Goal: Task Accomplishment & Management: Manage account settings

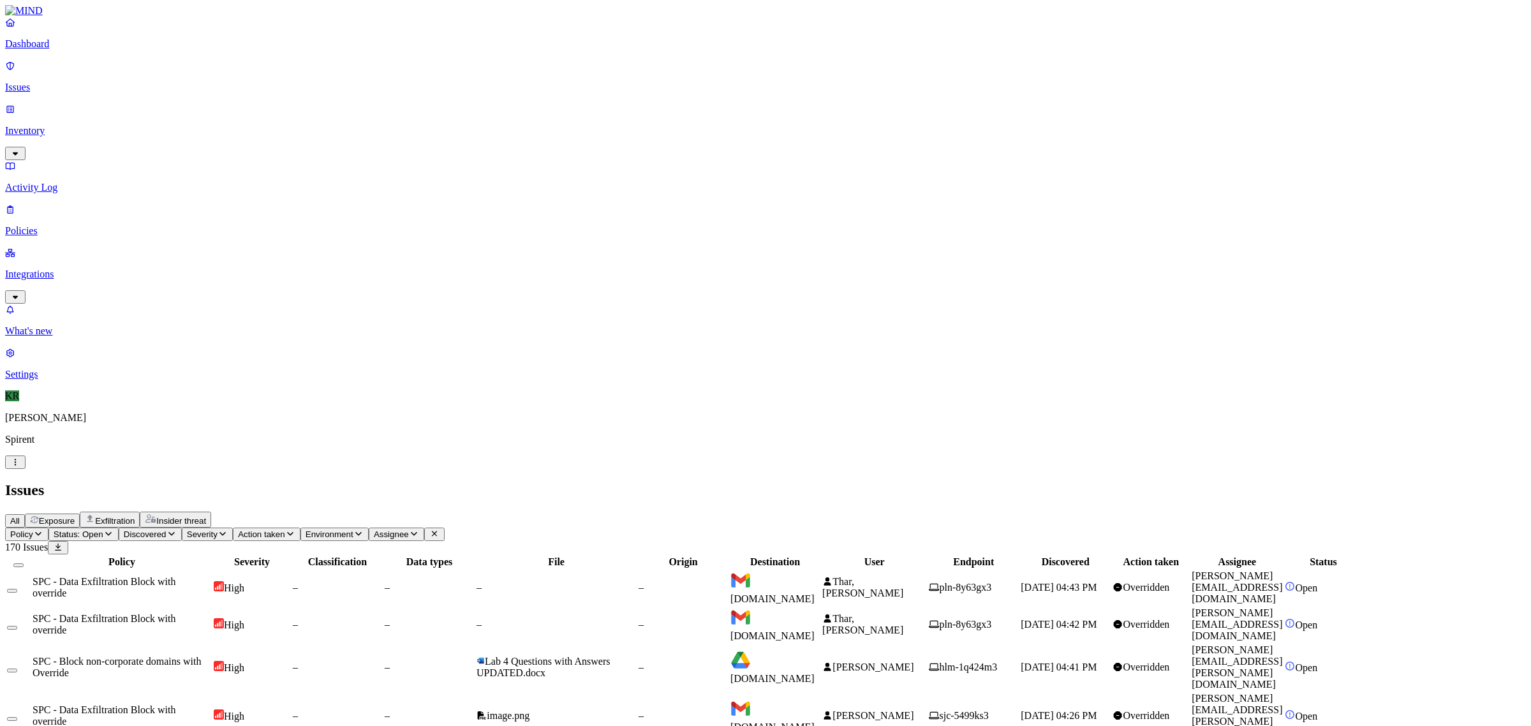
scroll to position [33, 0]
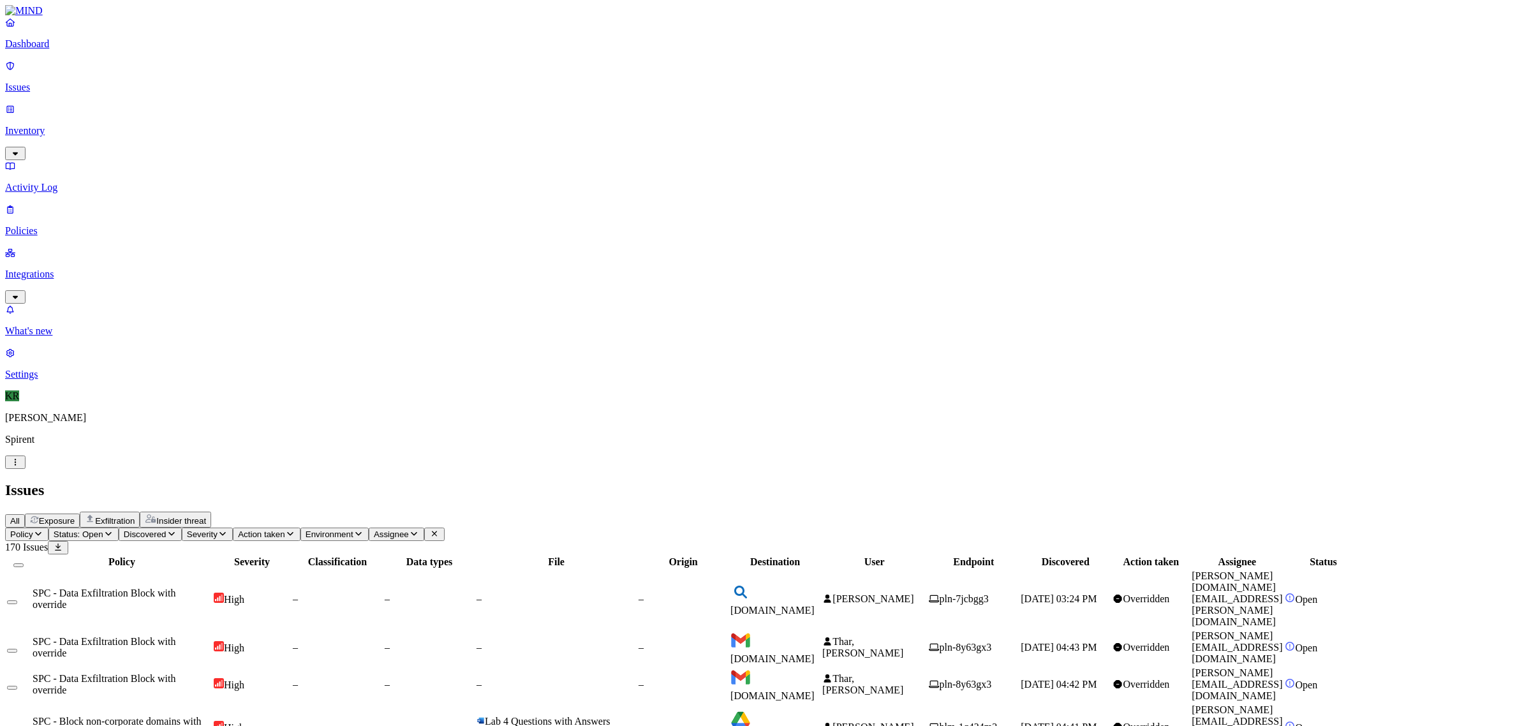
click at [24, 563] on button "Select all" at bounding box center [18, 565] width 10 height 4
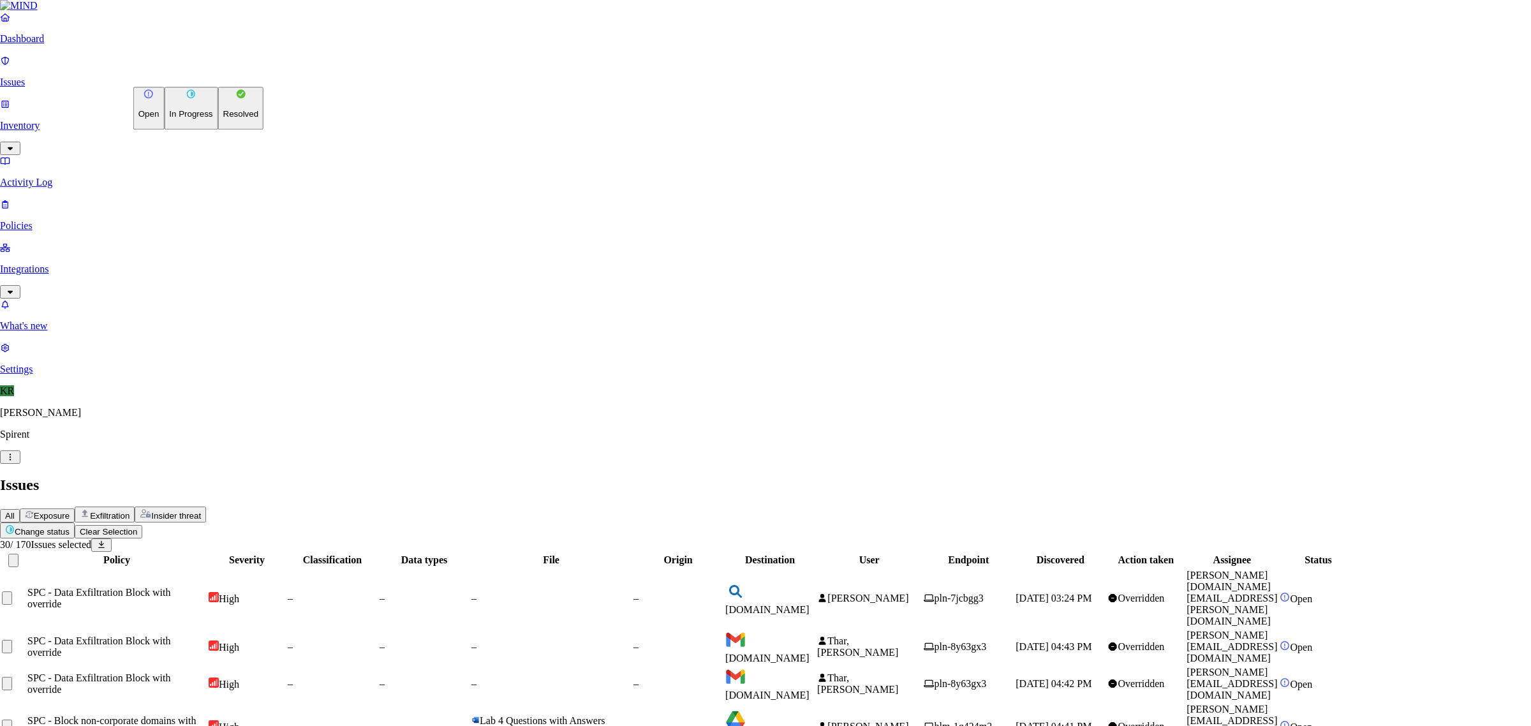
click at [223, 119] on p "Resolved" at bounding box center [241, 115] width 36 height 10
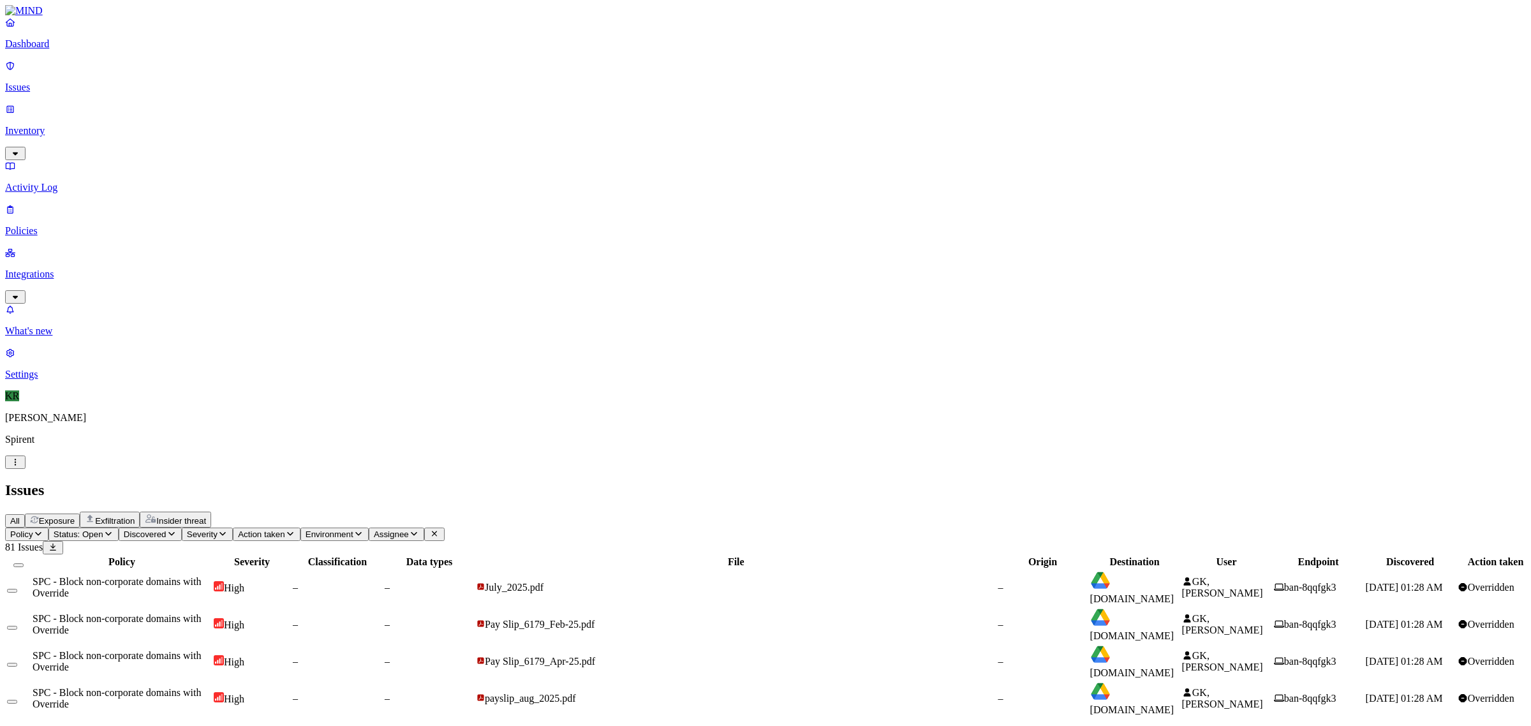
click at [24, 563] on button "Select all" at bounding box center [18, 565] width 10 height 4
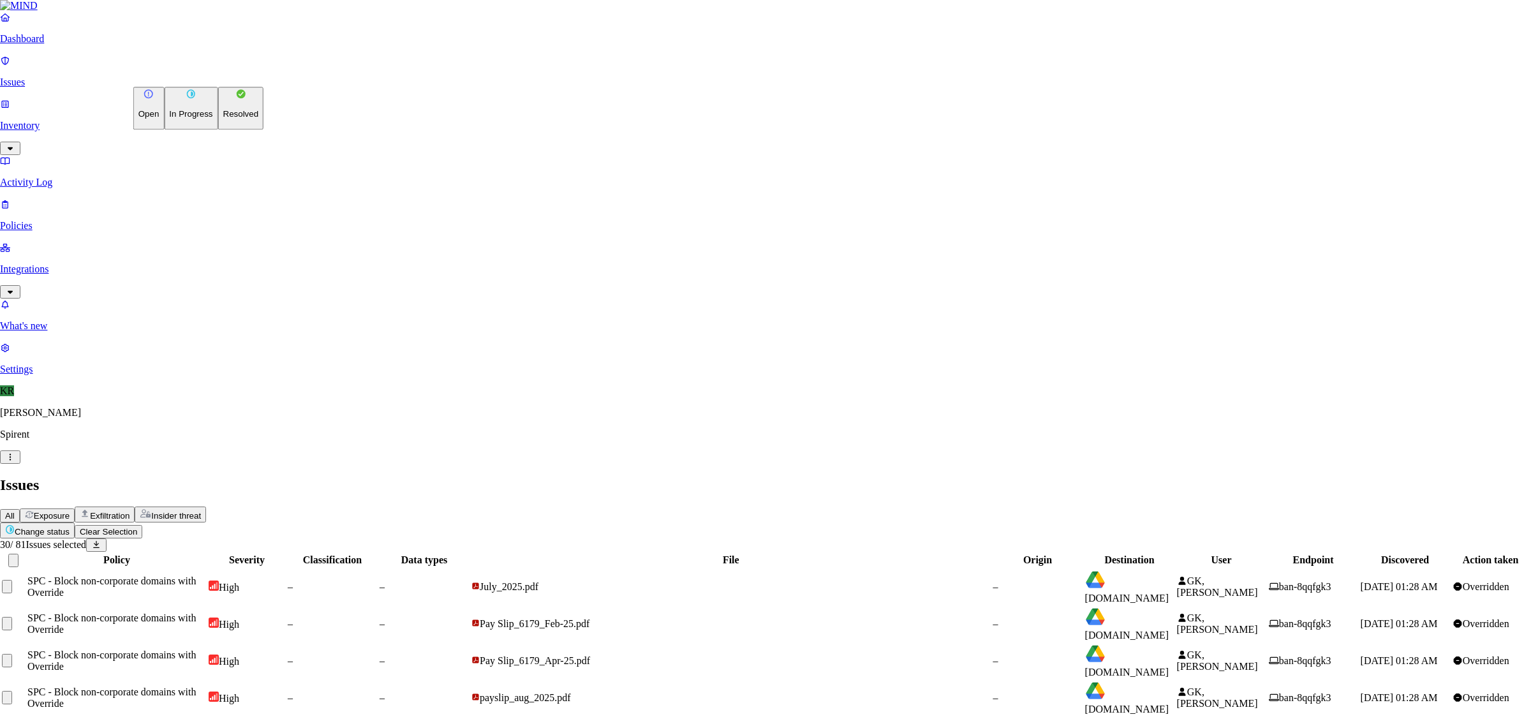
click at [223, 119] on p "Resolved" at bounding box center [241, 115] width 36 height 10
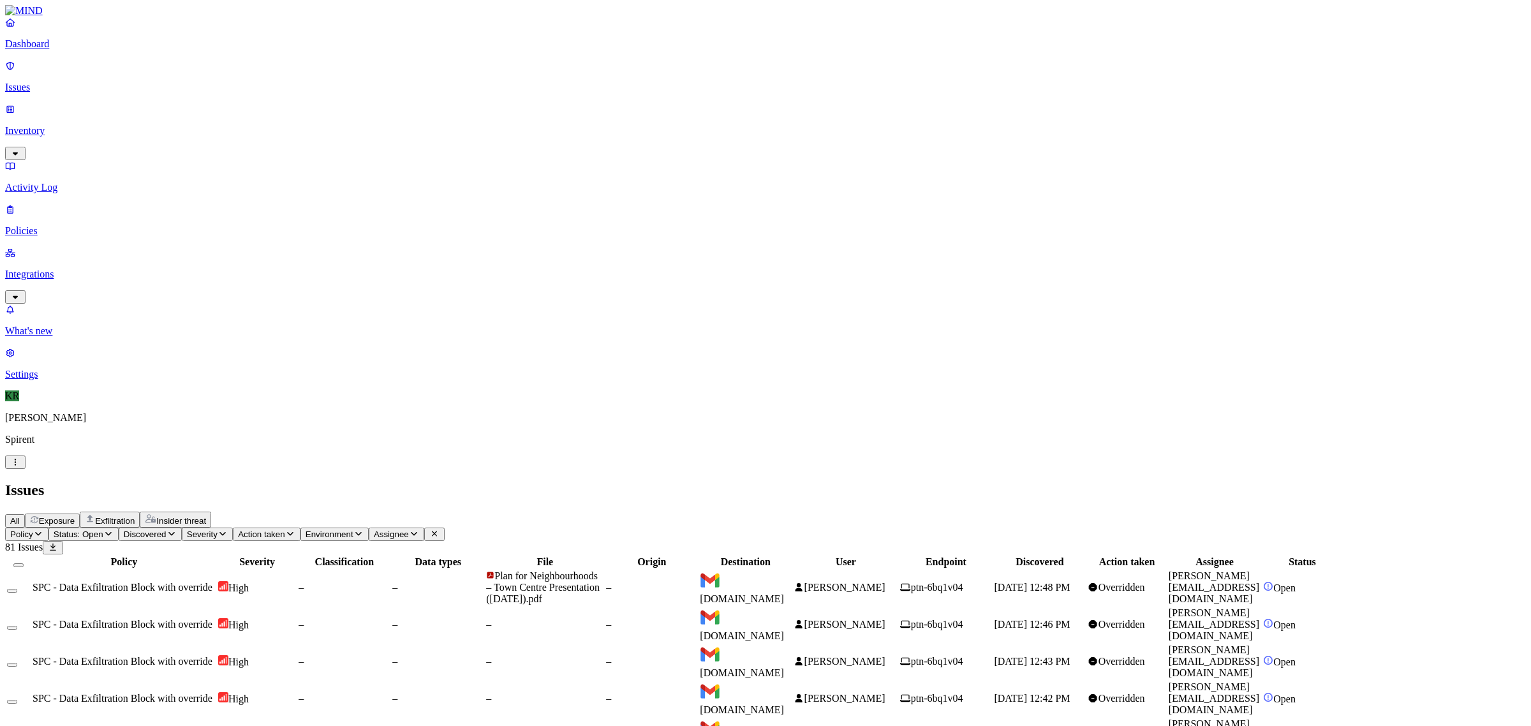
scroll to position [196, 0]
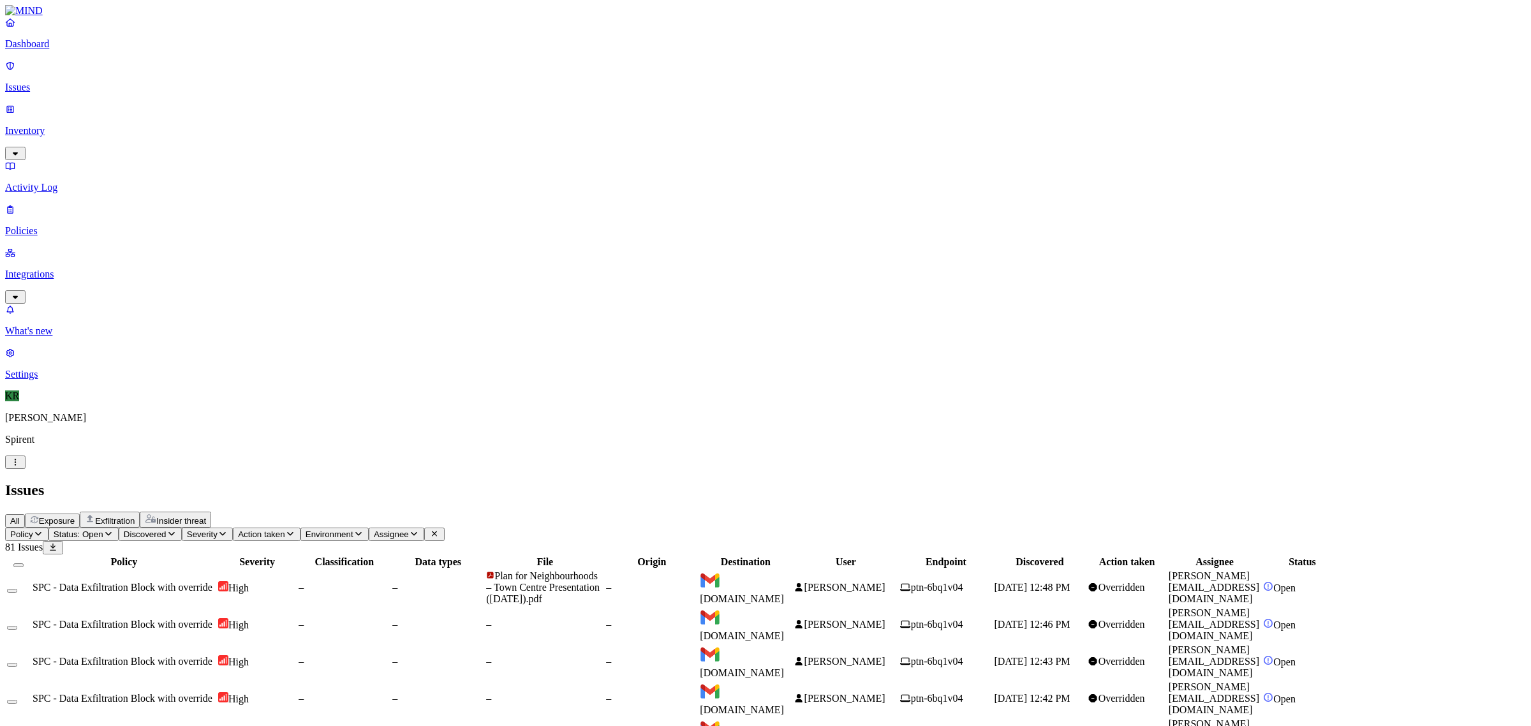
click at [24, 563] on button "Select all" at bounding box center [18, 565] width 10 height 4
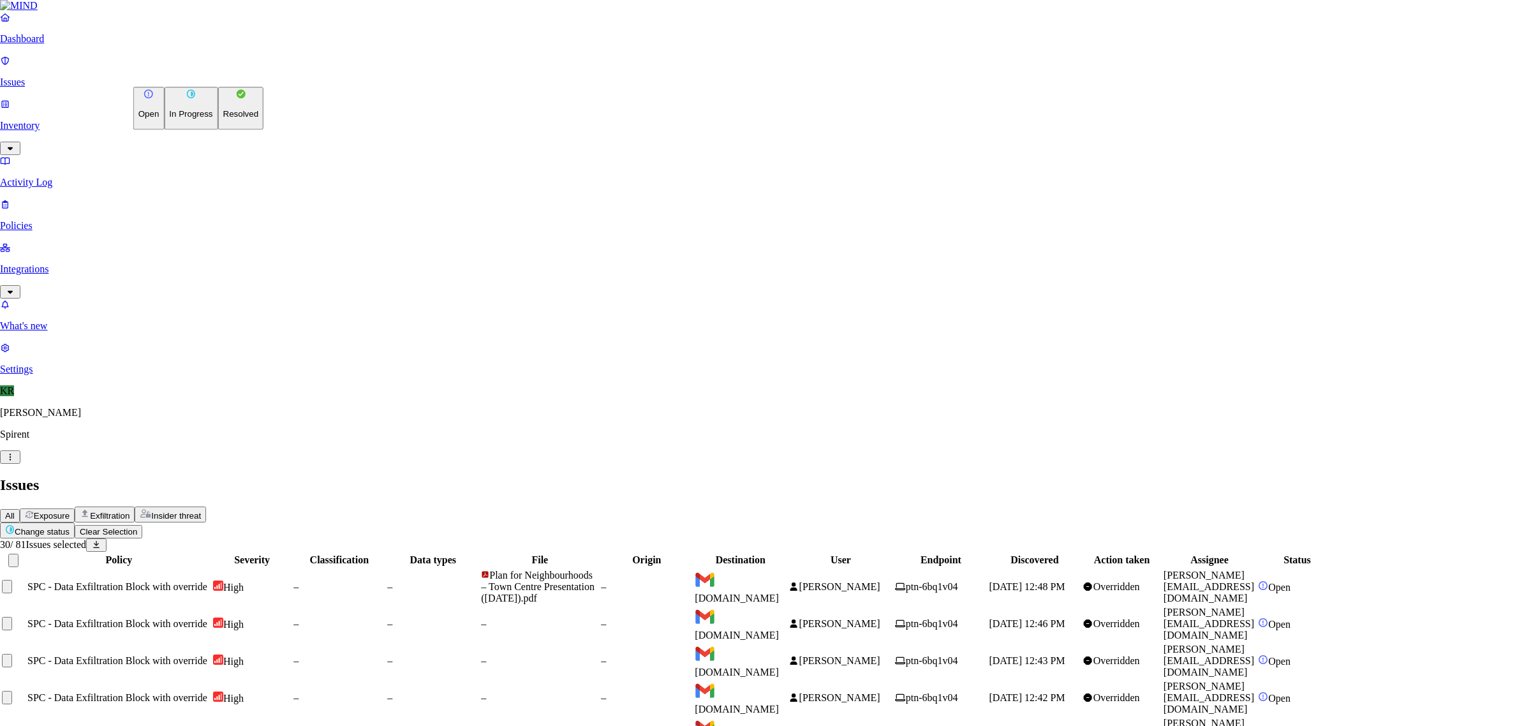
click at [223, 119] on p "Resolved" at bounding box center [241, 115] width 36 height 10
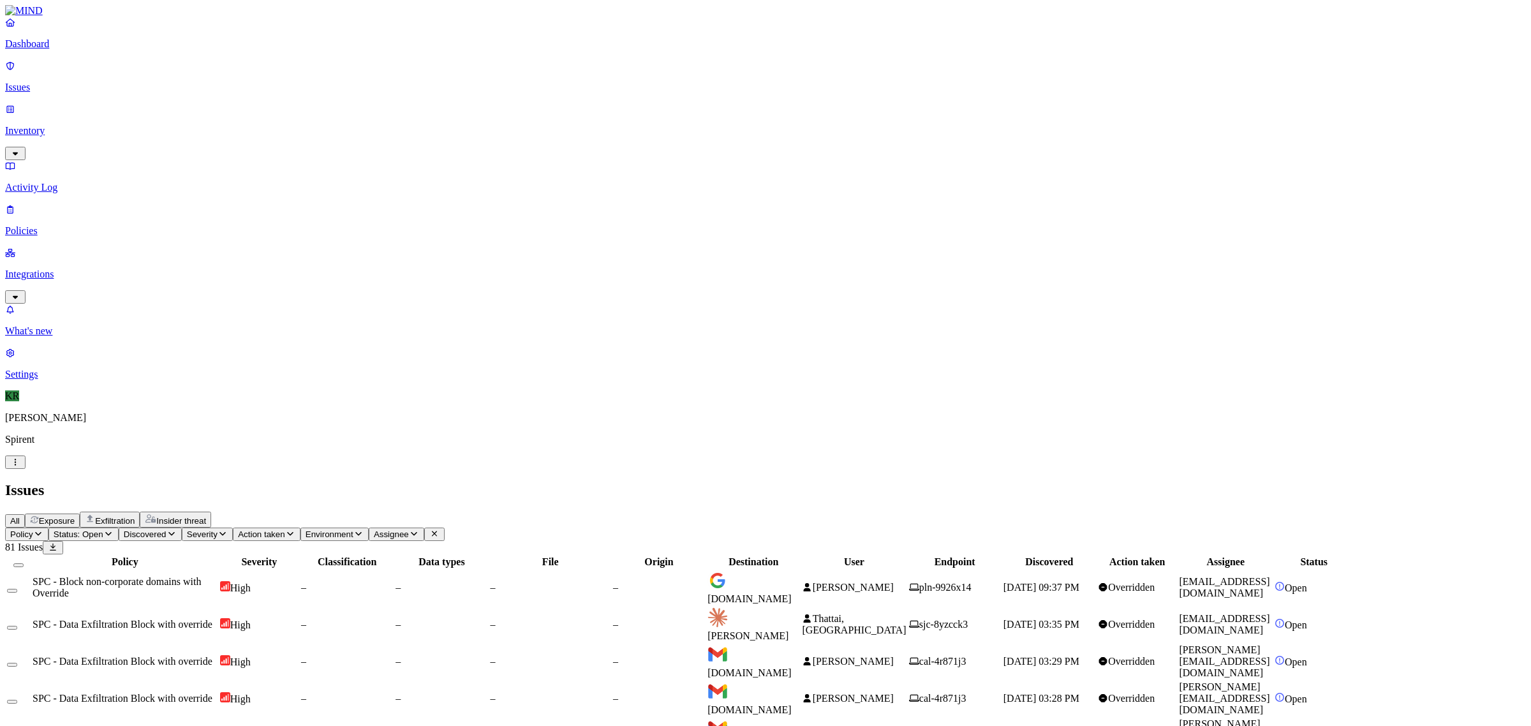
click at [788, 619] on span "[PERSON_NAME]" at bounding box center [747, 630] width 81 height 22
click at [894, 656] on span "[PERSON_NAME]" at bounding box center [853, 661] width 81 height 11
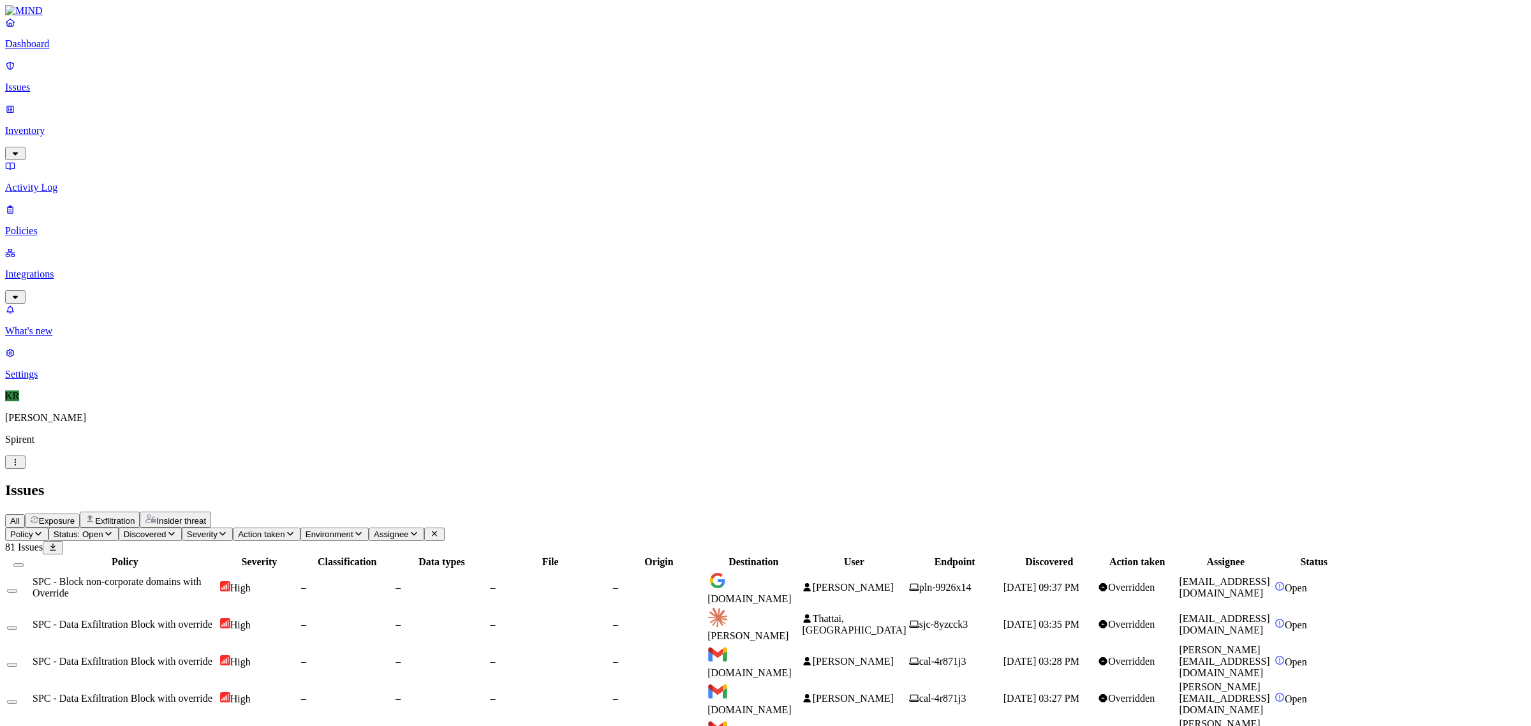
click at [24, 563] on button "Select all" at bounding box center [18, 565] width 10 height 4
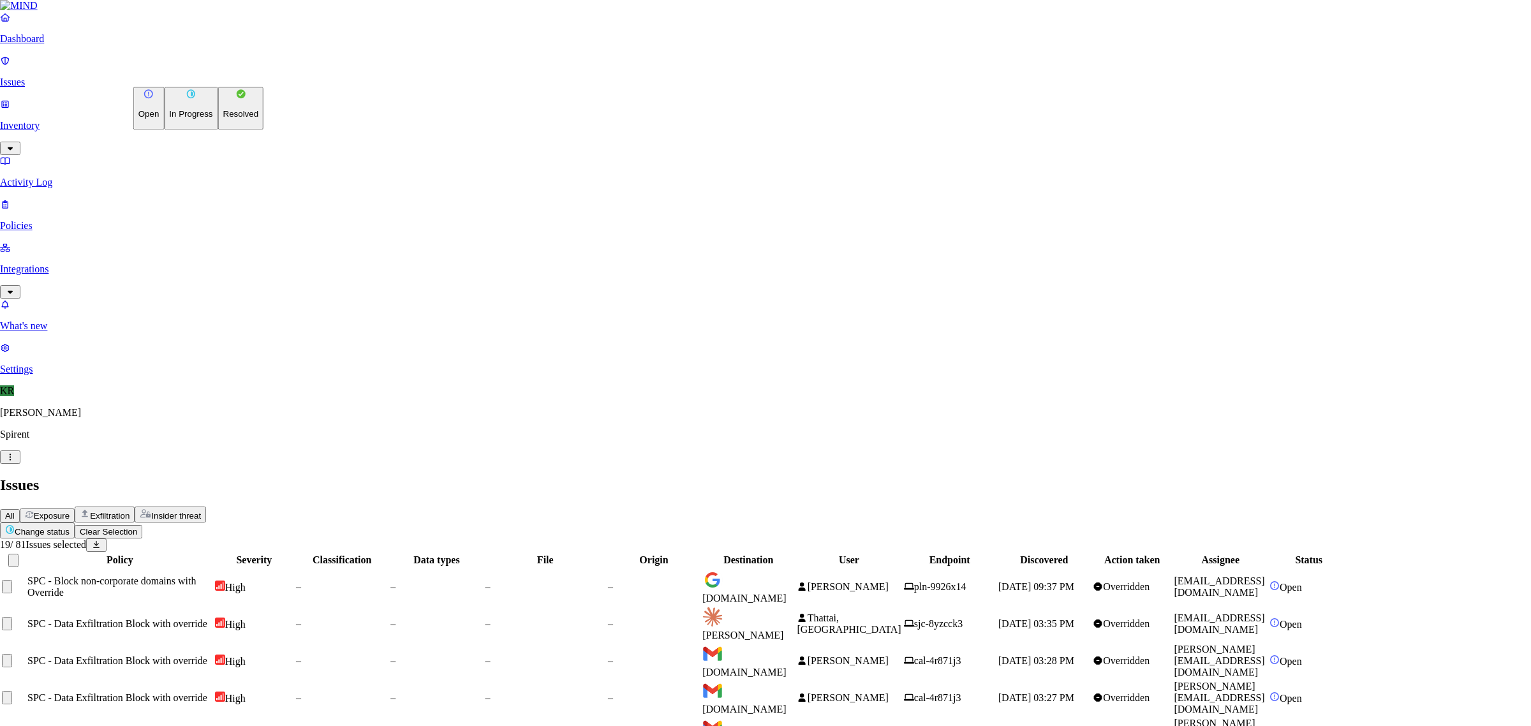
click at [189, 73] on html "Dashboard Issues Inventory Activity Log Policies Integrations What's new 1 Sett…" at bounding box center [765, 692] width 1531 height 1385
click at [223, 119] on p "Resolved" at bounding box center [241, 115] width 36 height 10
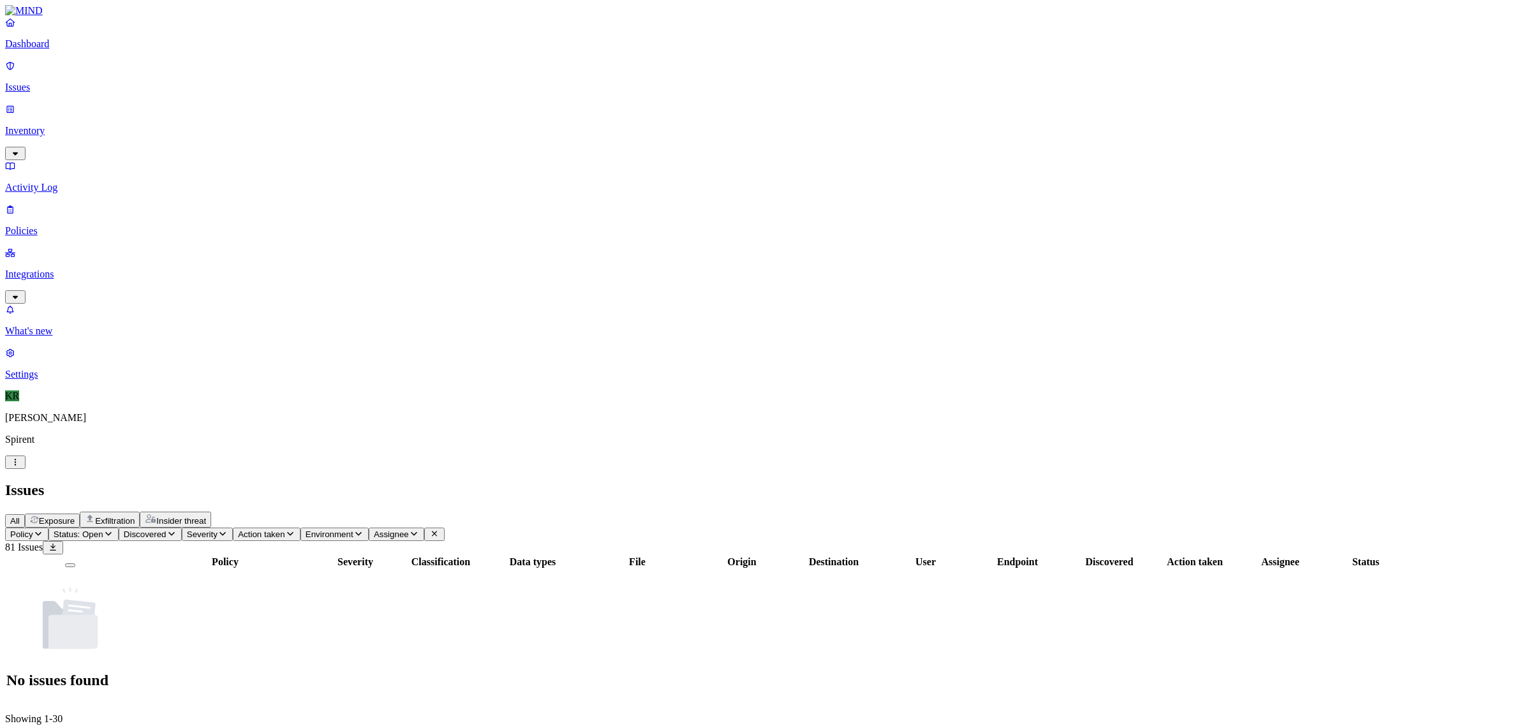
click at [103, 529] on span "Status: Open" at bounding box center [79, 534] width 50 height 10
click at [232, 110] on img at bounding box center [237, 115] width 10 height 10
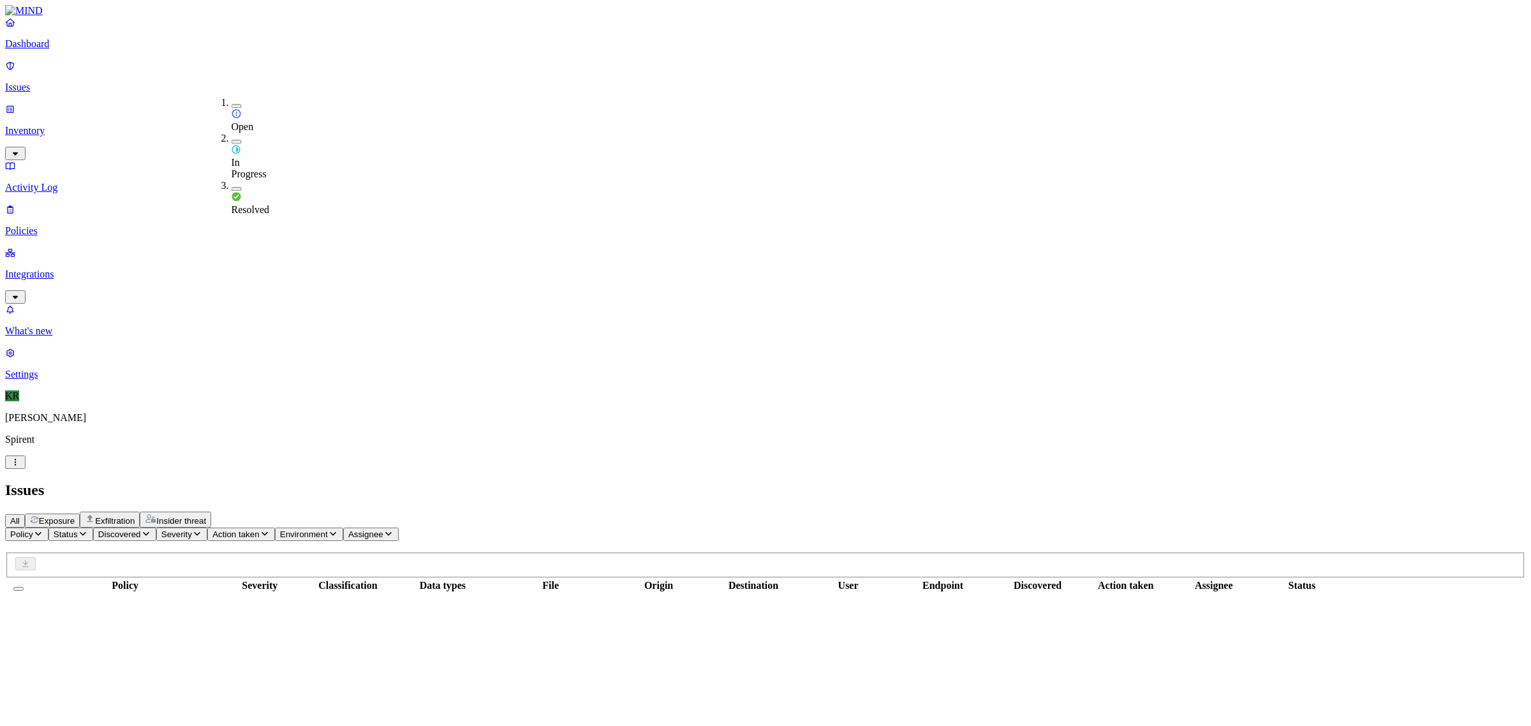
click at [232, 144] on img at bounding box center [237, 149] width 10 height 10
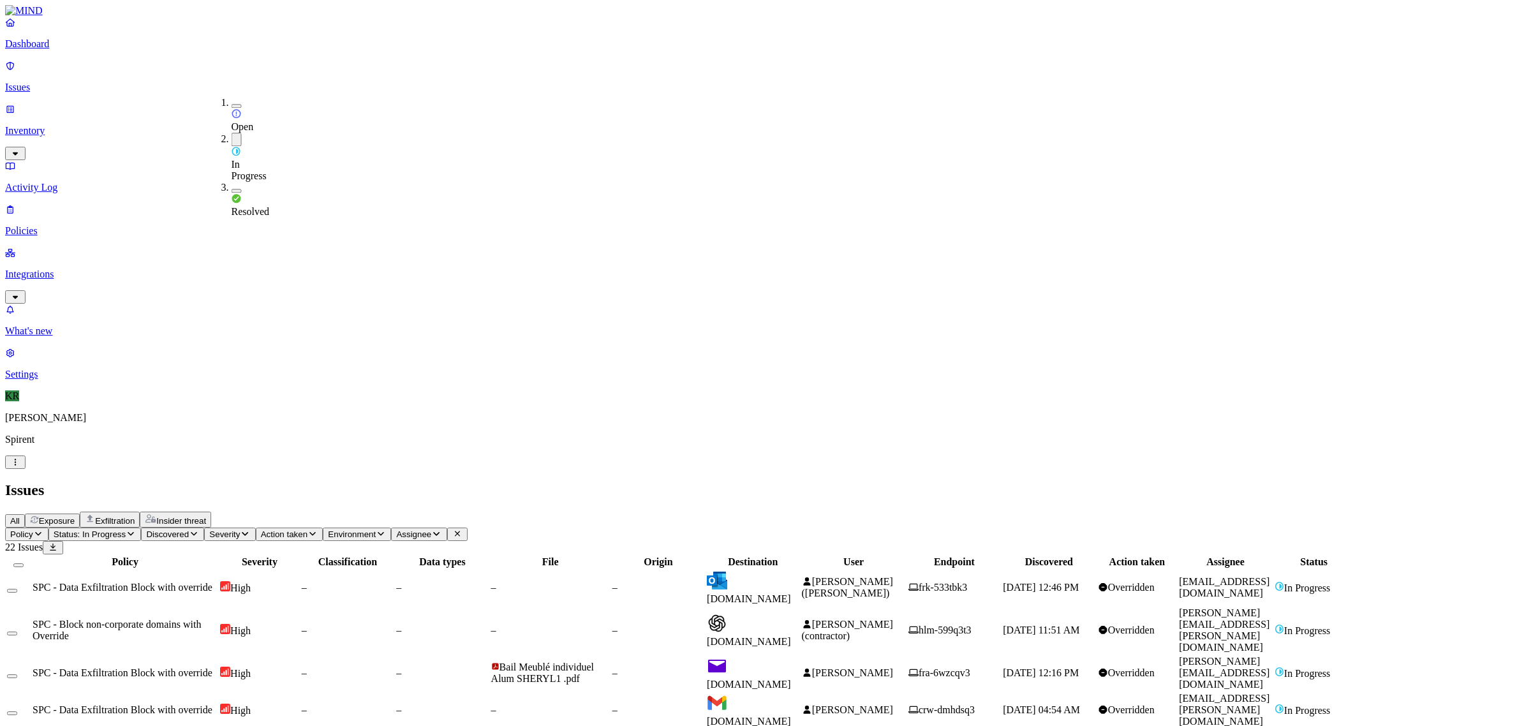
click at [58, 543] on icon at bounding box center [53, 547] width 10 height 8
click at [64, 50] on p "Dashboard" at bounding box center [765, 43] width 1521 height 11
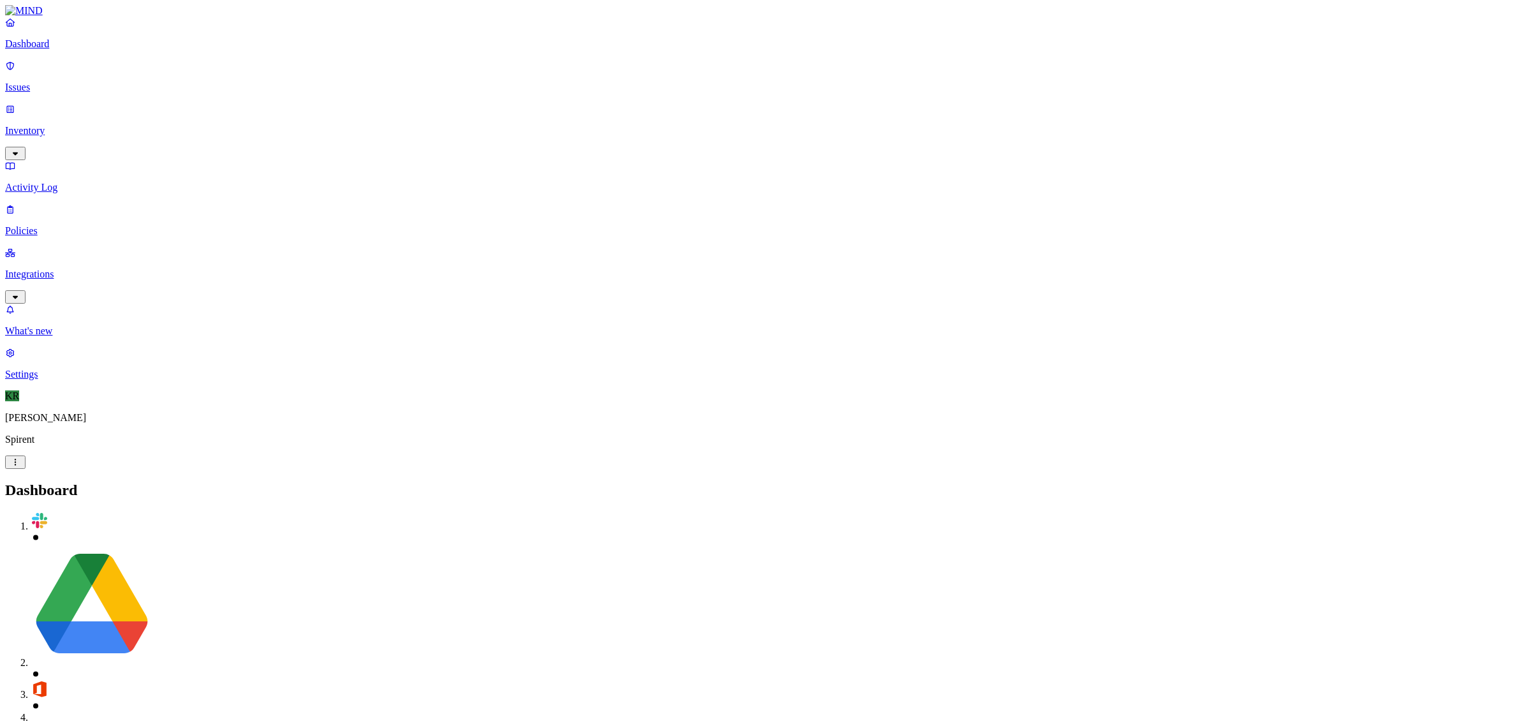
drag, startPoint x: 40, startPoint y: 75, endPoint x: 84, endPoint y: 83, distance: 45.3
click at [40, 82] on p "Issues" at bounding box center [765, 87] width 1521 height 11
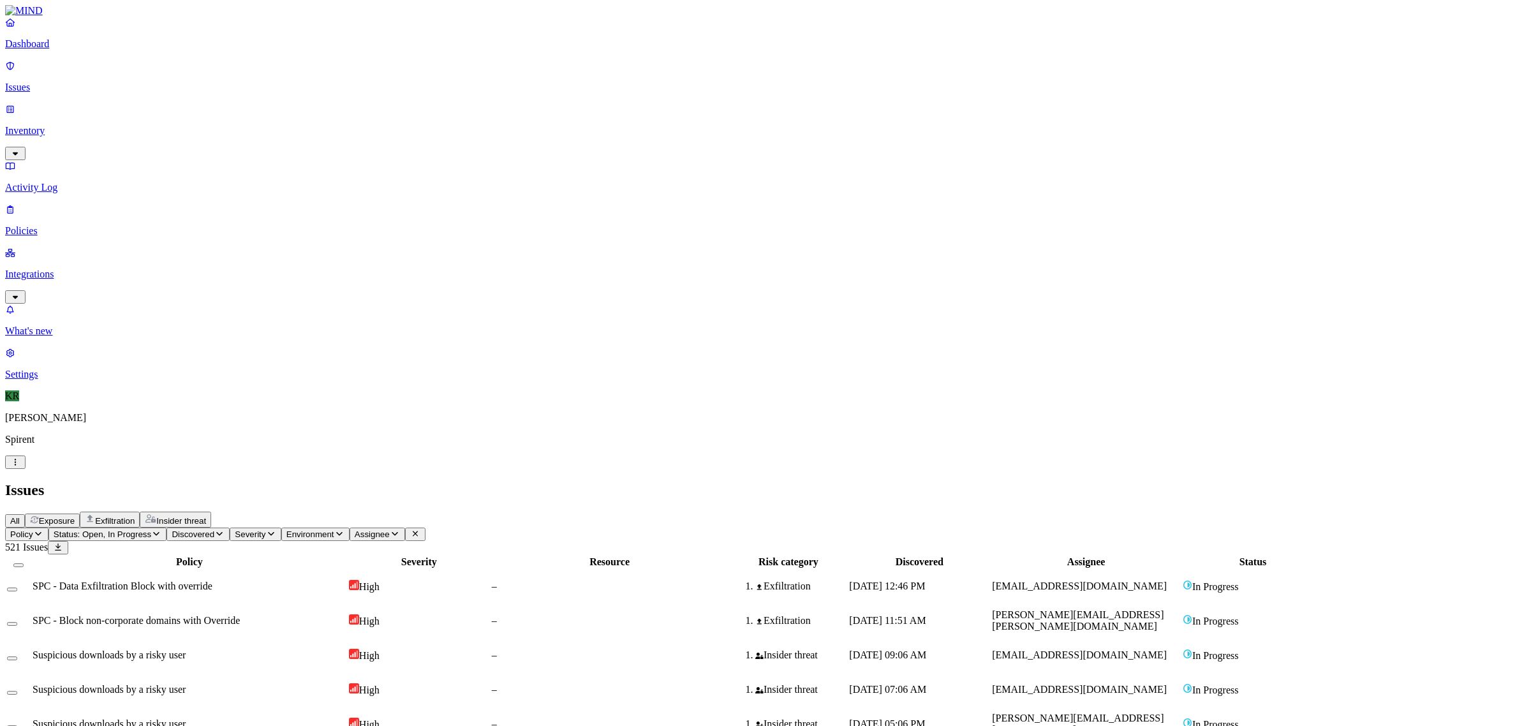
click at [151, 529] on span "Status: Open, In Progress" at bounding box center [103, 534] width 98 height 10
drag, startPoint x: 231, startPoint y: 101, endPoint x: 244, endPoint y: 109, distance: 15.8
click at [232, 110] on img at bounding box center [237, 115] width 10 height 10
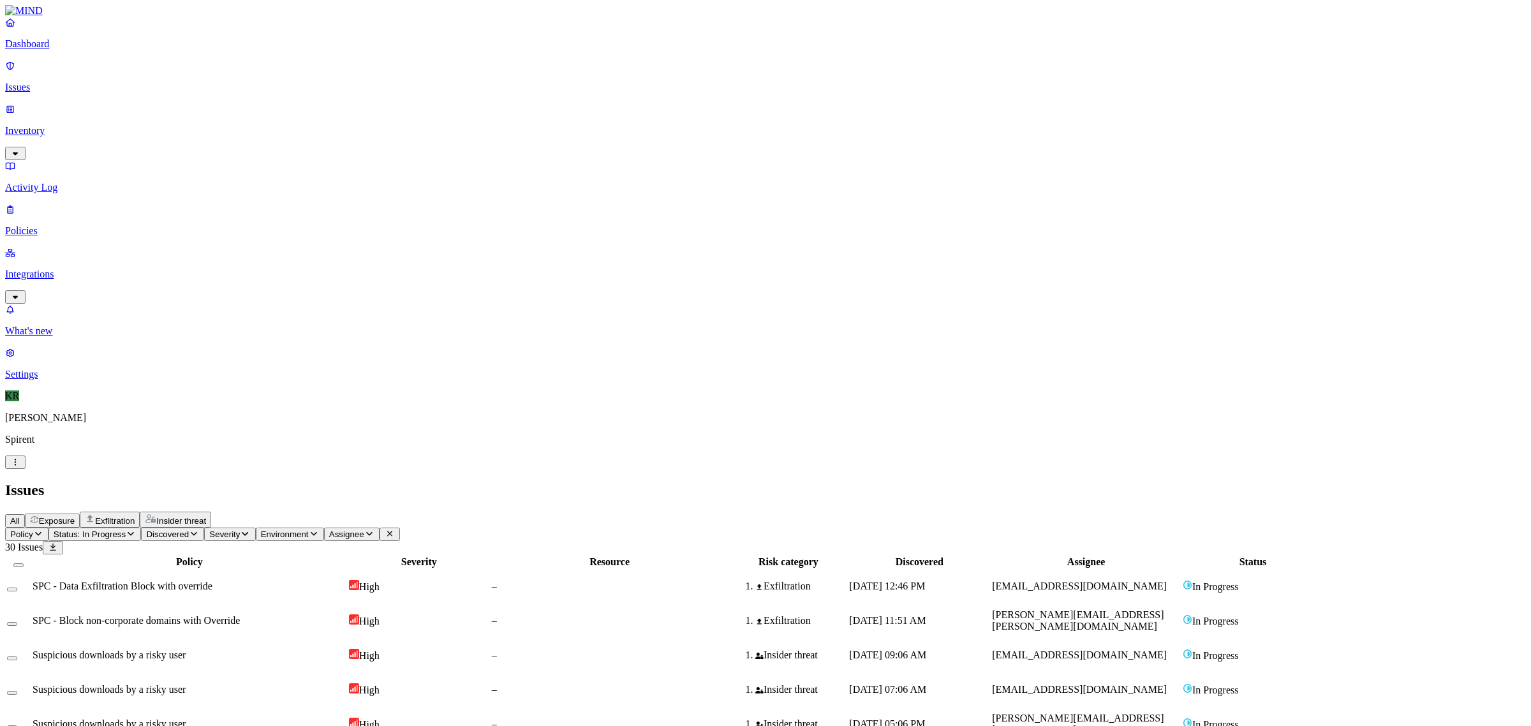
copy h3 "romdr9mvhk9r7"
click at [39, 125] on p "Inventory" at bounding box center [765, 130] width 1521 height 11
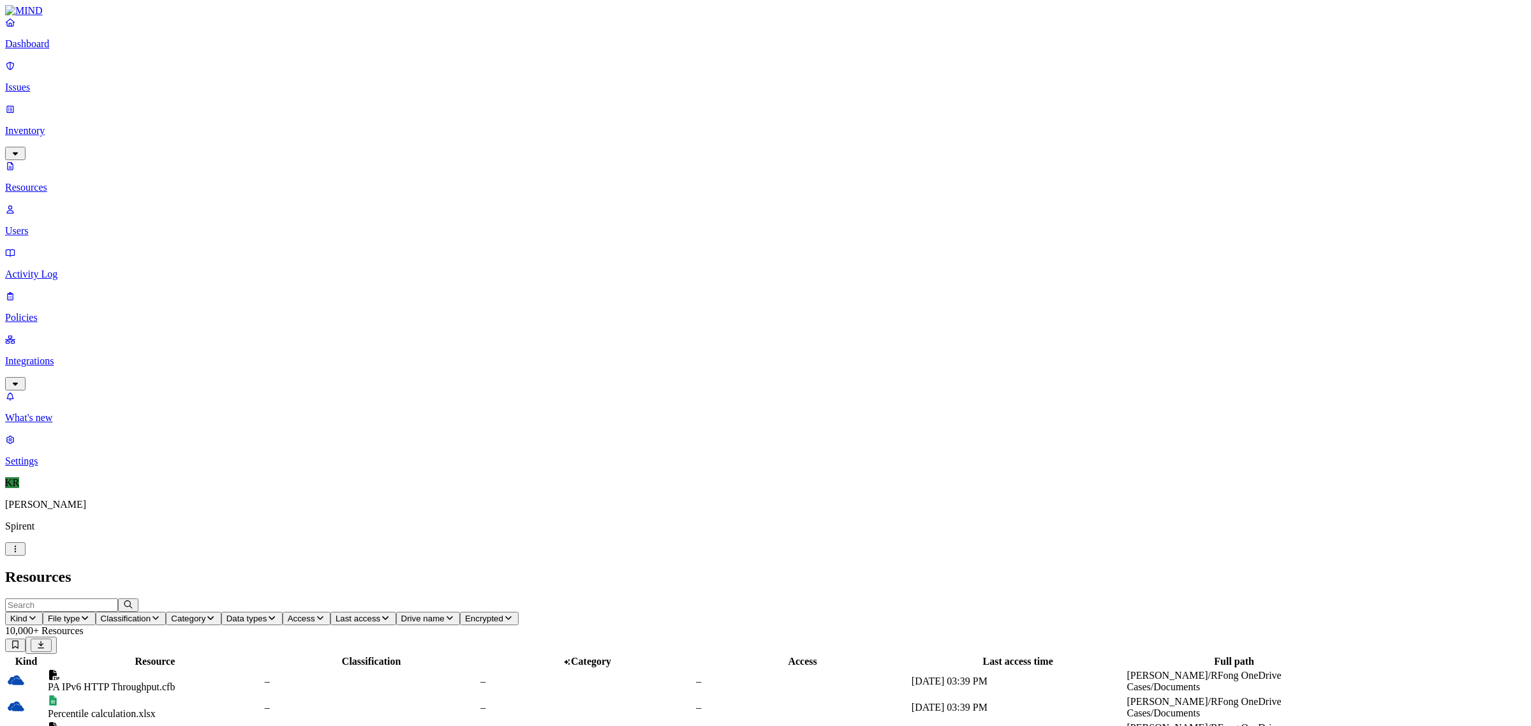
click at [52, 355] on p "Integrations" at bounding box center [765, 360] width 1521 height 11
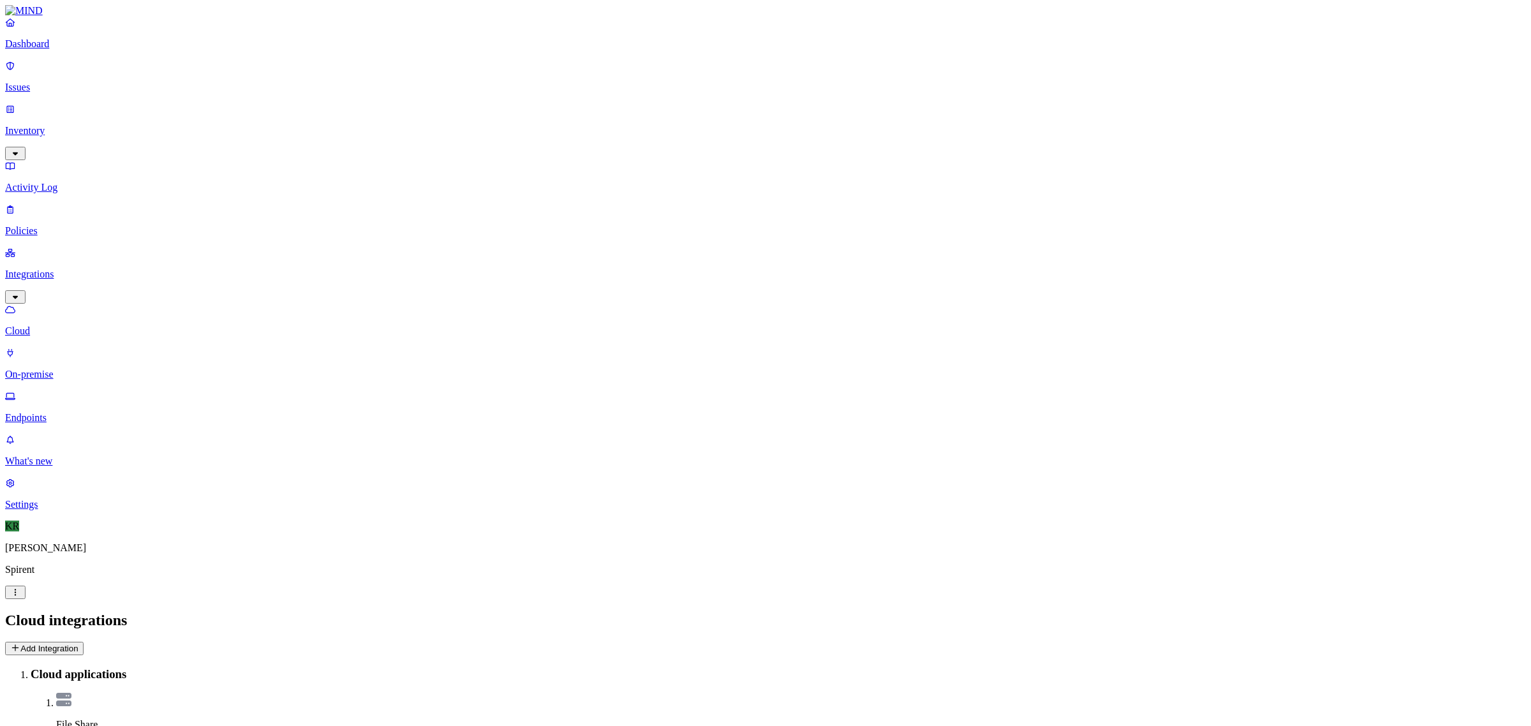
click at [53, 412] on p "Endpoints" at bounding box center [765, 417] width 1521 height 11
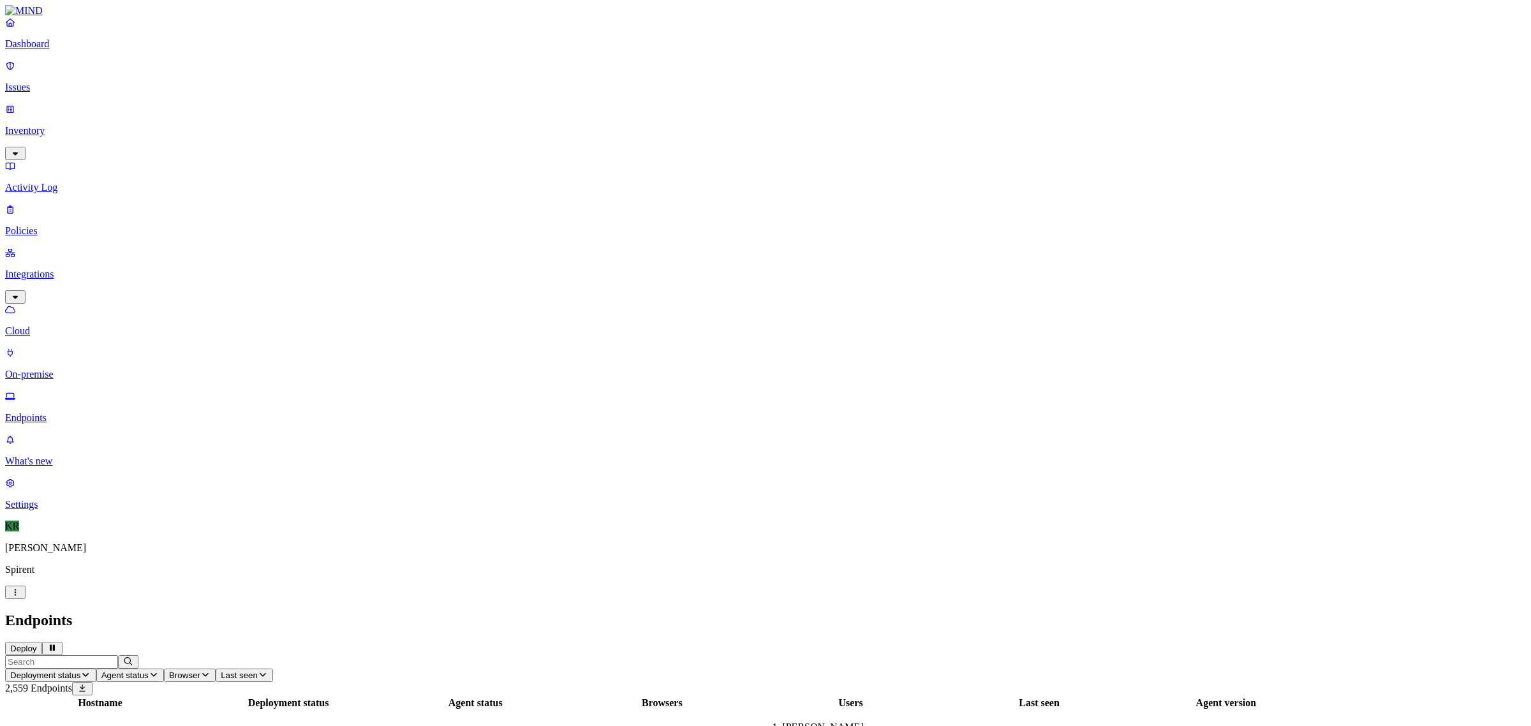
click at [118, 655] on input "text" at bounding box center [61, 661] width 113 height 13
type input "romdr9mvhk9r7"
click at [901, 721] on span "[DEMOGRAPHIC_DATA]" at bounding box center [844, 726] width 113 height 11
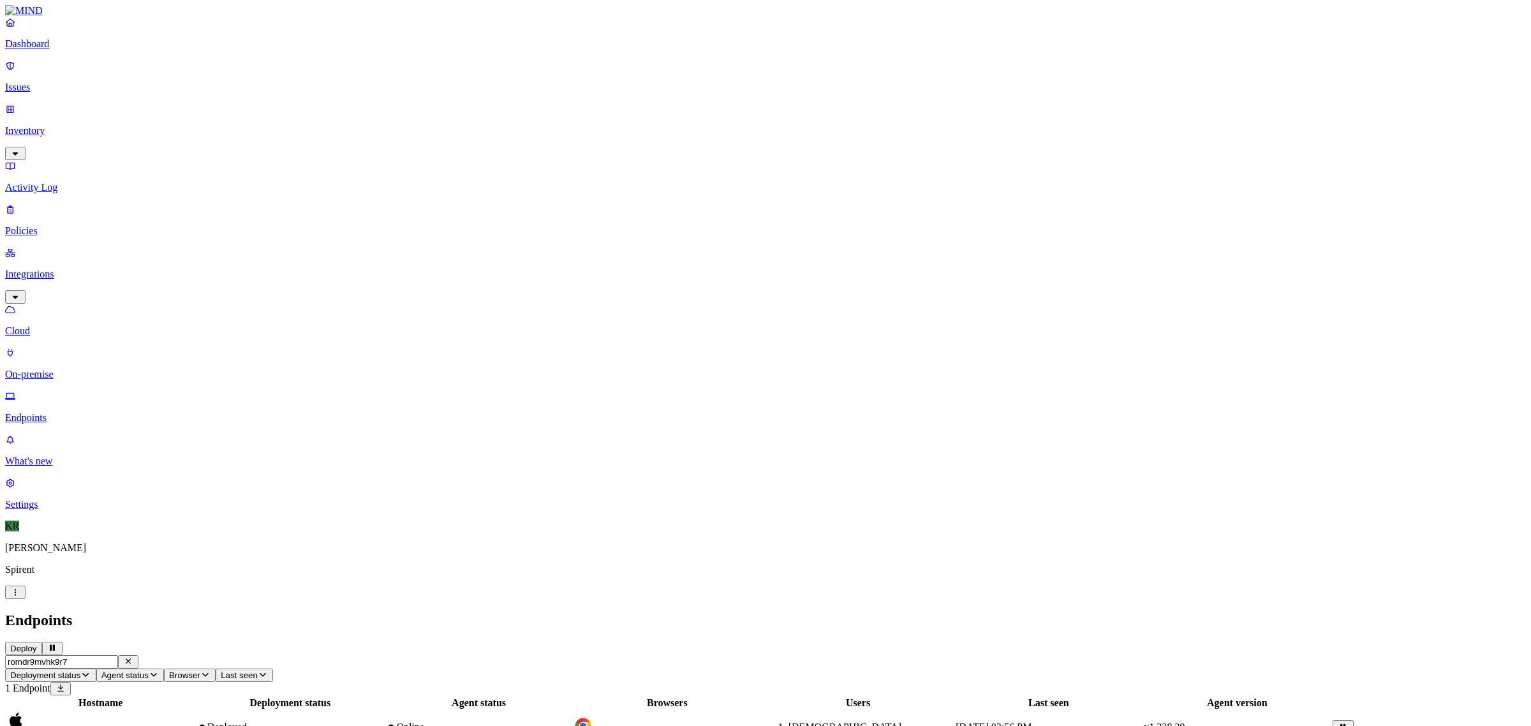
click at [57, 82] on p "Issues" at bounding box center [765, 87] width 1521 height 11
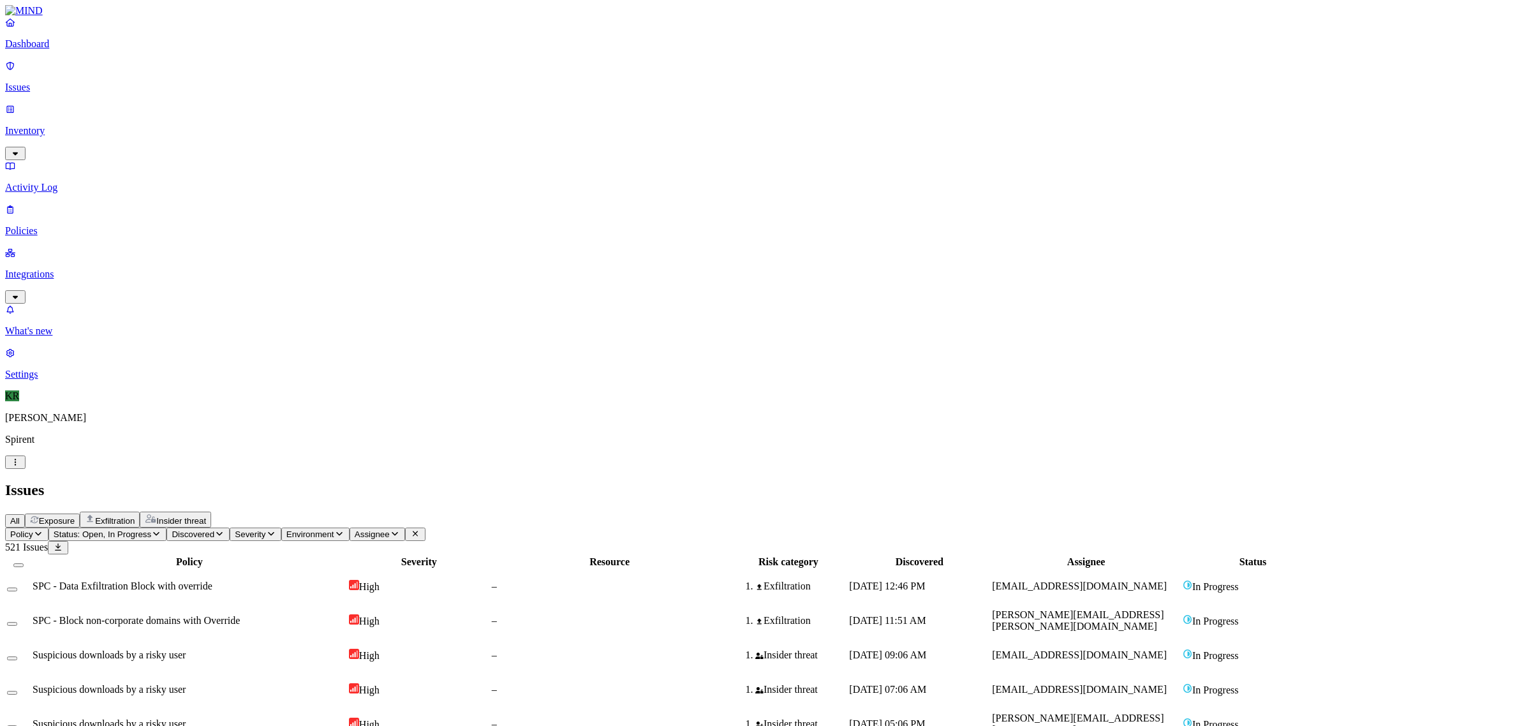
click at [151, 529] on span "Status: Open, In Progress" at bounding box center [103, 534] width 98 height 10
click at [232, 110] on div "Open" at bounding box center [232, 122] width 0 height 24
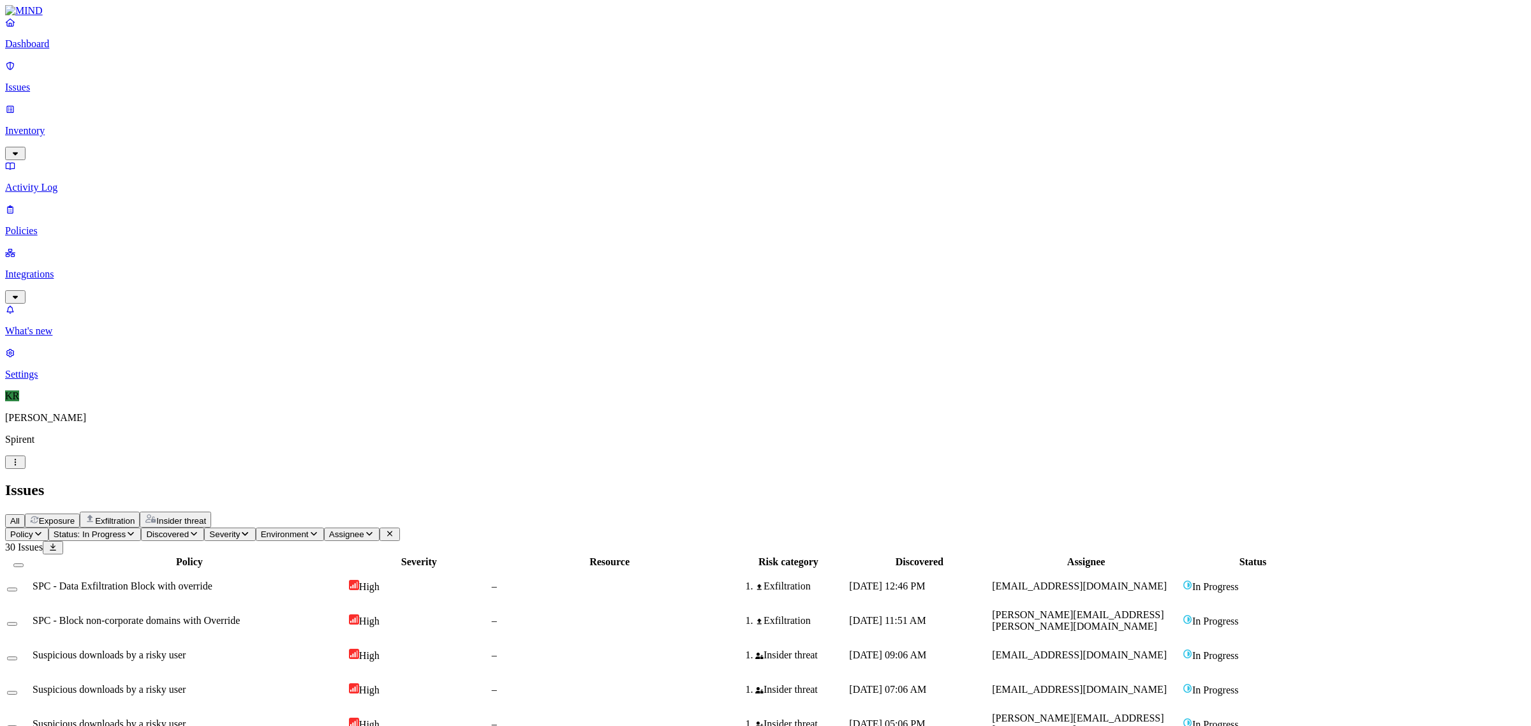
click at [31, 556] on th at bounding box center [18, 562] width 24 height 13
click at [24, 563] on button "Select all" at bounding box center [18, 565] width 10 height 4
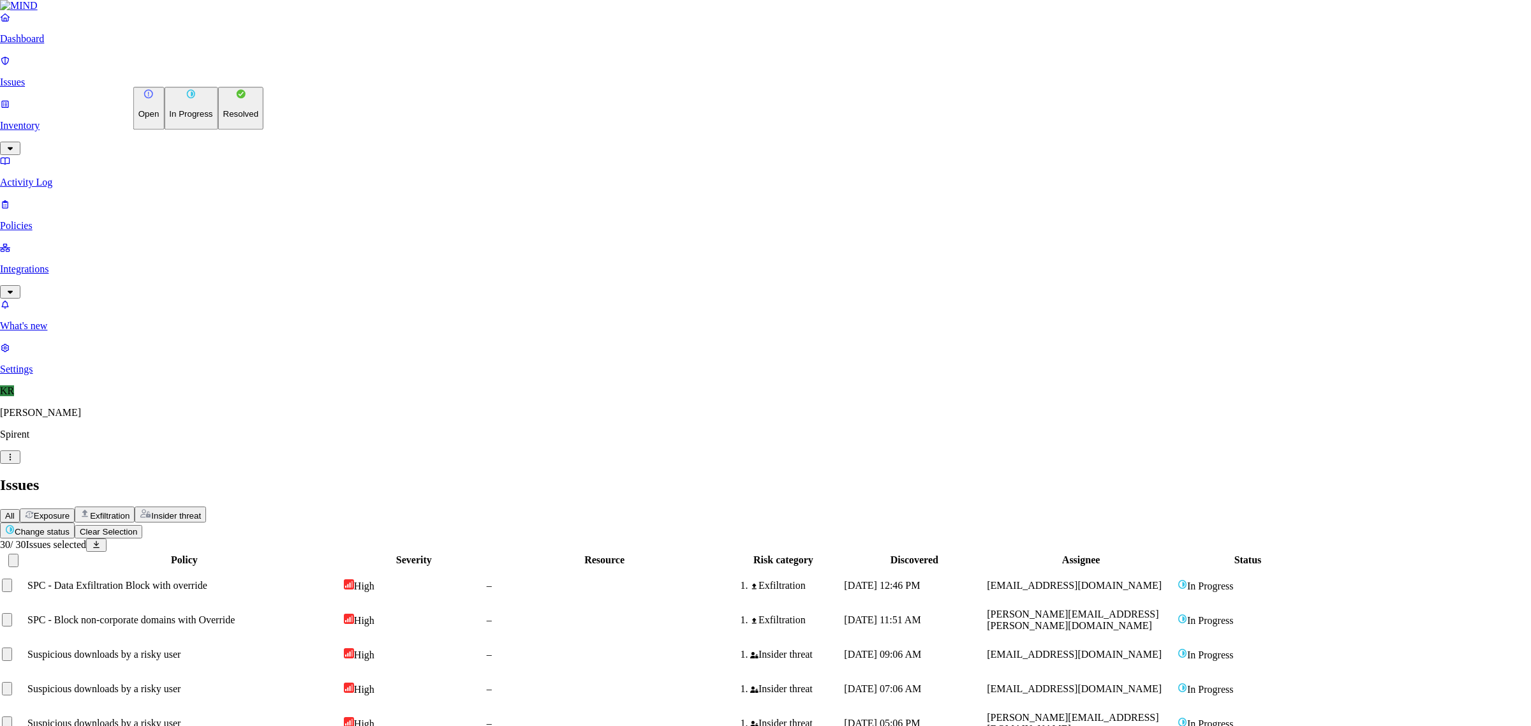
click at [223, 119] on p "Resolved" at bounding box center [241, 115] width 36 height 10
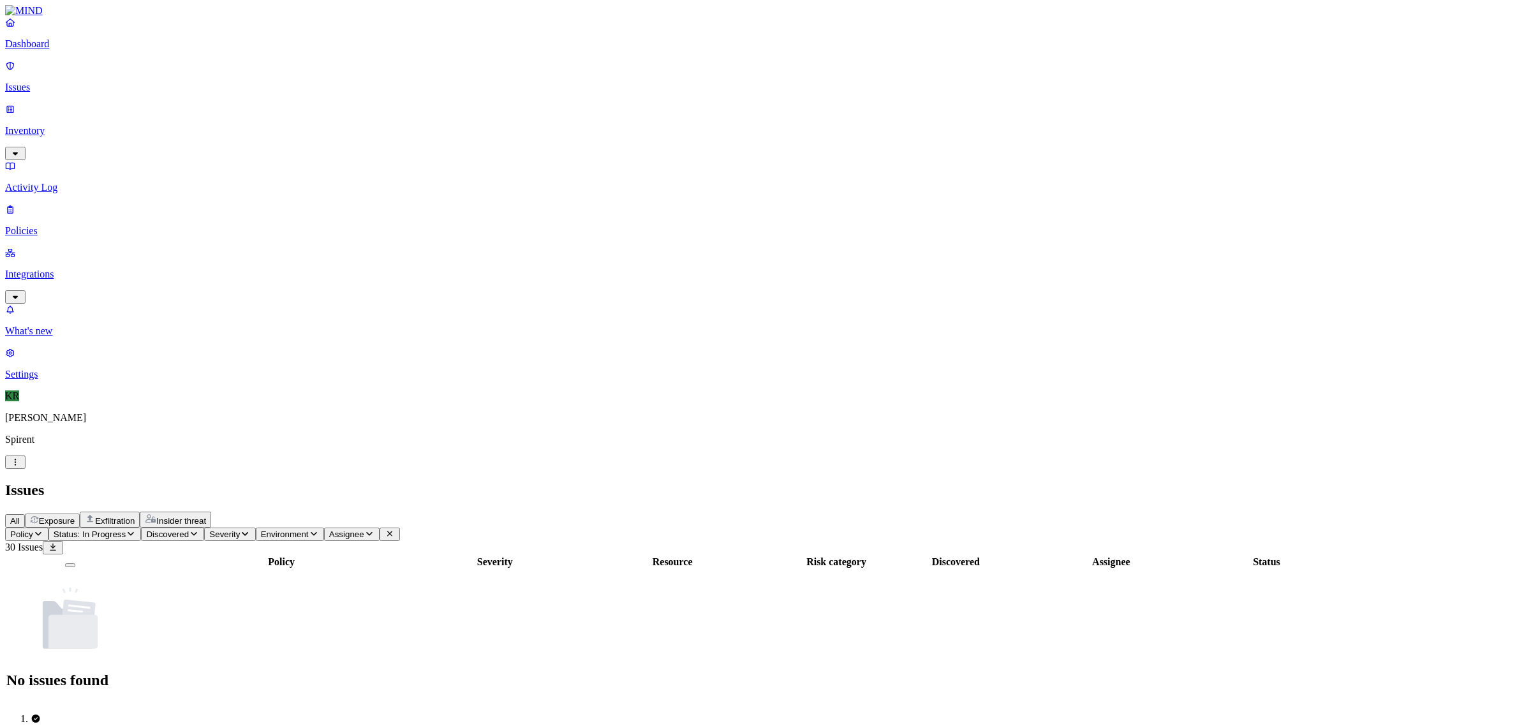
click at [80, 514] on button "Exposure" at bounding box center [52, 521] width 55 height 14
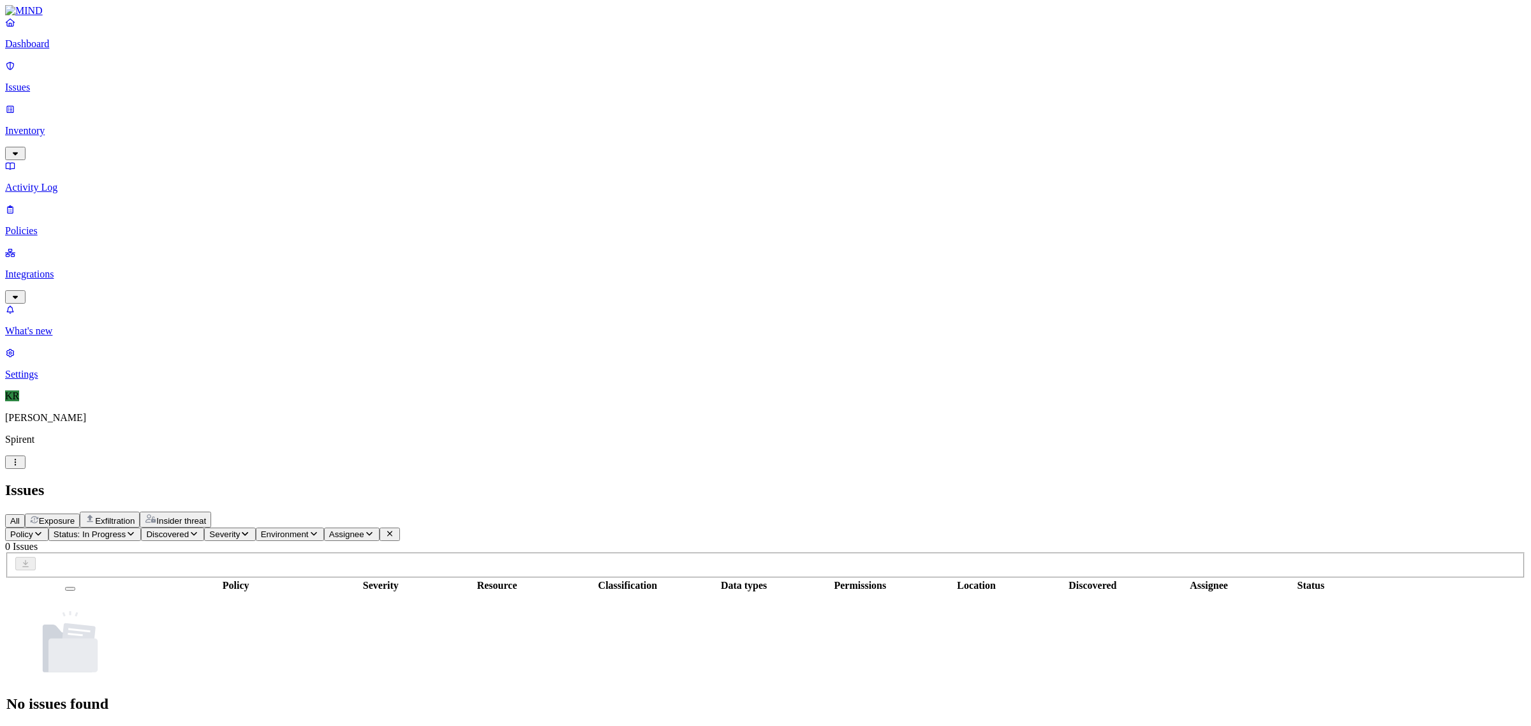
click at [126, 529] on span "Status: In Progress" at bounding box center [90, 534] width 72 height 10
click at [232, 133] on div "In Progress" at bounding box center [232, 157] width 0 height 49
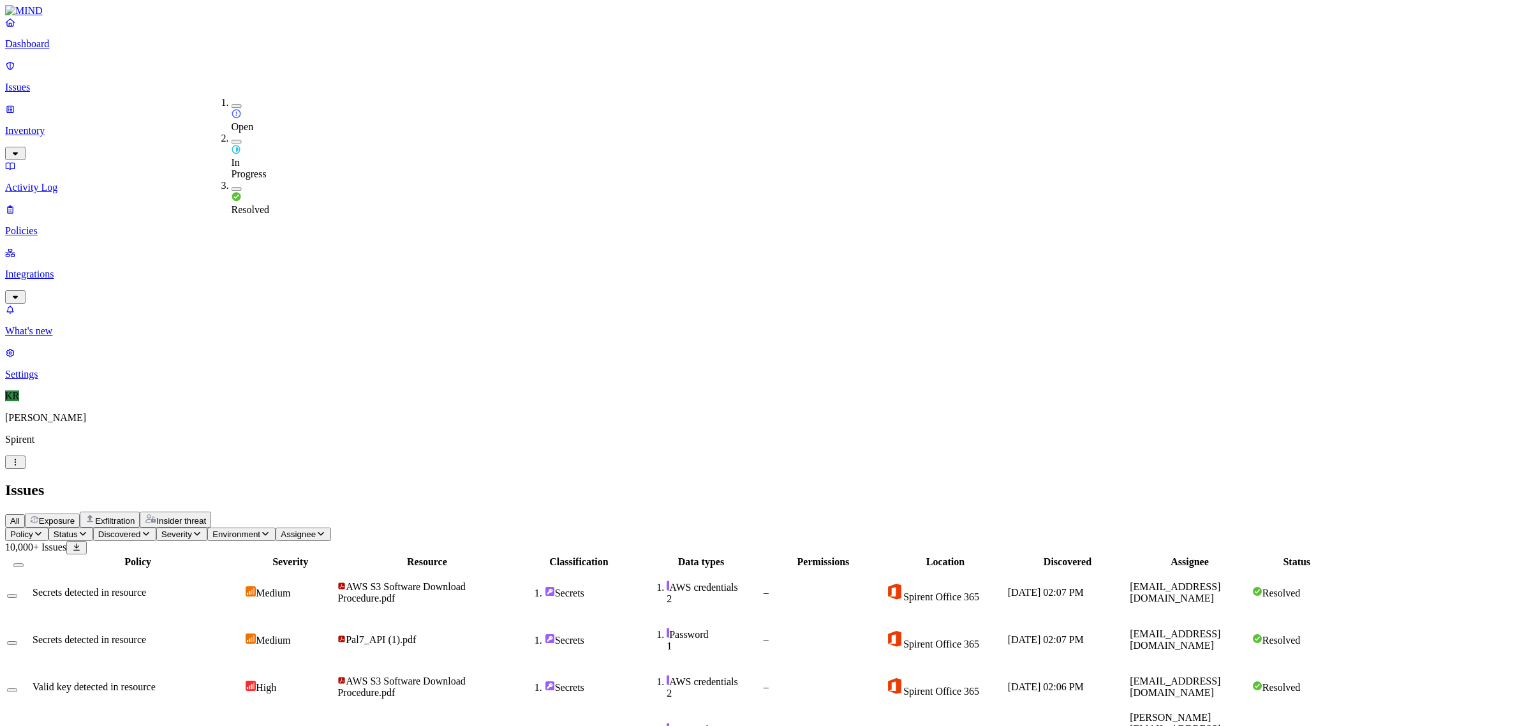
click at [232, 108] on div "Open" at bounding box center [232, 115] width 0 height 36
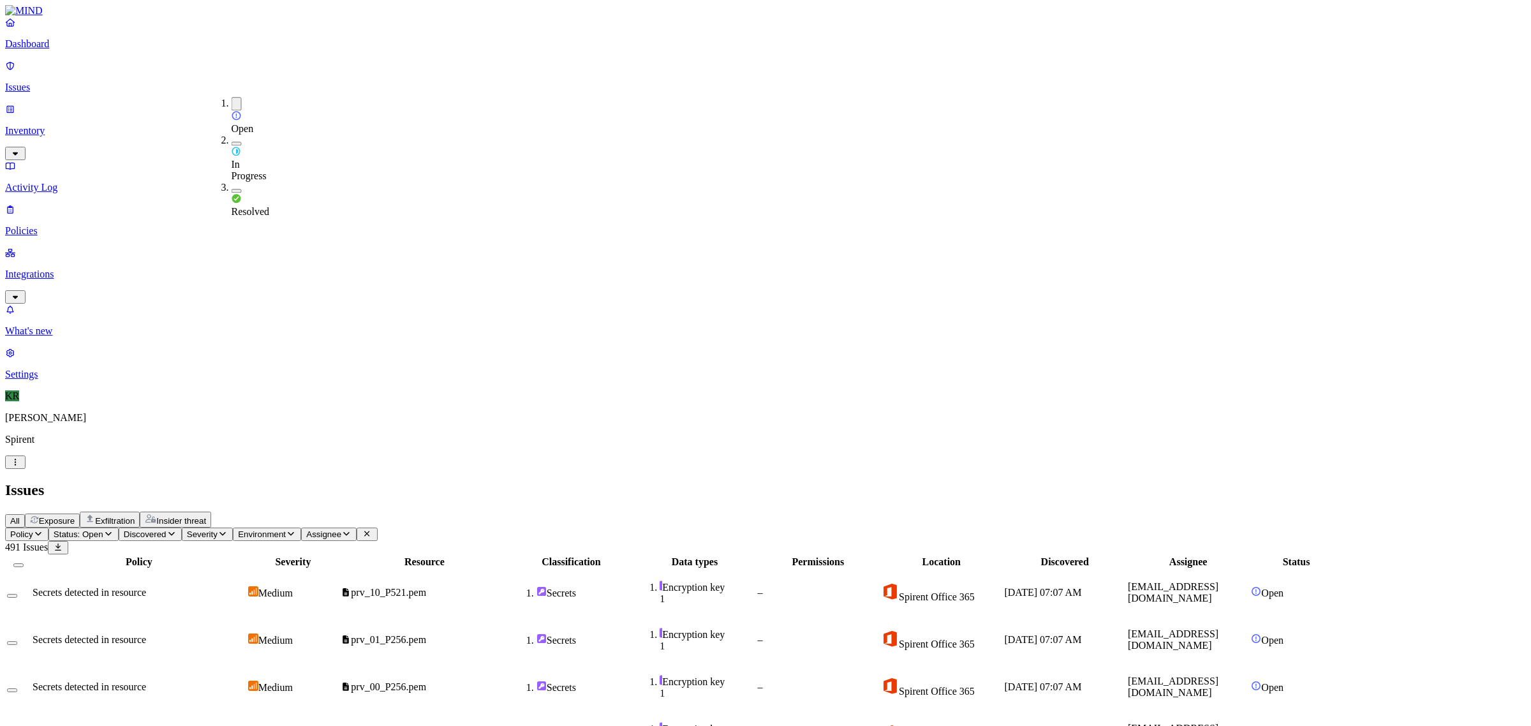
click at [1072, 482] on div "Issues" at bounding box center [765, 490] width 1521 height 17
click at [24, 563] on button "Select all" at bounding box center [18, 565] width 10 height 4
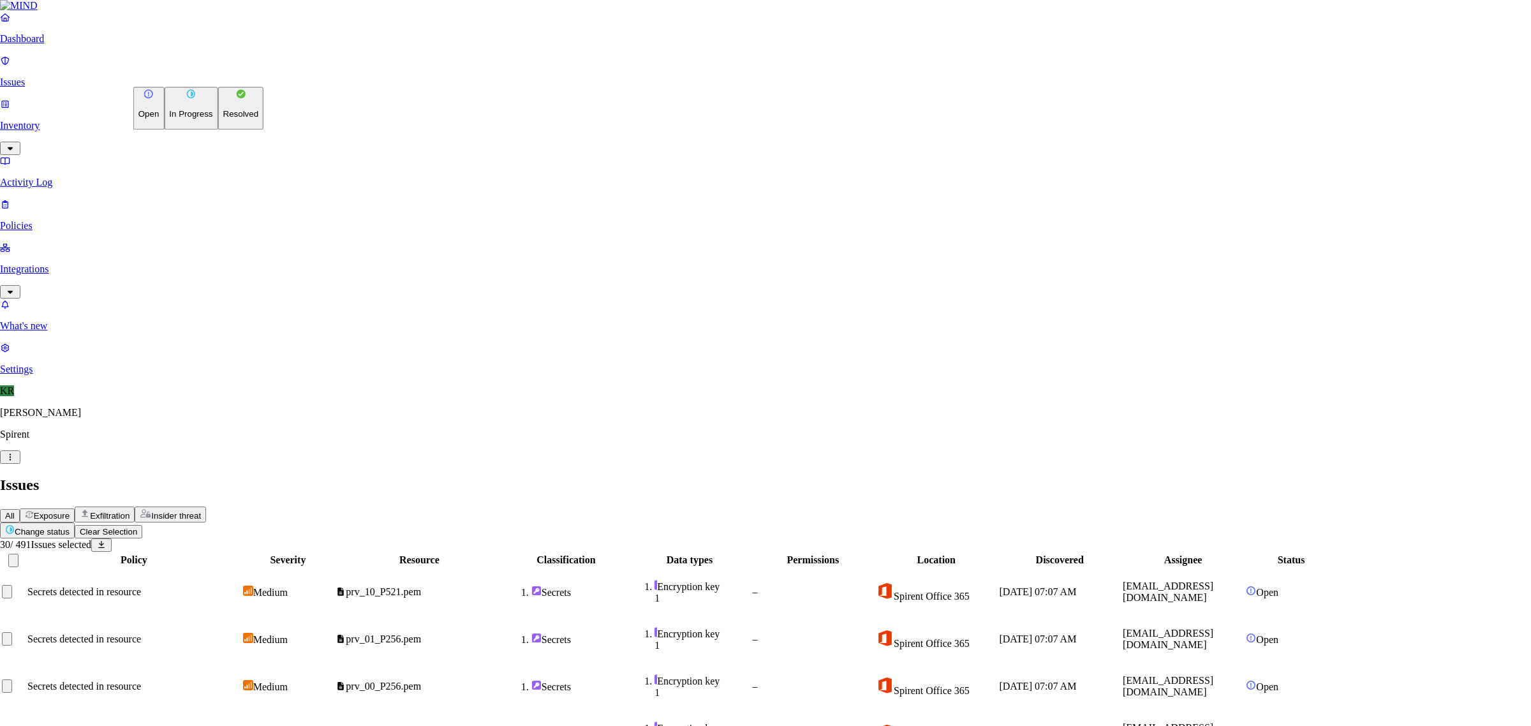
click at [218, 129] on button "Resolved" at bounding box center [241, 108] width 46 height 43
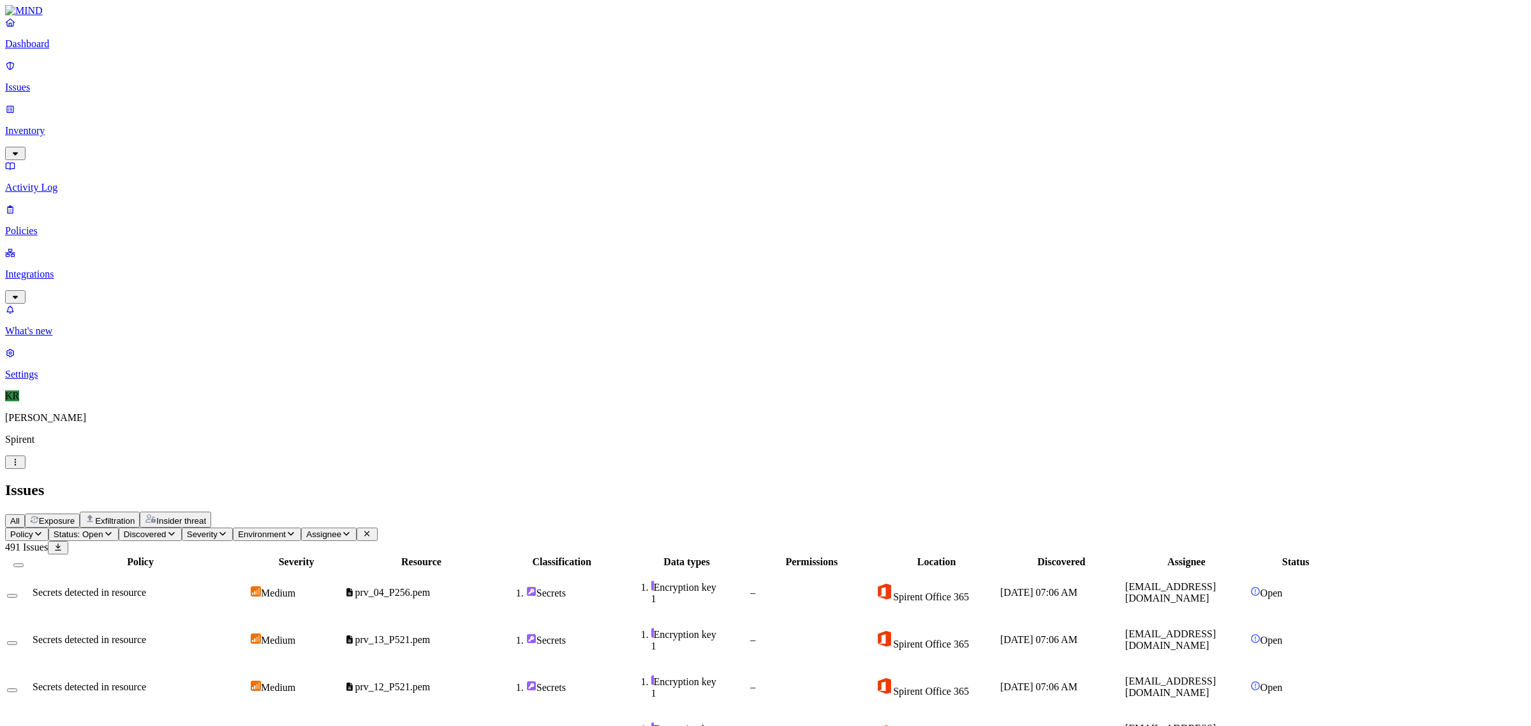
drag, startPoint x: 590, startPoint y: 451, endPoint x: 589, endPoint y: 457, distance: 6.5
drag, startPoint x: 1160, startPoint y: 15, endPoint x: 1153, endPoint y: 31, distance: 17.4
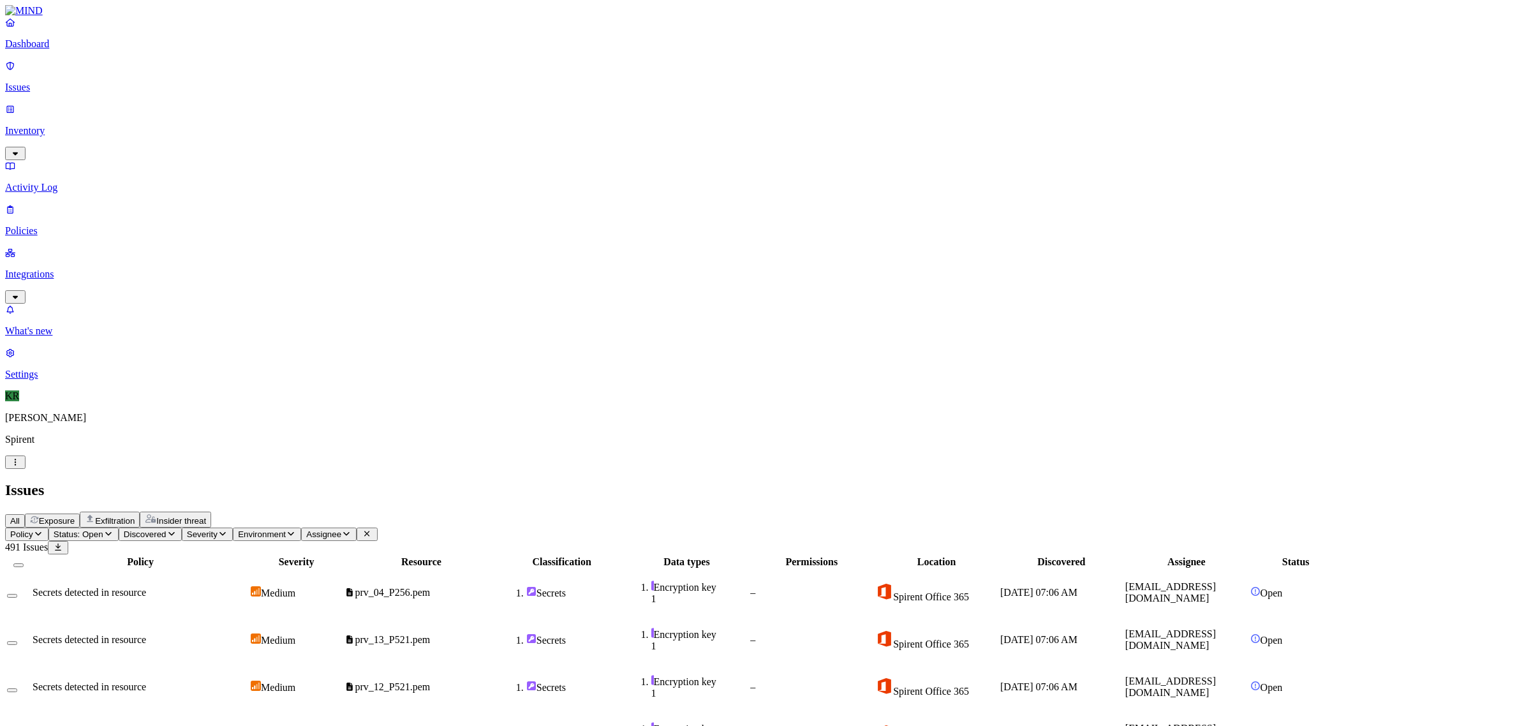
click at [24, 563] on button "Select all" at bounding box center [18, 565] width 10 height 4
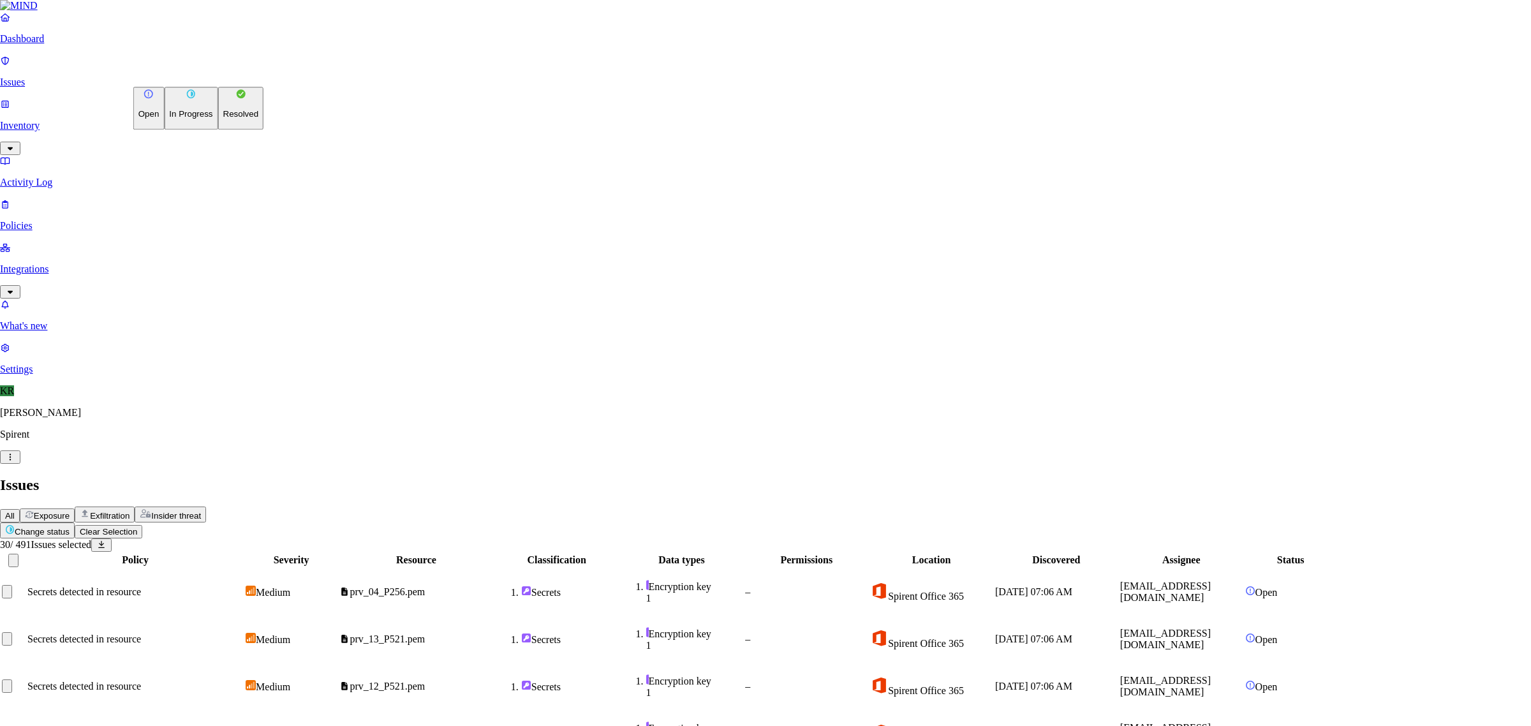
click at [223, 119] on p "Resolved" at bounding box center [241, 115] width 36 height 10
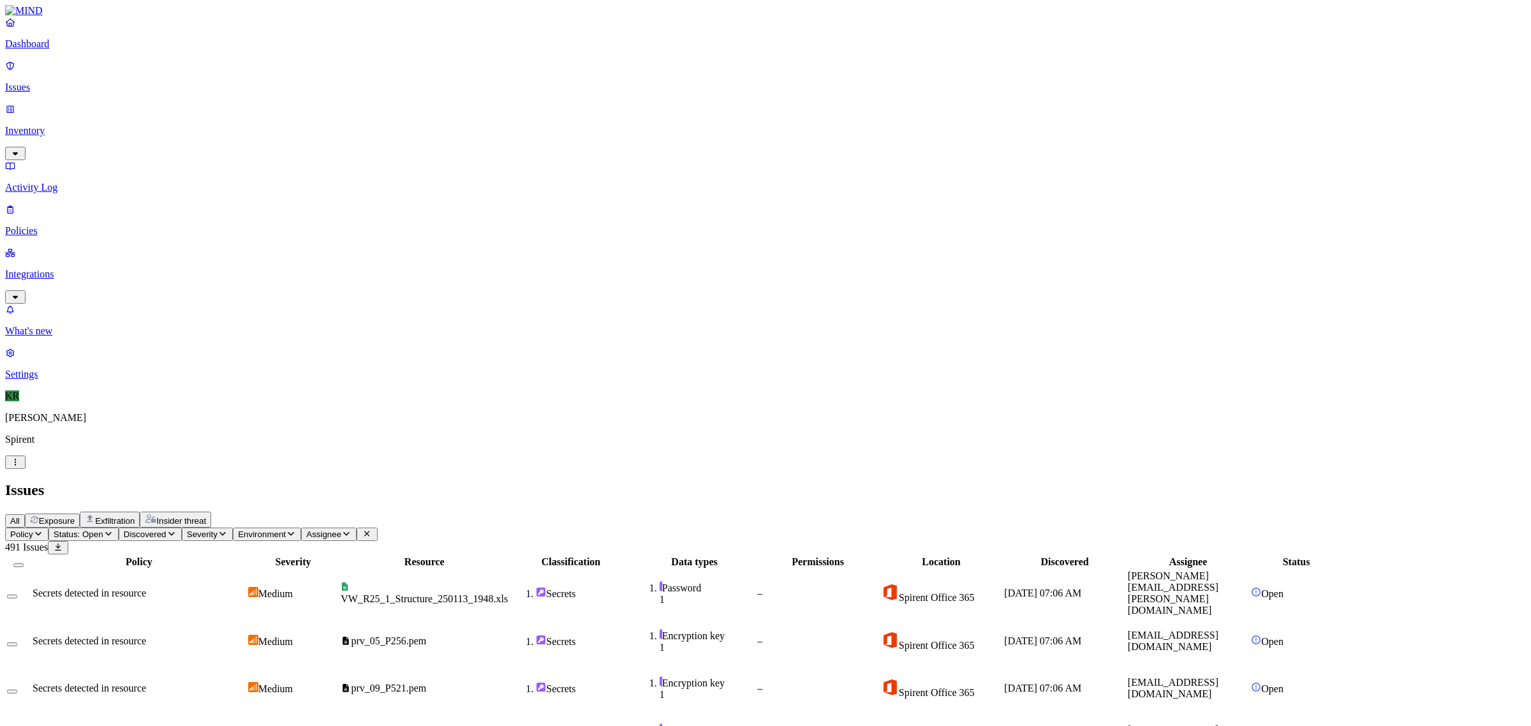
click at [24, 563] on button "Select all" at bounding box center [18, 565] width 10 height 4
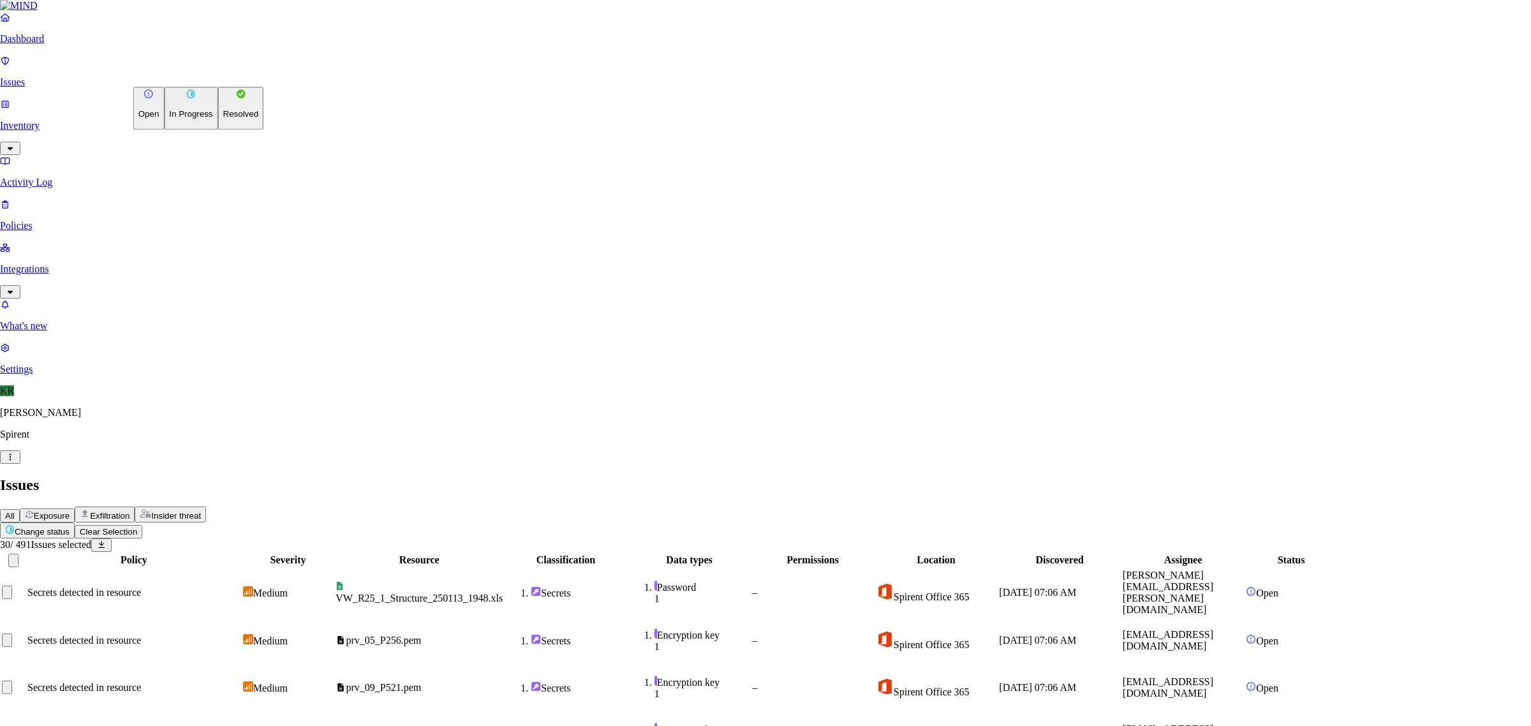
click at [223, 119] on p "Resolved" at bounding box center [241, 115] width 36 height 10
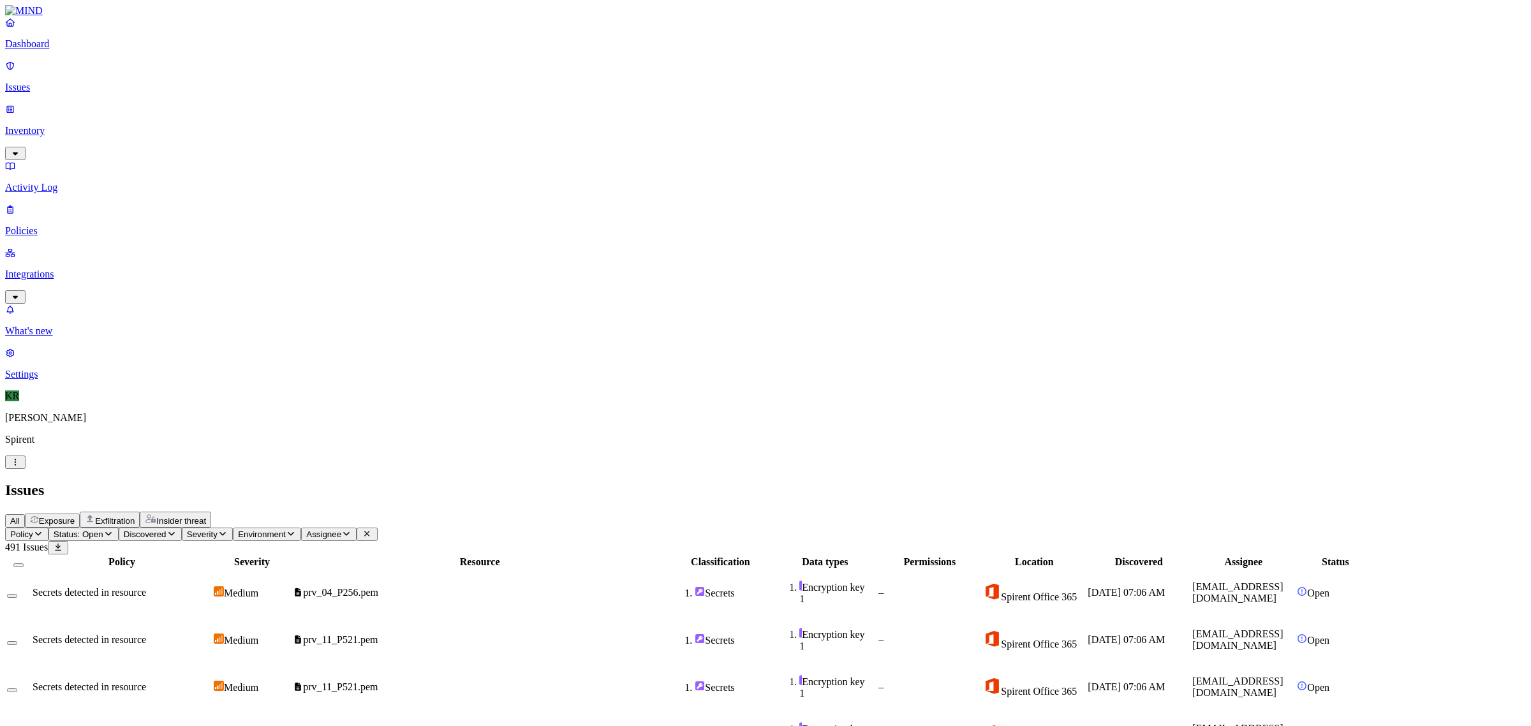
click at [24, 563] on button "Select all" at bounding box center [18, 565] width 10 height 4
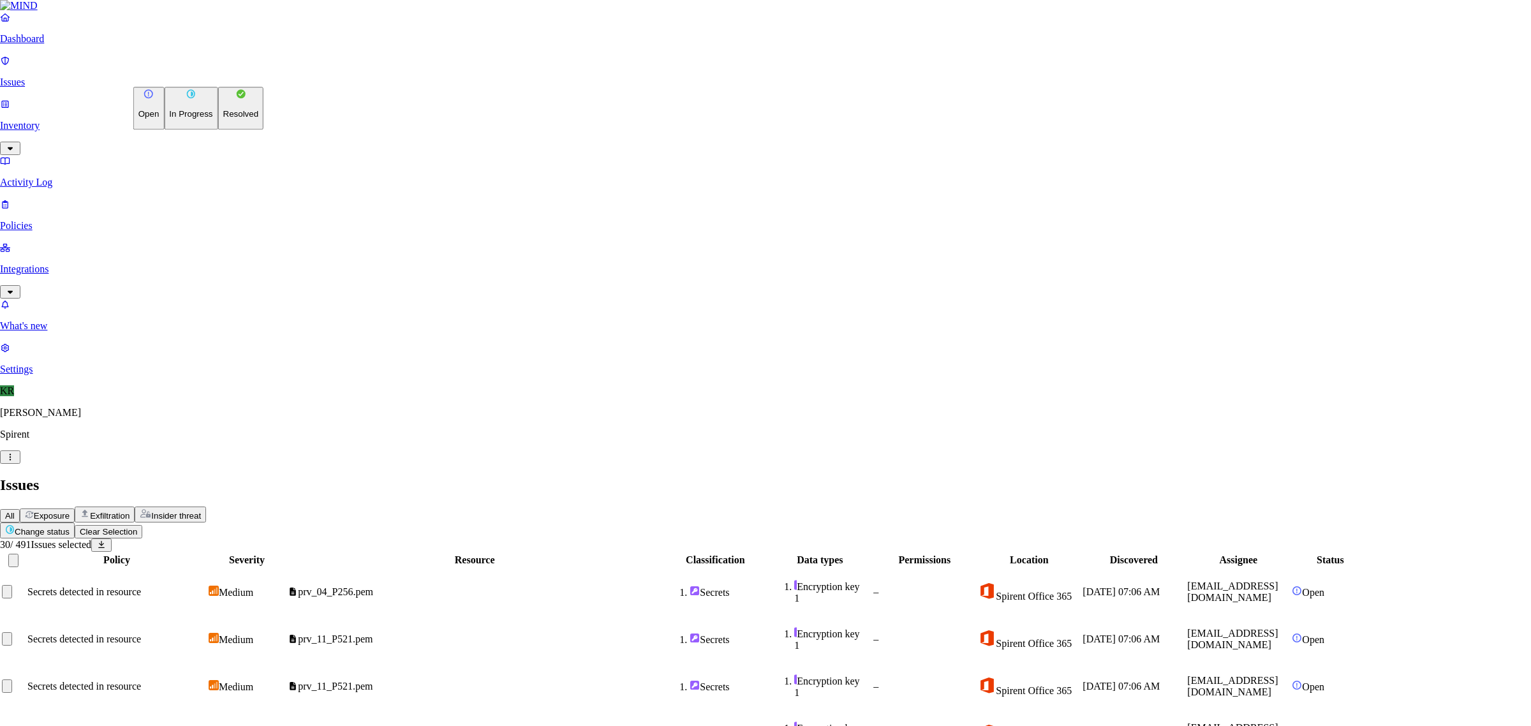
click at [223, 119] on p "Resolved" at bounding box center [241, 115] width 36 height 10
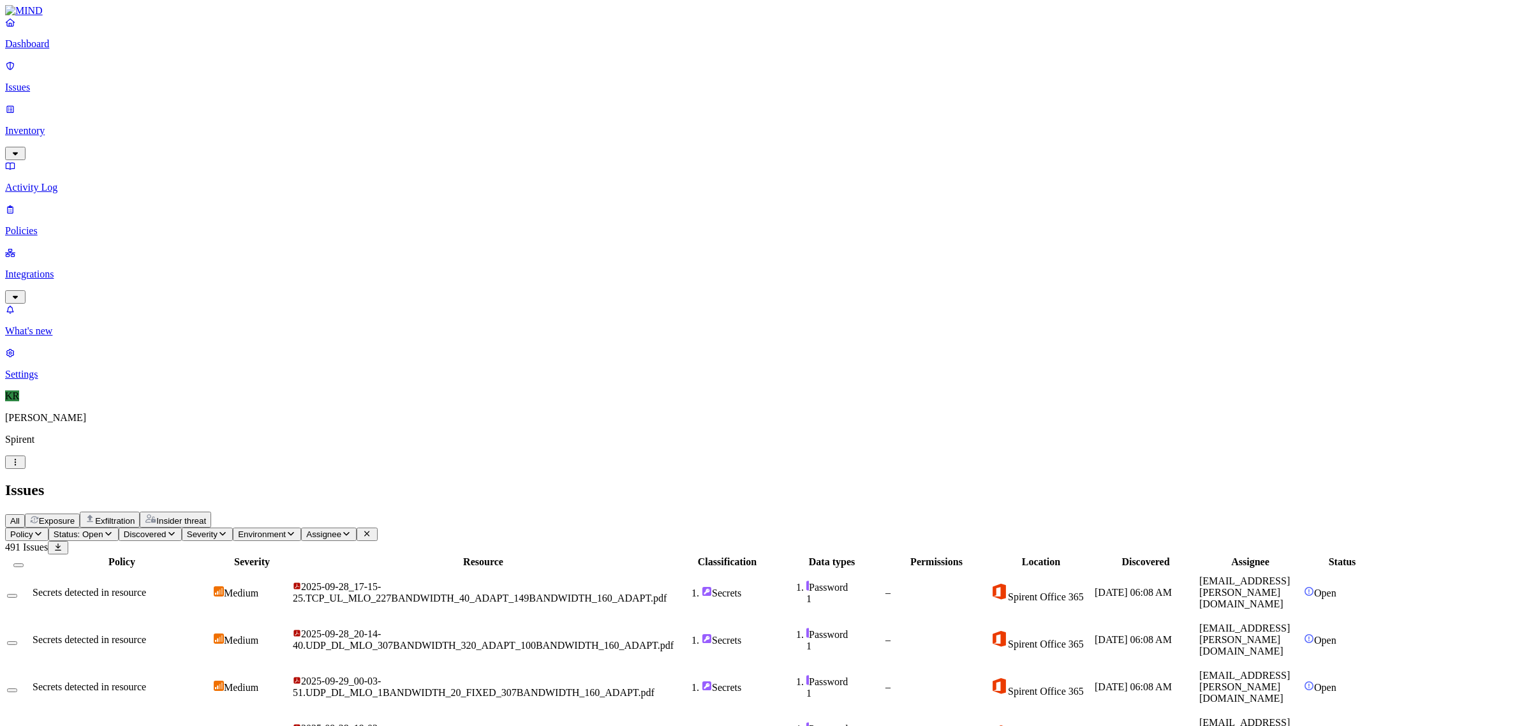
click at [24, 563] on button "Select all" at bounding box center [18, 565] width 10 height 4
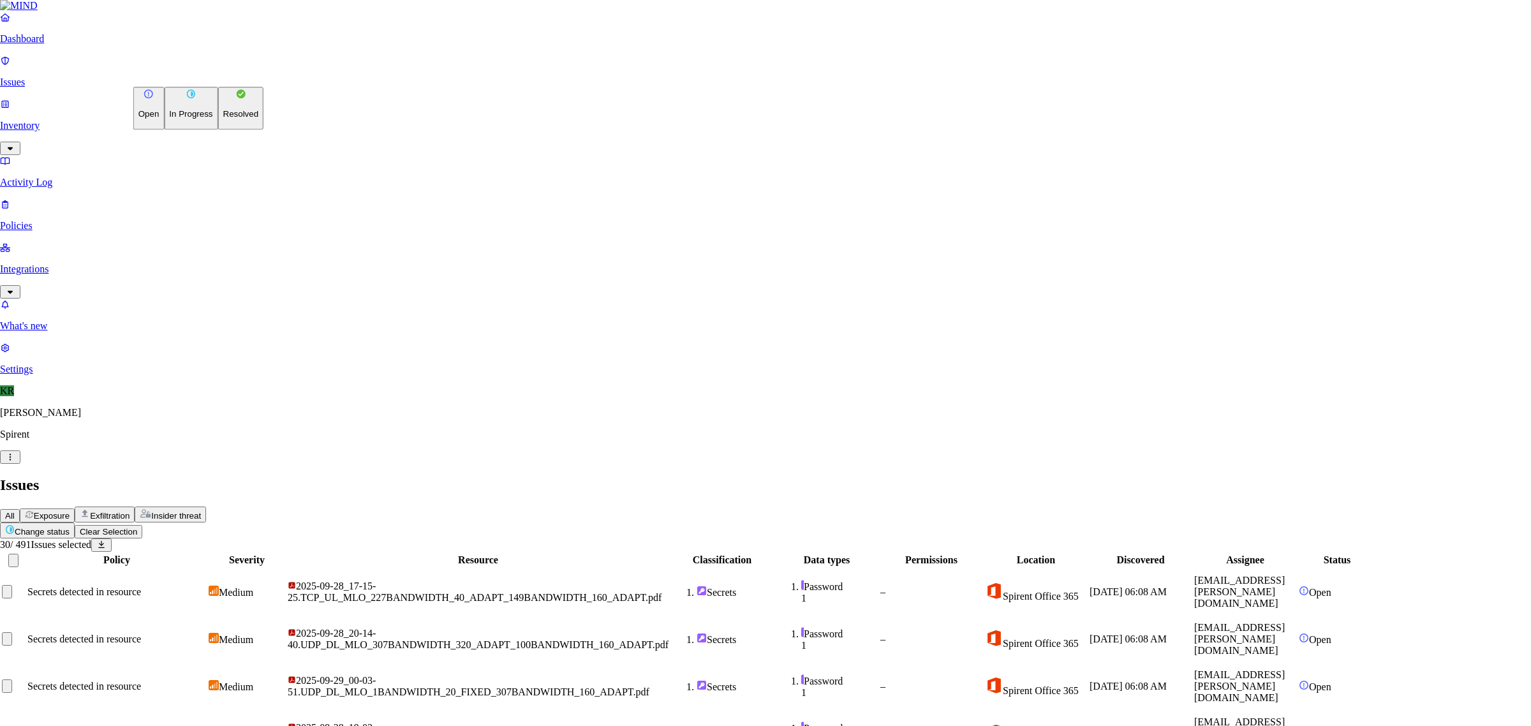
click at [218, 129] on button "Resolved" at bounding box center [241, 108] width 46 height 43
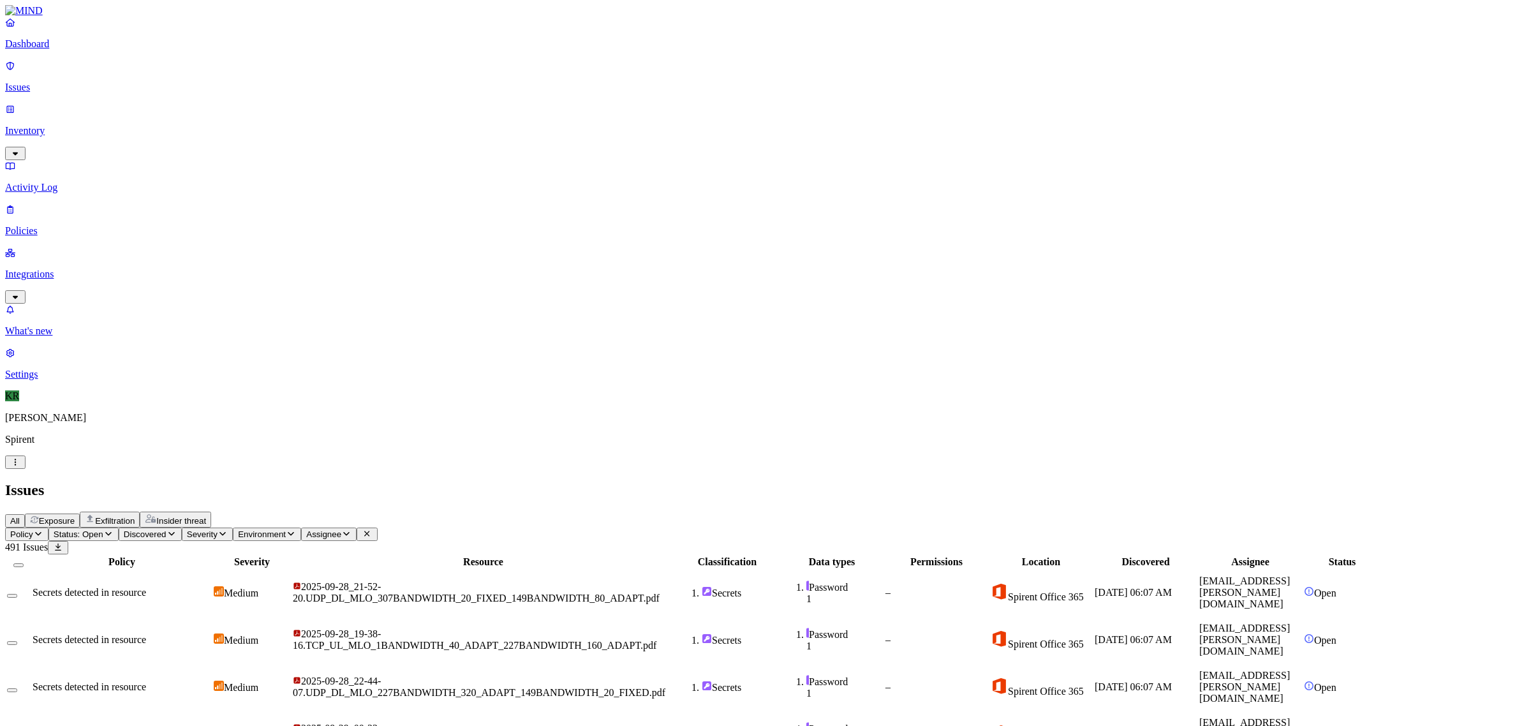
scroll to position [196, 0]
click at [24, 563] on button "Select all" at bounding box center [18, 565] width 10 height 4
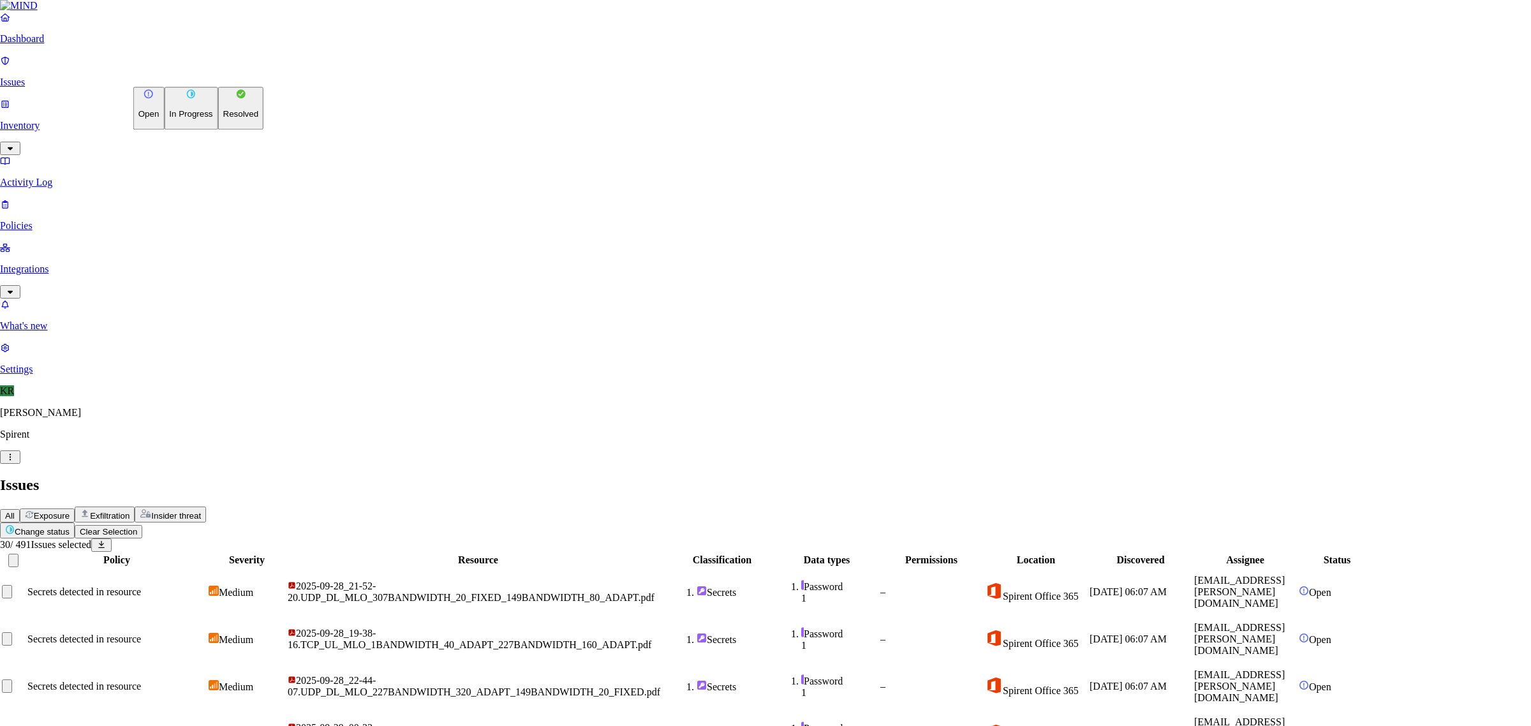
click at [218, 129] on button "Resolved" at bounding box center [241, 108] width 46 height 43
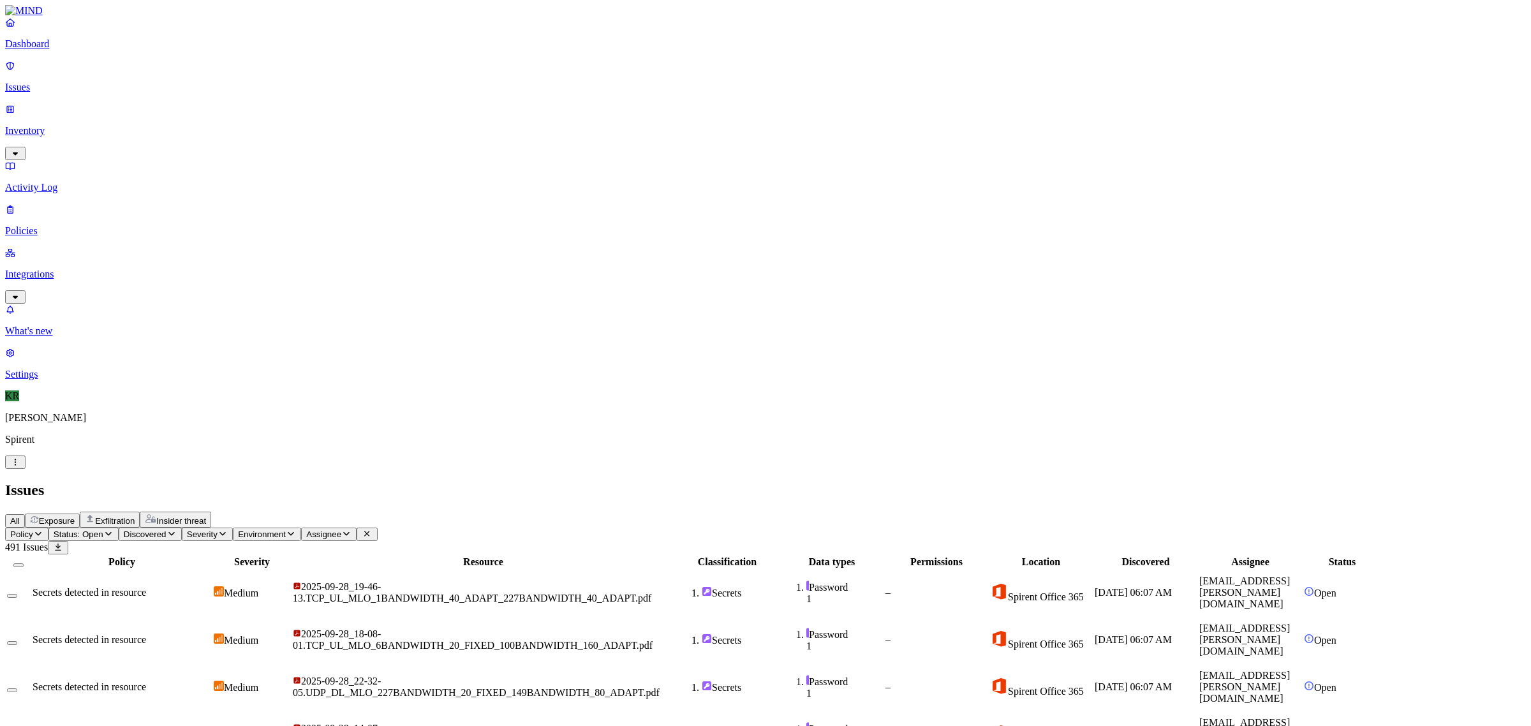
click at [33, 529] on span "Policy" at bounding box center [21, 534] width 23 height 10
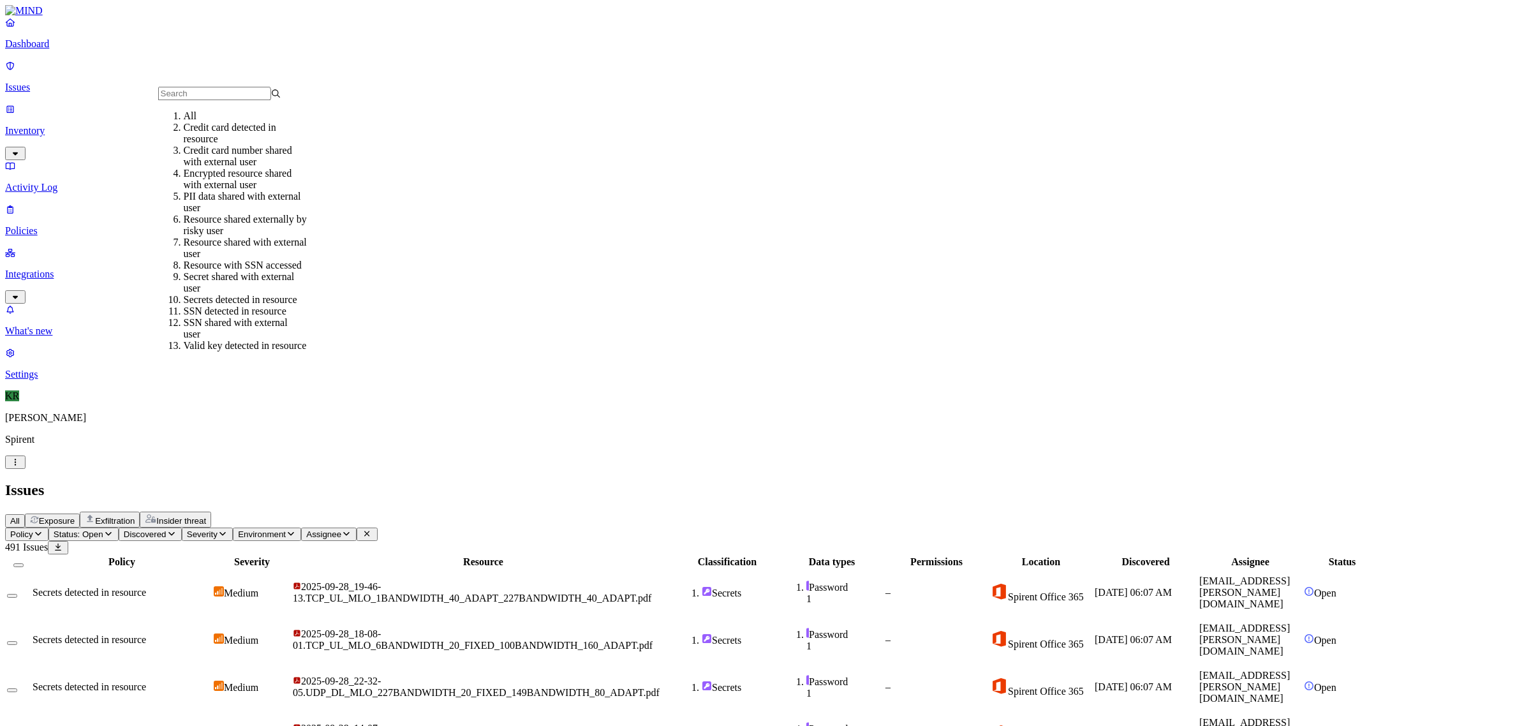
drag, startPoint x: 225, startPoint y: 32, endPoint x: 220, endPoint y: 50, distance: 18.4
click at [224, 482] on div "Issues" at bounding box center [765, 490] width 1521 height 17
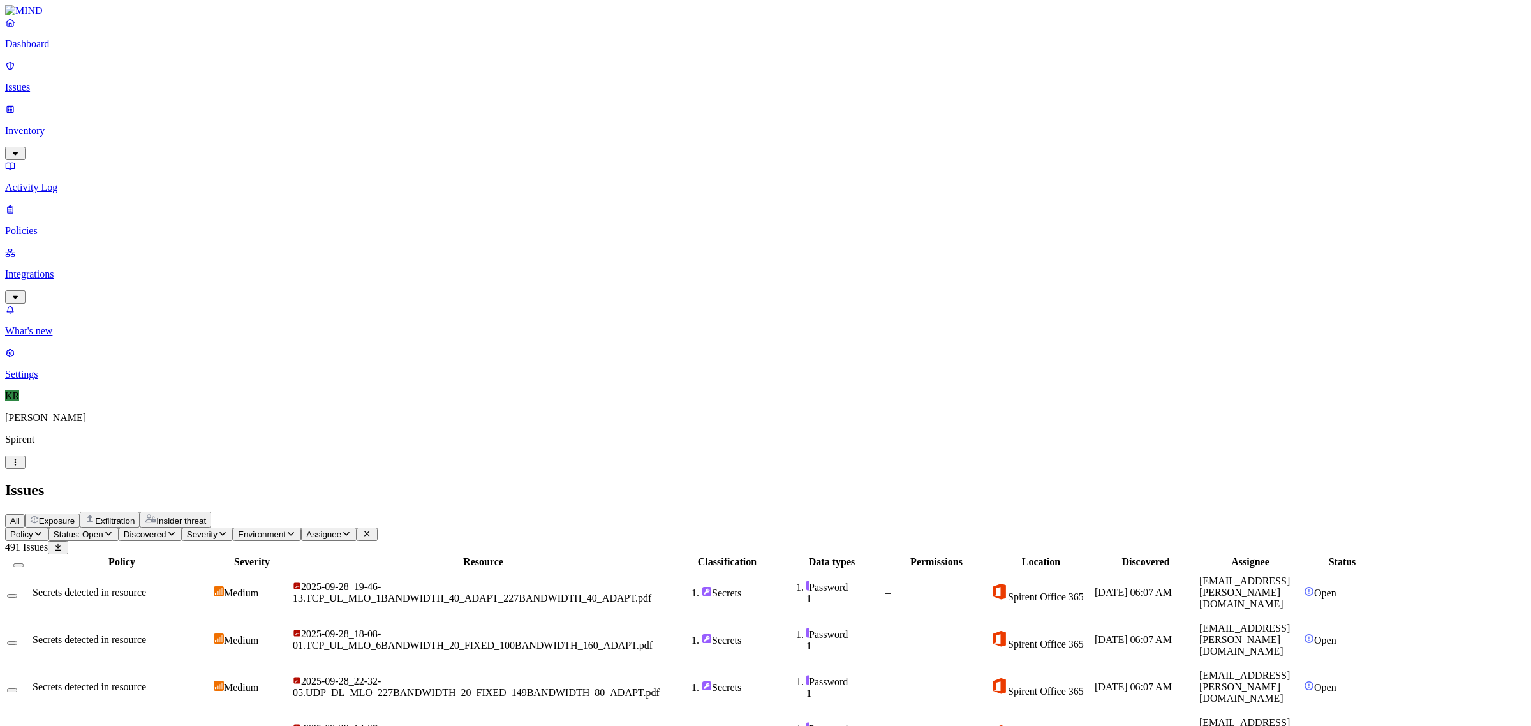
drag, startPoint x: 230, startPoint y: 75, endPoint x: 230, endPoint y: 84, distance: 9.0
click at [103, 529] on span "Status: Open" at bounding box center [79, 534] width 50 height 10
click at [31, 556] on th at bounding box center [18, 562] width 24 height 13
click at [30, 556] on div at bounding box center [18, 561] width 23 height 11
click at [24, 563] on button "Select all" at bounding box center [18, 565] width 10 height 4
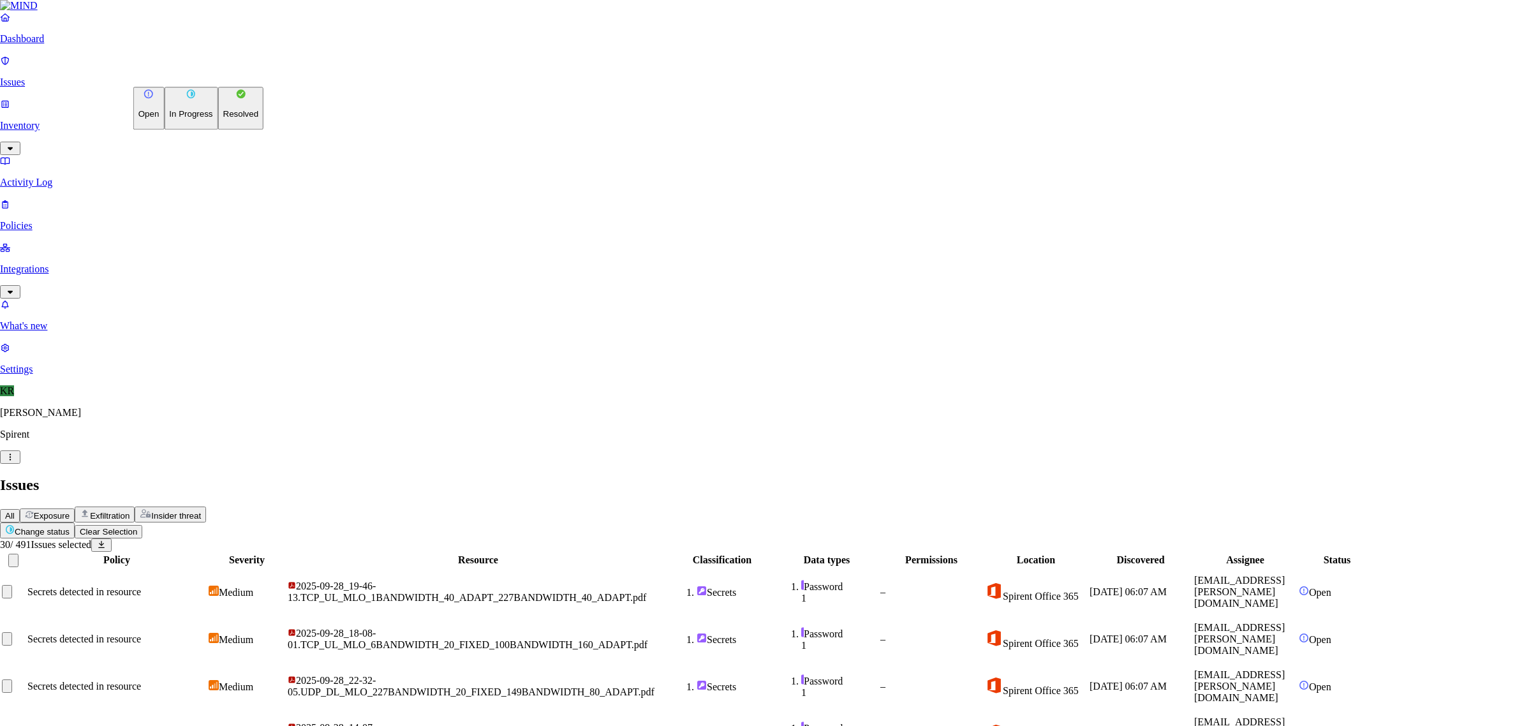
click at [218, 129] on button "Resolved" at bounding box center [241, 108] width 46 height 43
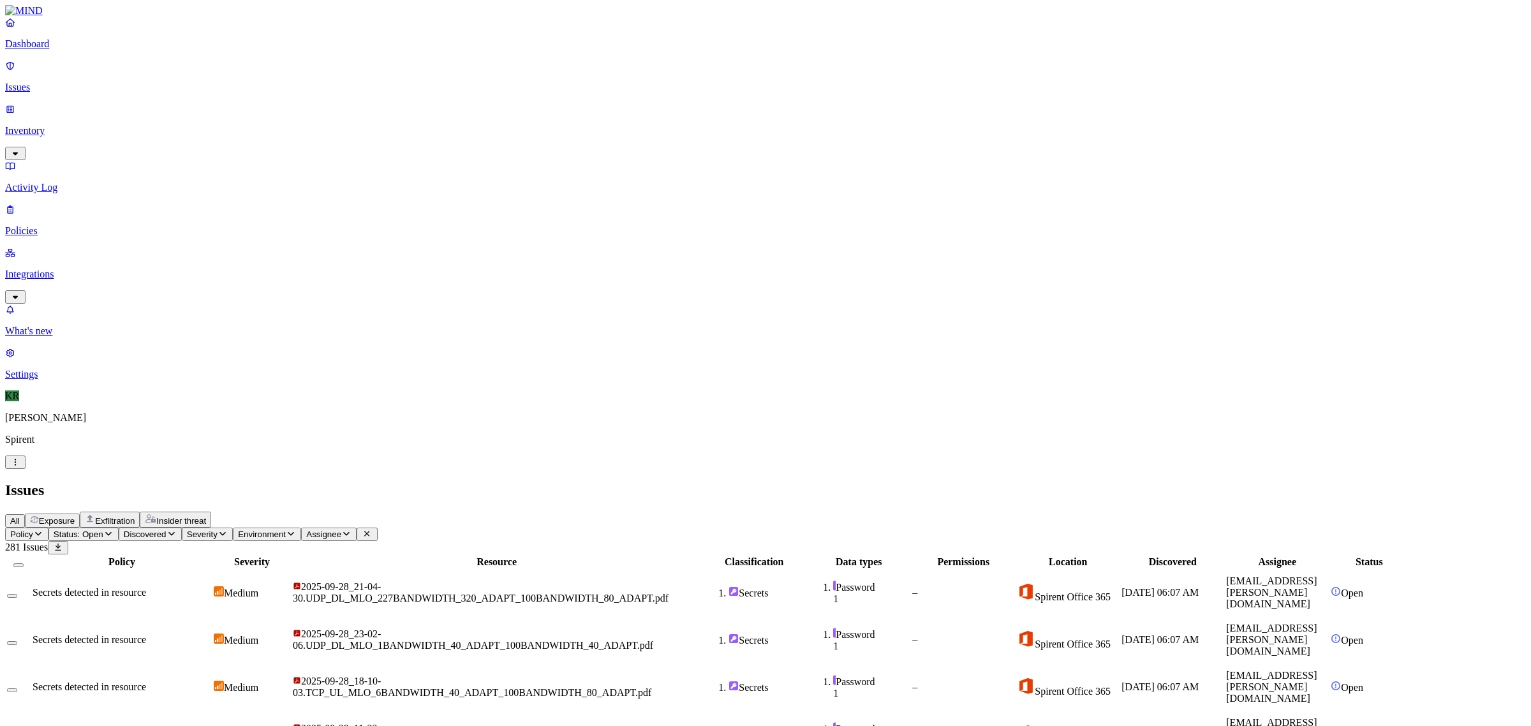
scroll to position [196, 0]
click at [24, 563] on button "Select all" at bounding box center [18, 565] width 10 height 4
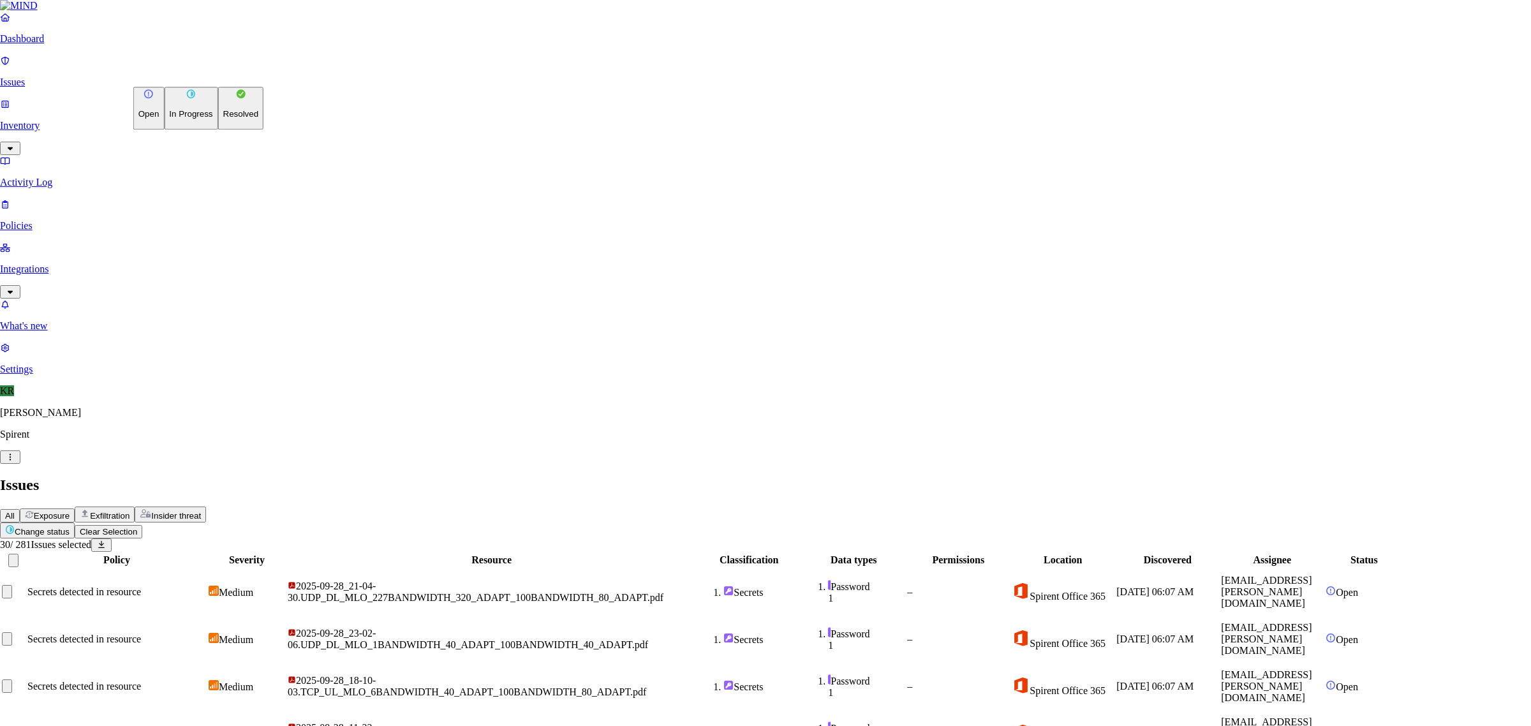
click at [223, 119] on p "Resolved" at bounding box center [241, 115] width 36 height 10
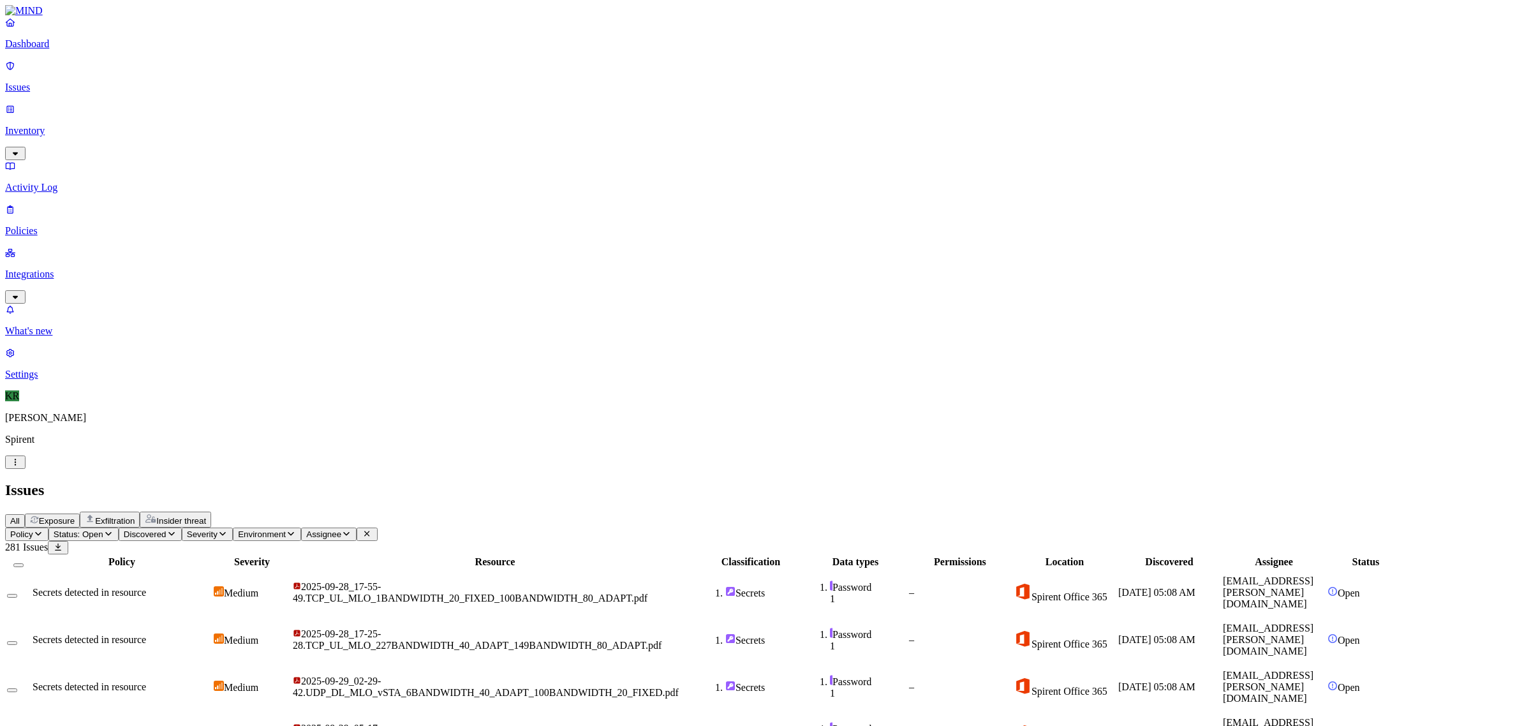
scroll to position [0, 0]
click at [24, 563] on button "Select all" at bounding box center [18, 565] width 10 height 4
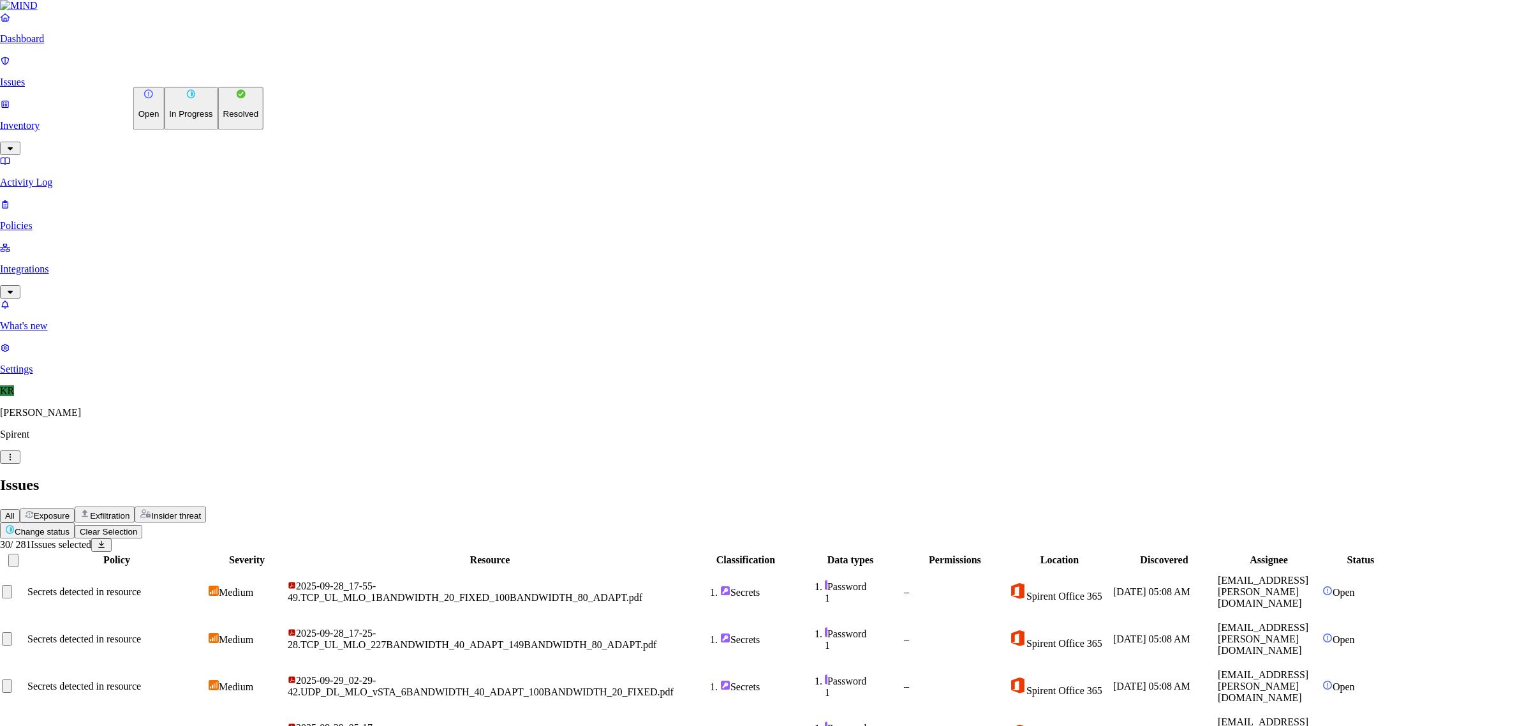
click at [223, 119] on p "Resolved" at bounding box center [241, 115] width 36 height 10
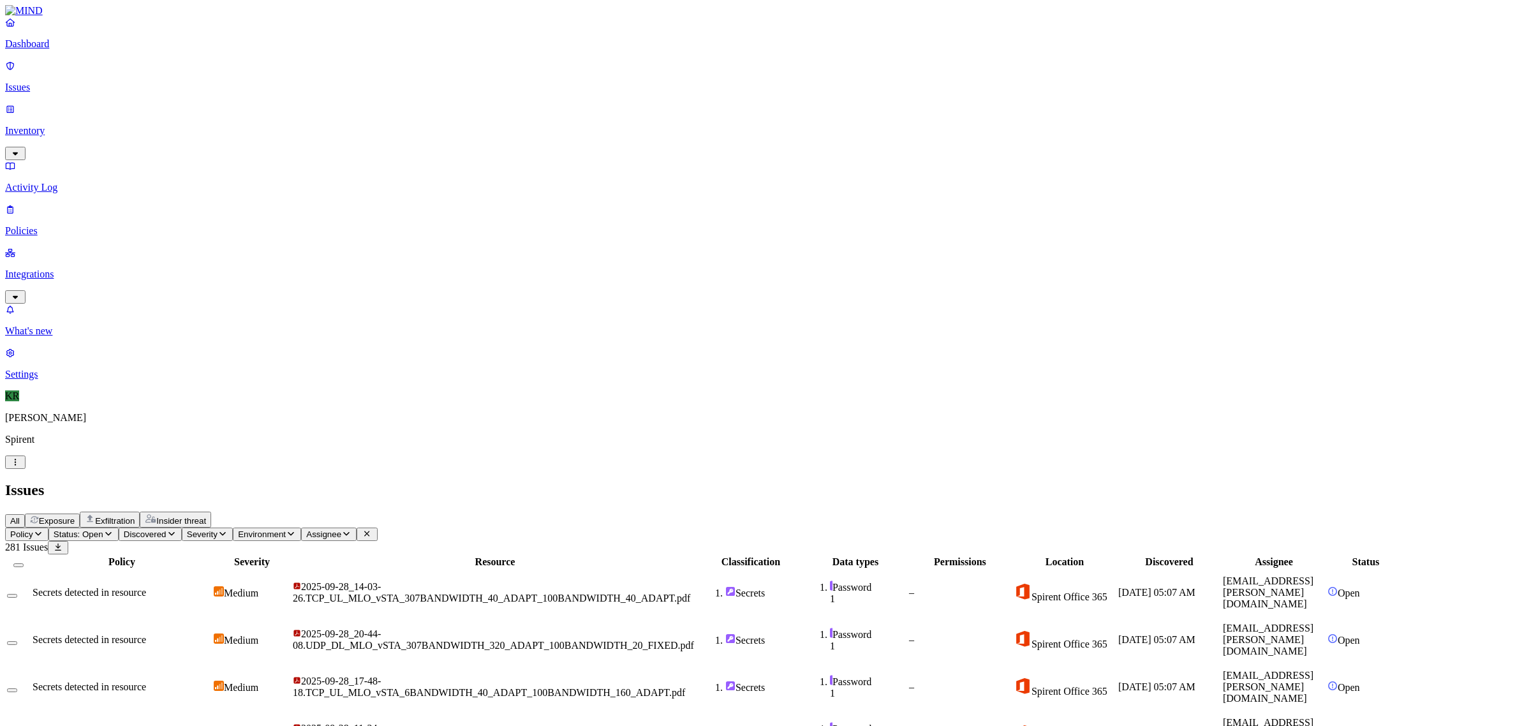
scroll to position [196, 0]
click at [24, 563] on button "Select all" at bounding box center [18, 565] width 10 height 4
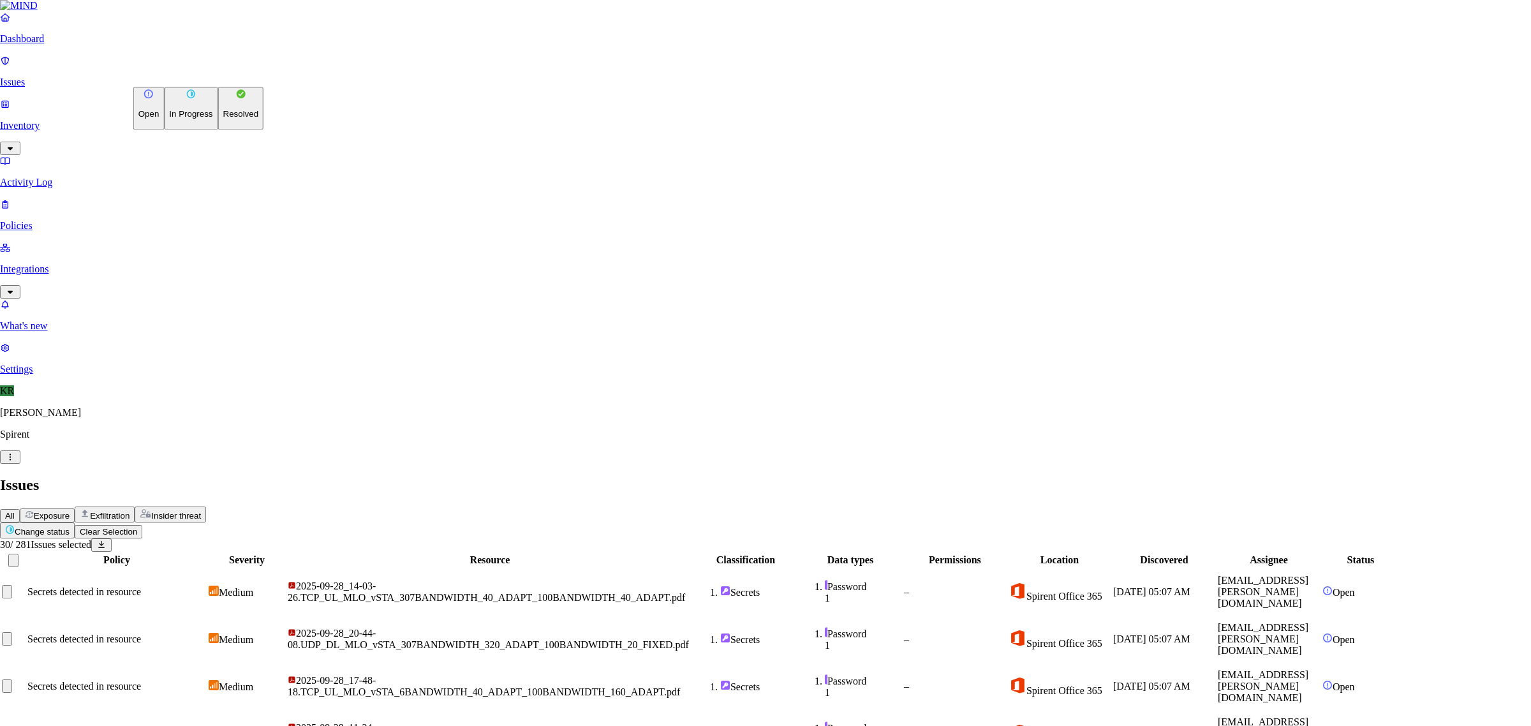
click at [223, 119] on p "Resolved" at bounding box center [241, 115] width 36 height 10
drag, startPoint x: 865, startPoint y: 254, endPoint x: 854, endPoint y: 256, distance: 11.6
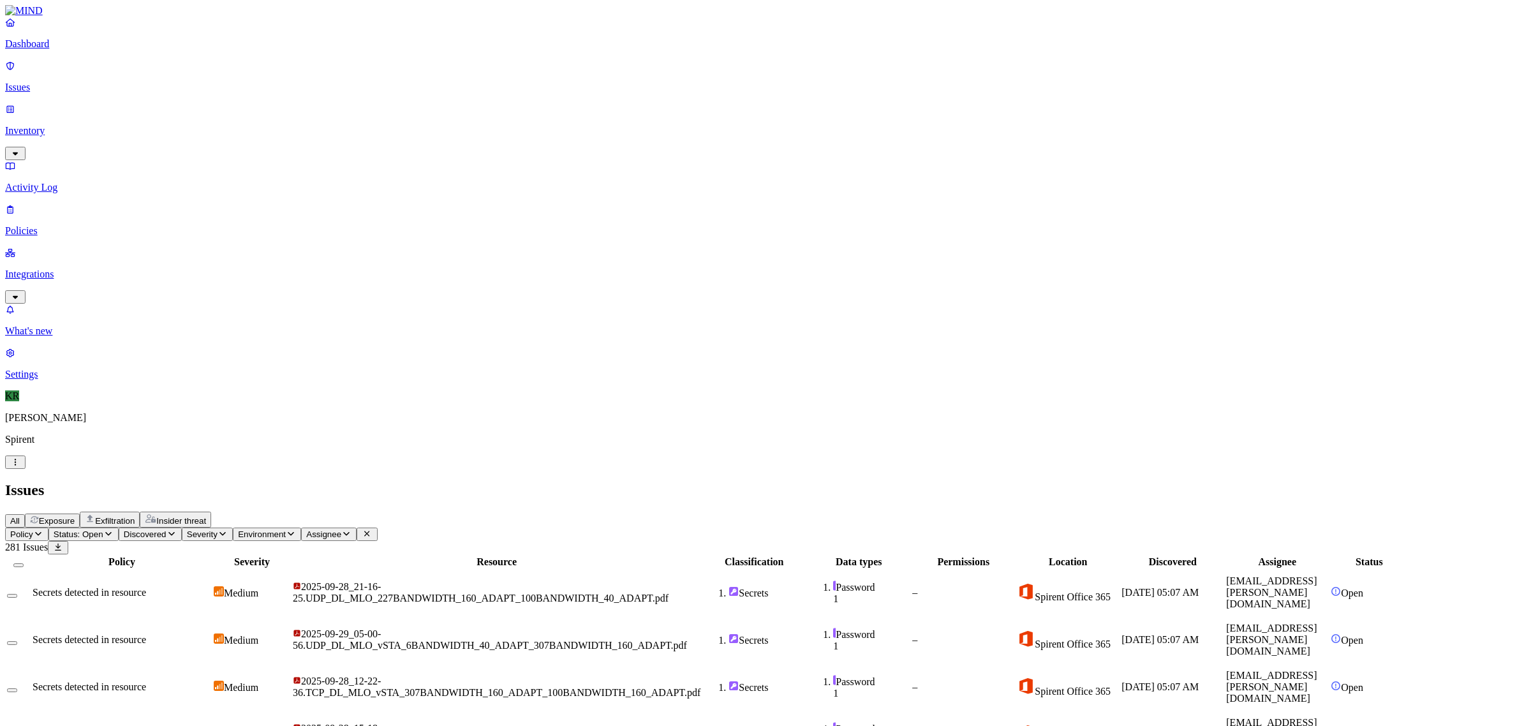
scroll to position [0, 0]
click at [24, 563] on button "Select all" at bounding box center [18, 565] width 10 height 4
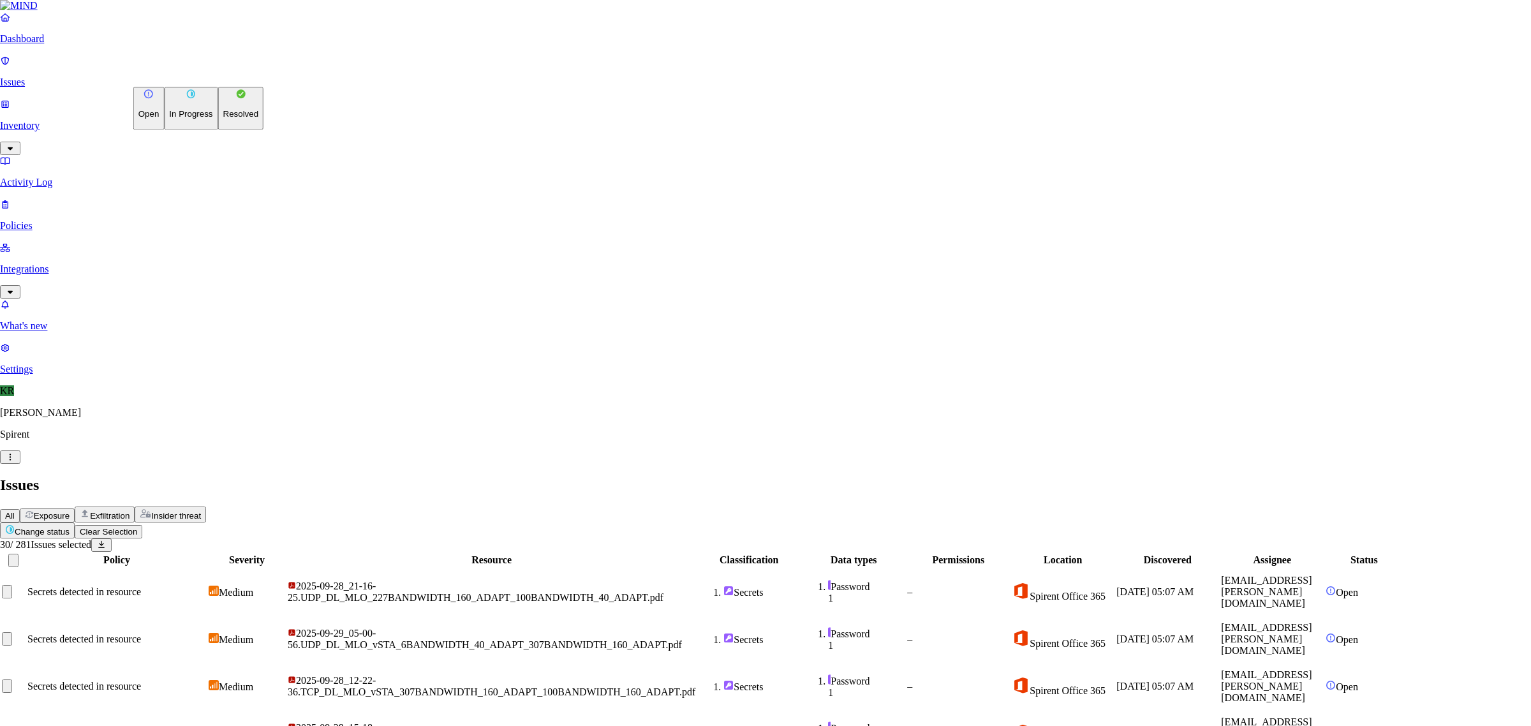
click at [223, 119] on p "Resolved" at bounding box center [241, 115] width 36 height 10
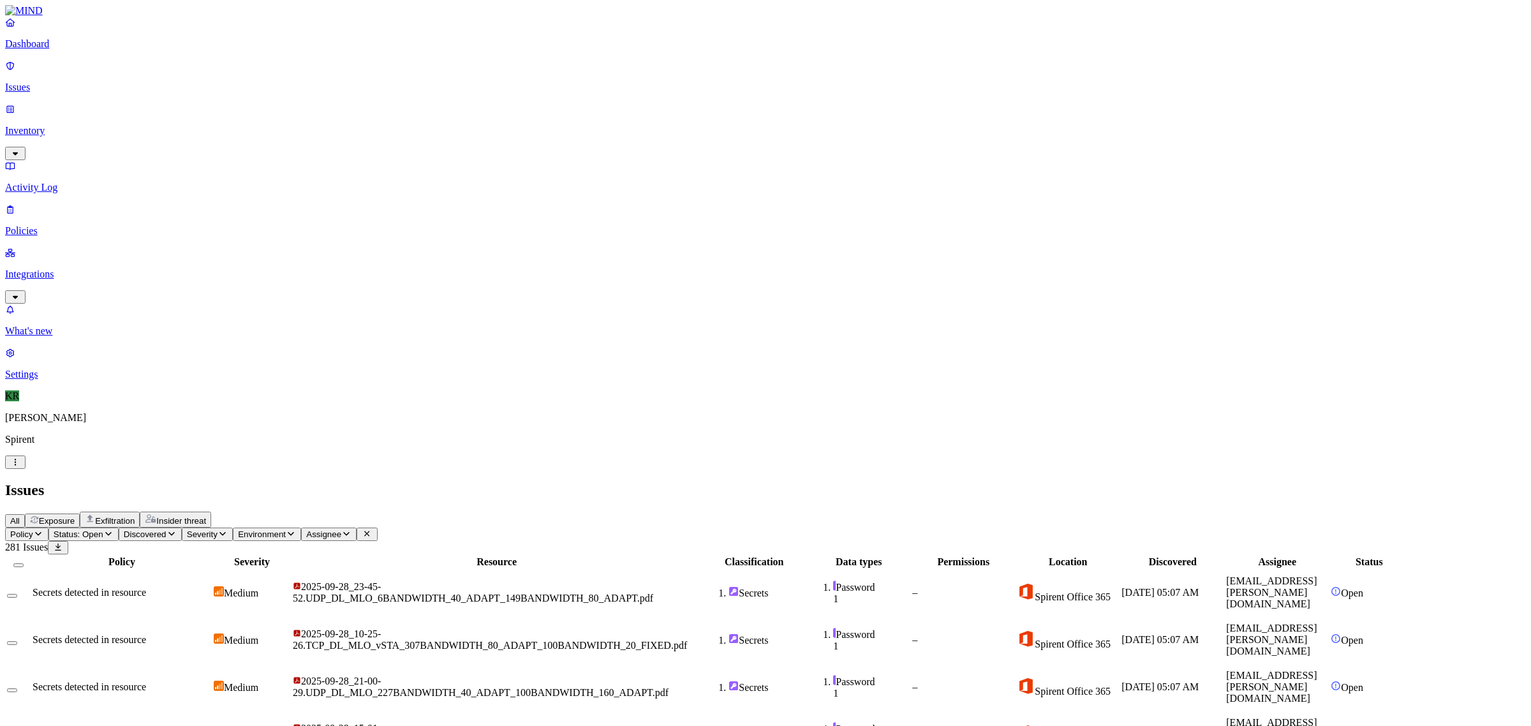
scroll to position [196, 0]
click at [24, 563] on button "Select all" at bounding box center [18, 565] width 10 height 4
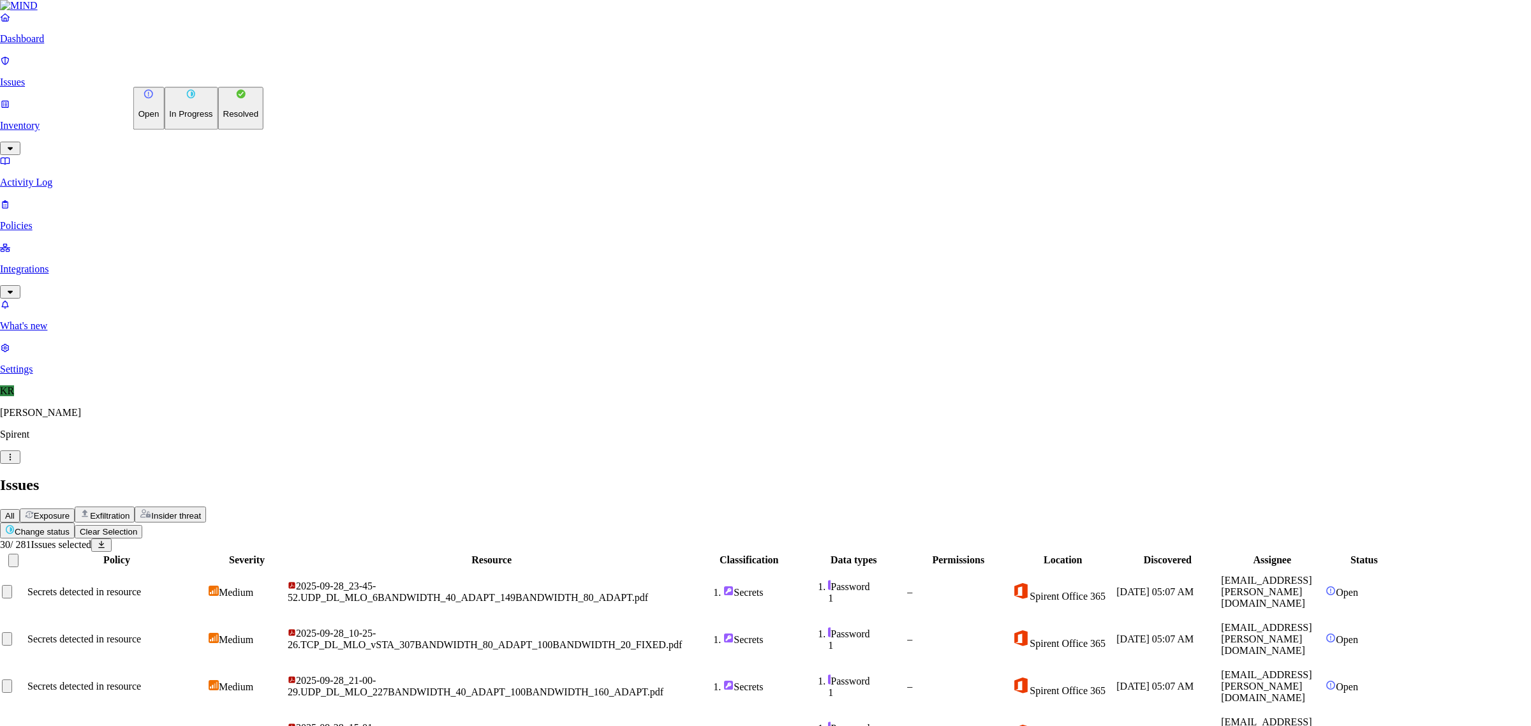
click at [223, 119] on p "Resolved" at bounding box center [241, 115] width 36 height 10
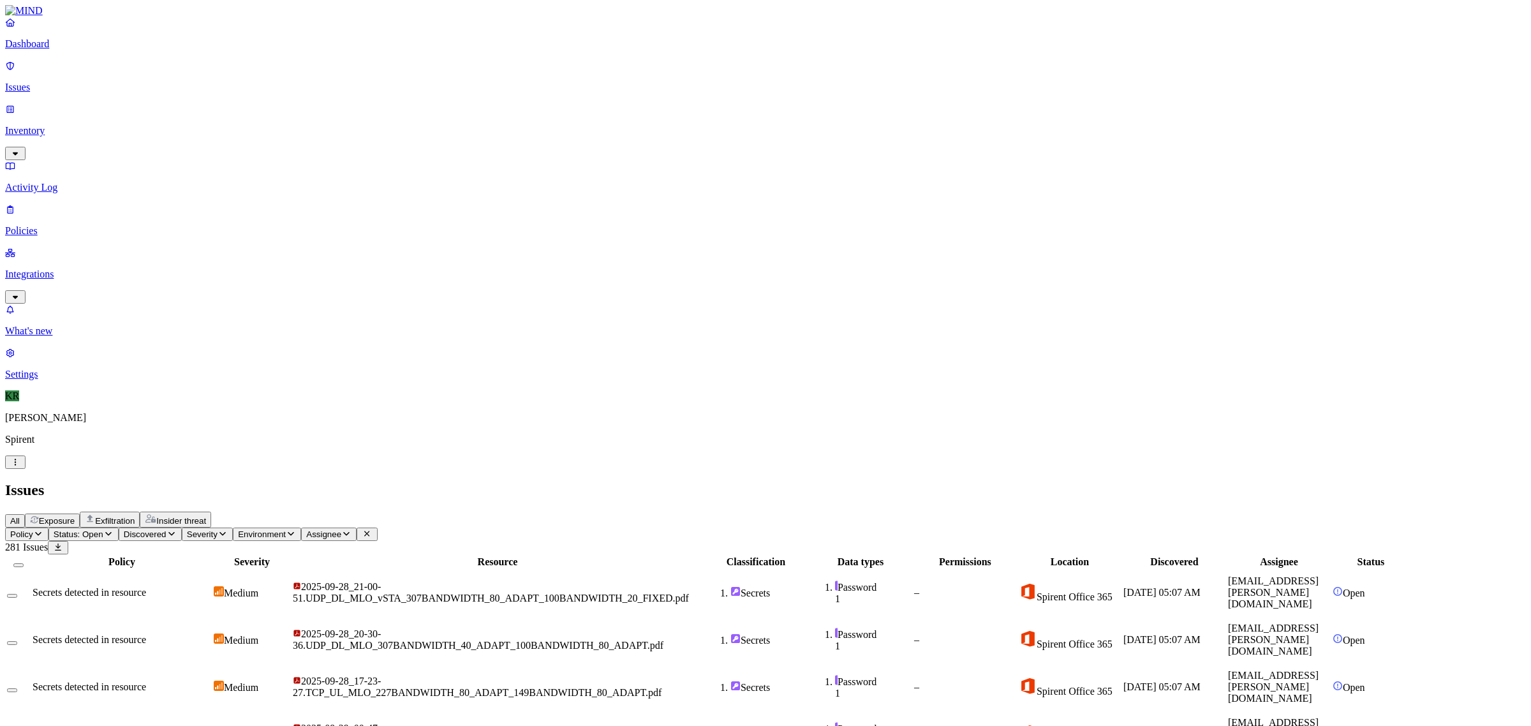
click at [24, 563] on button "Select all" at bounding box center [18, 565] width 10 height 4
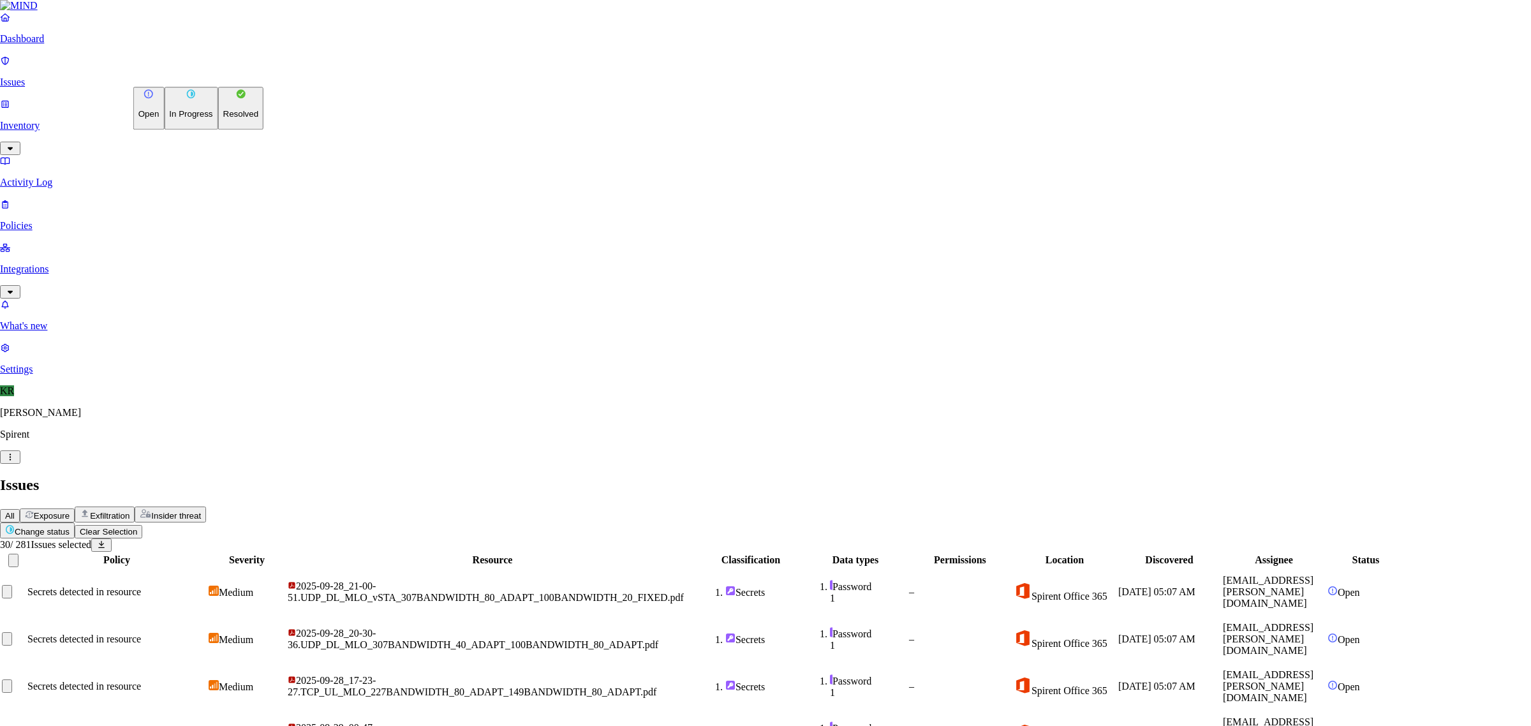
click at [218, 129] on button "Resolved" at bounding box center [241, 108] width 46 height 43
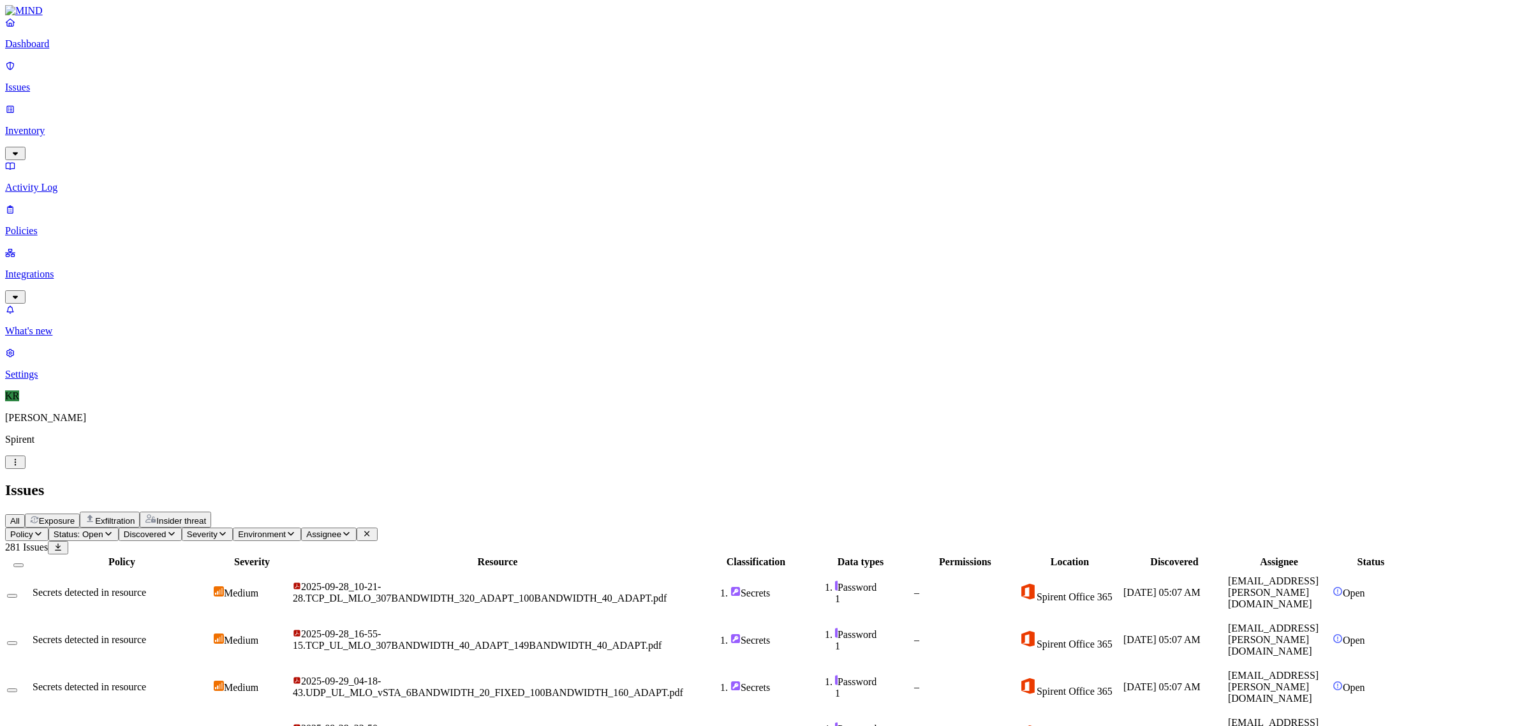
click at [24, 563] on button "Select all" at bounding box center [18, 565] width 10 height 4
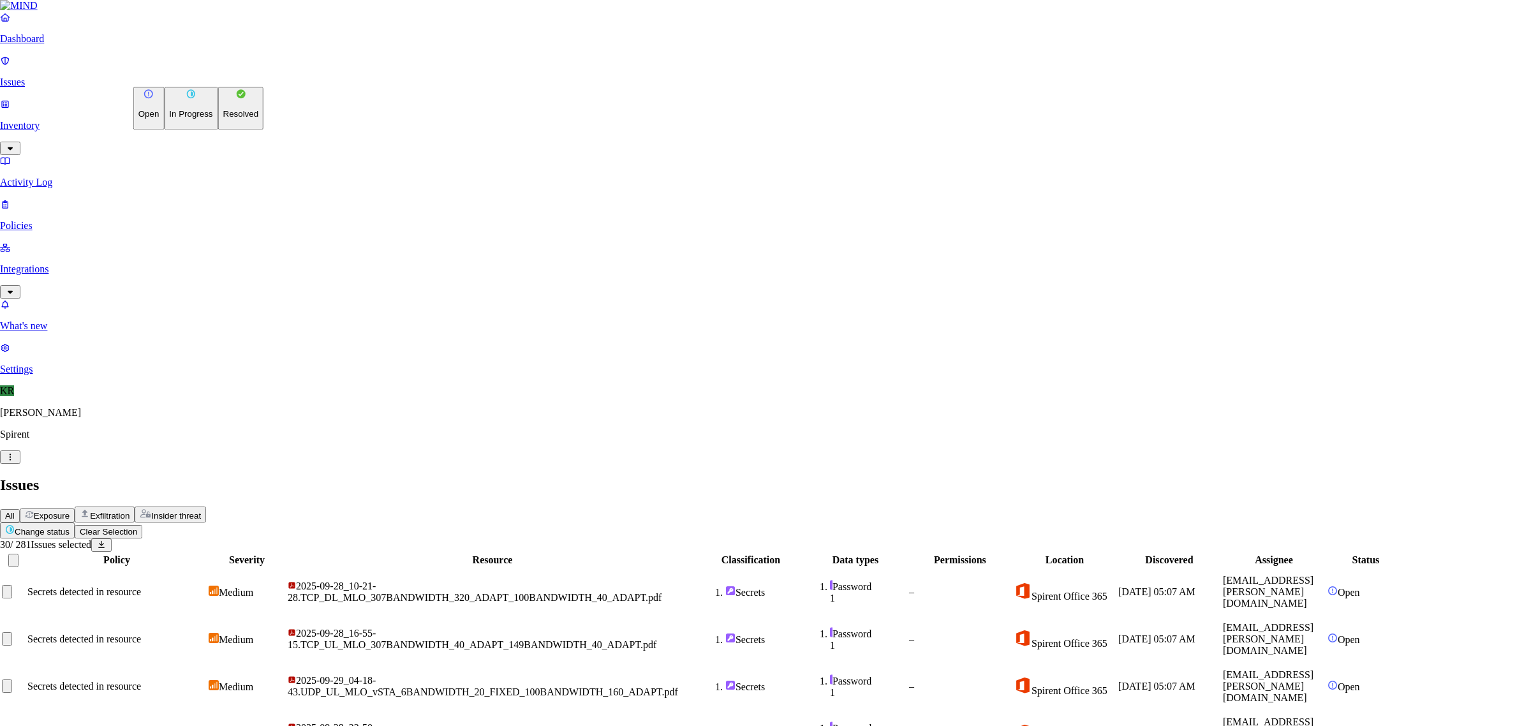
click at [223, 119] on p "Resolved" at bounding box center [241, 115] width 36 height 10
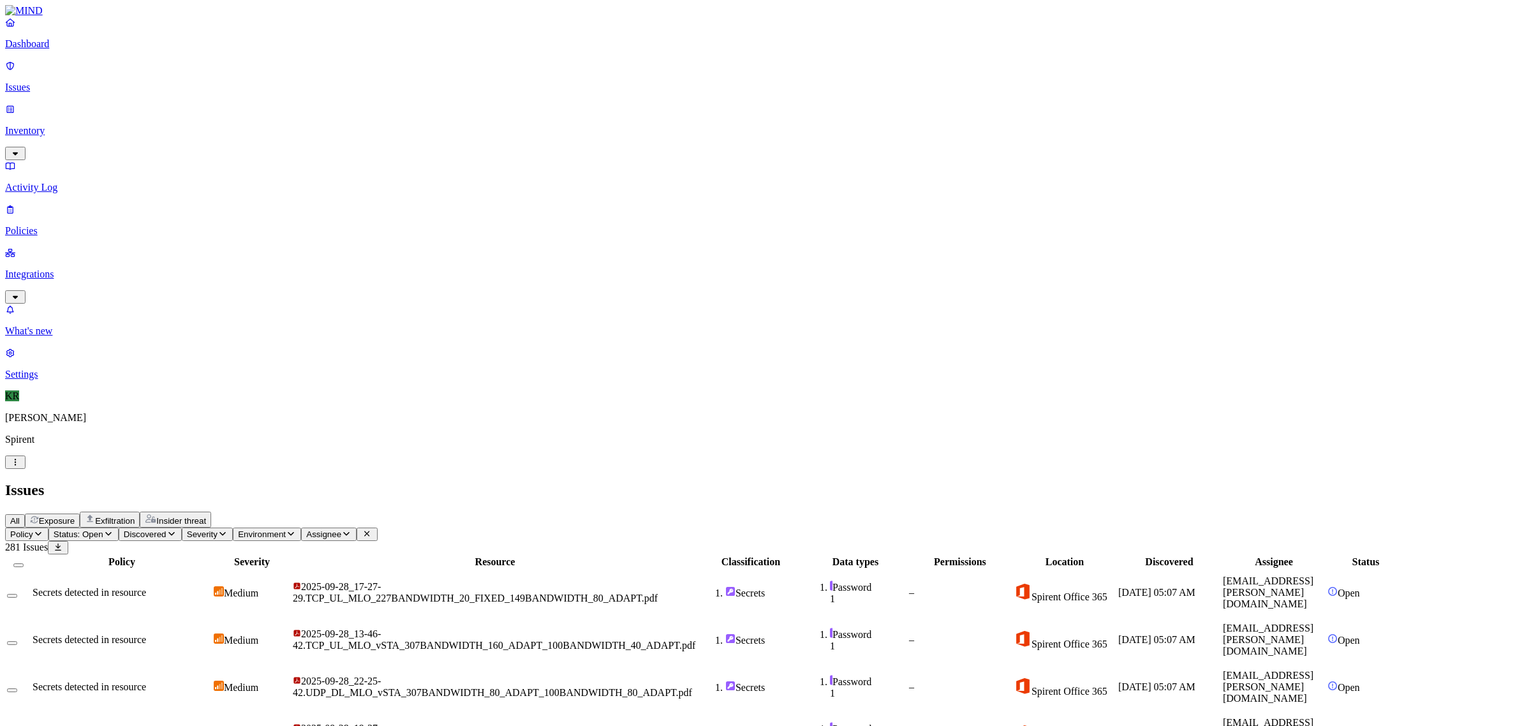
scroll to position [196, 0]
click at [24, 563] on button "Select all" at bounding box center [18, 565] width 10 height 4
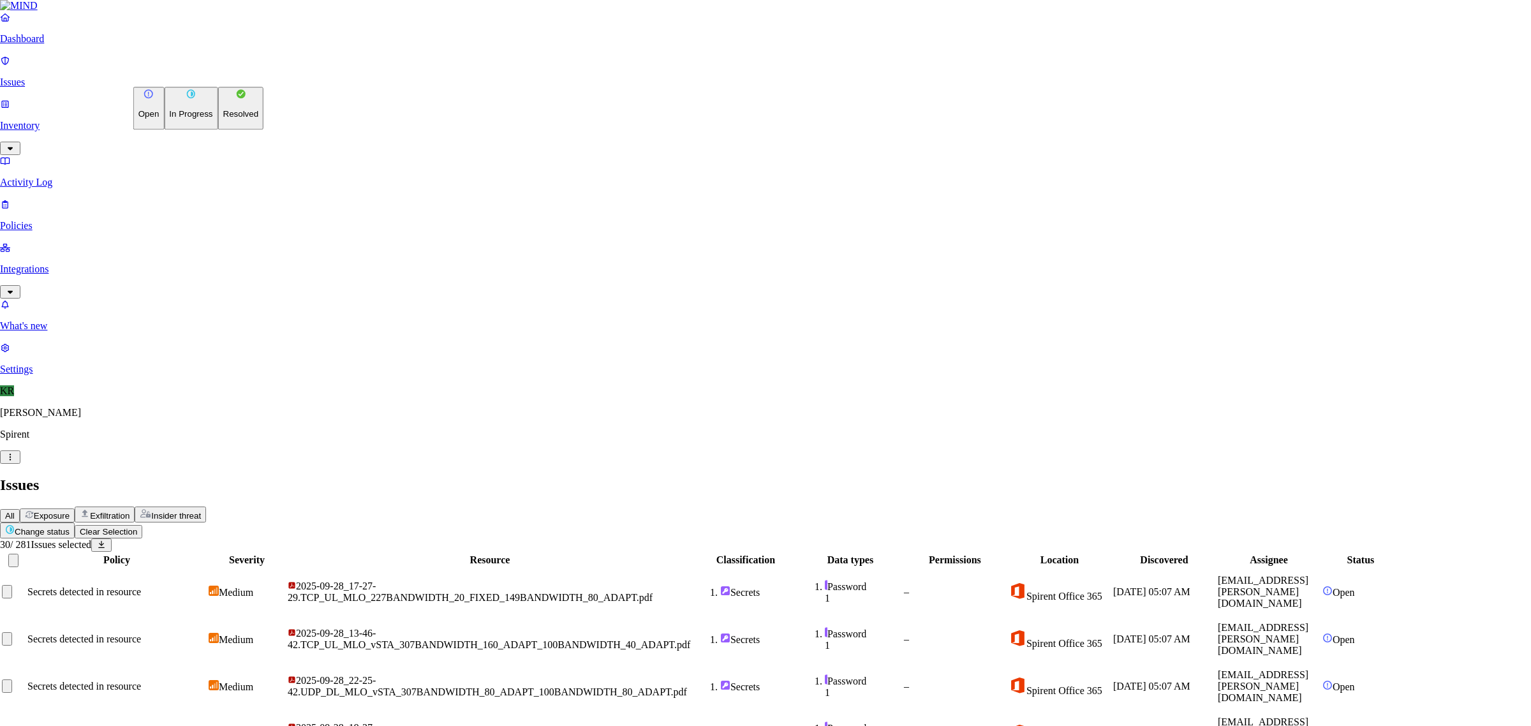
click at [223, 119] on p "Resolved" at bounding box center [241, 115] width 36 height 10
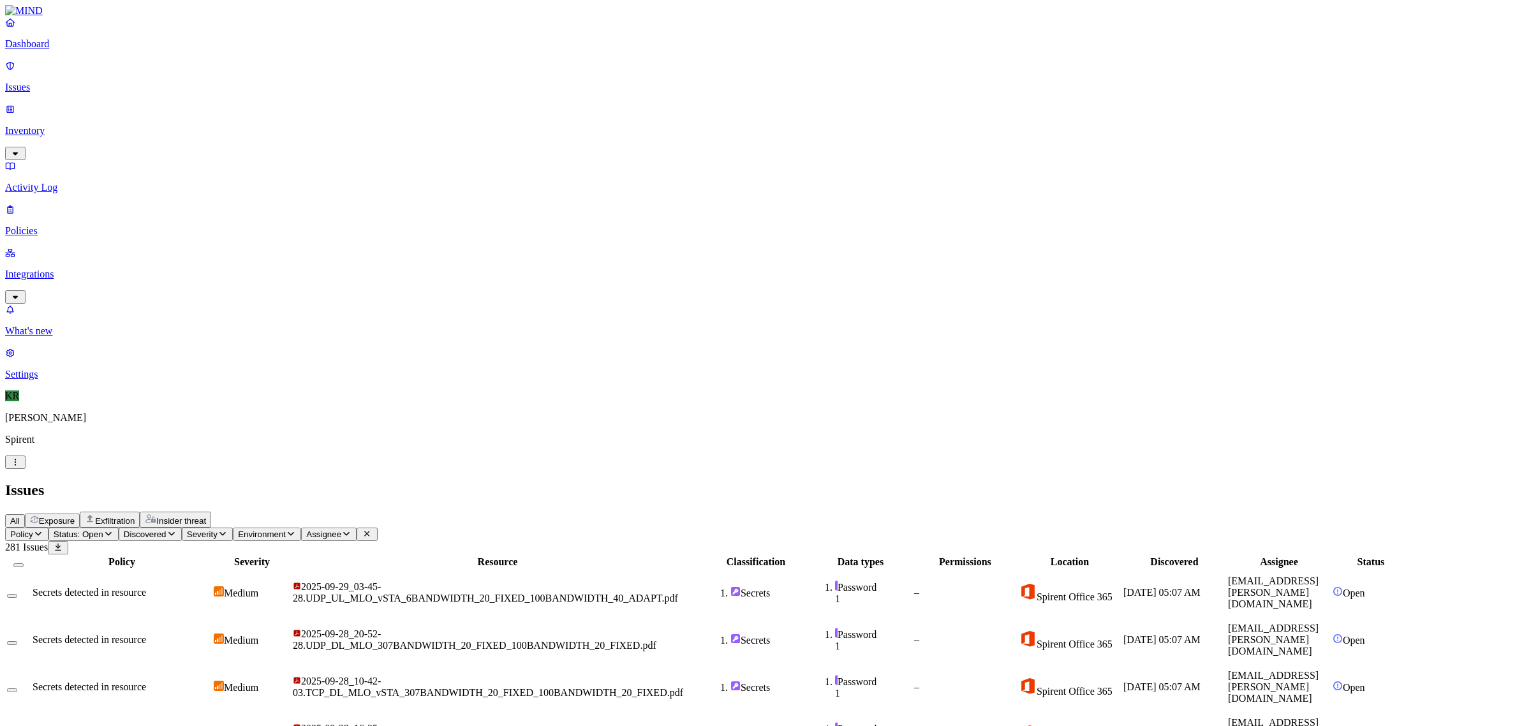
click at [30, 556] on div at bounding box center [18, 561] width 23 height 11
click at [24, 563] on button "Select all" at bounding box center [18, 565] width 10 height 4
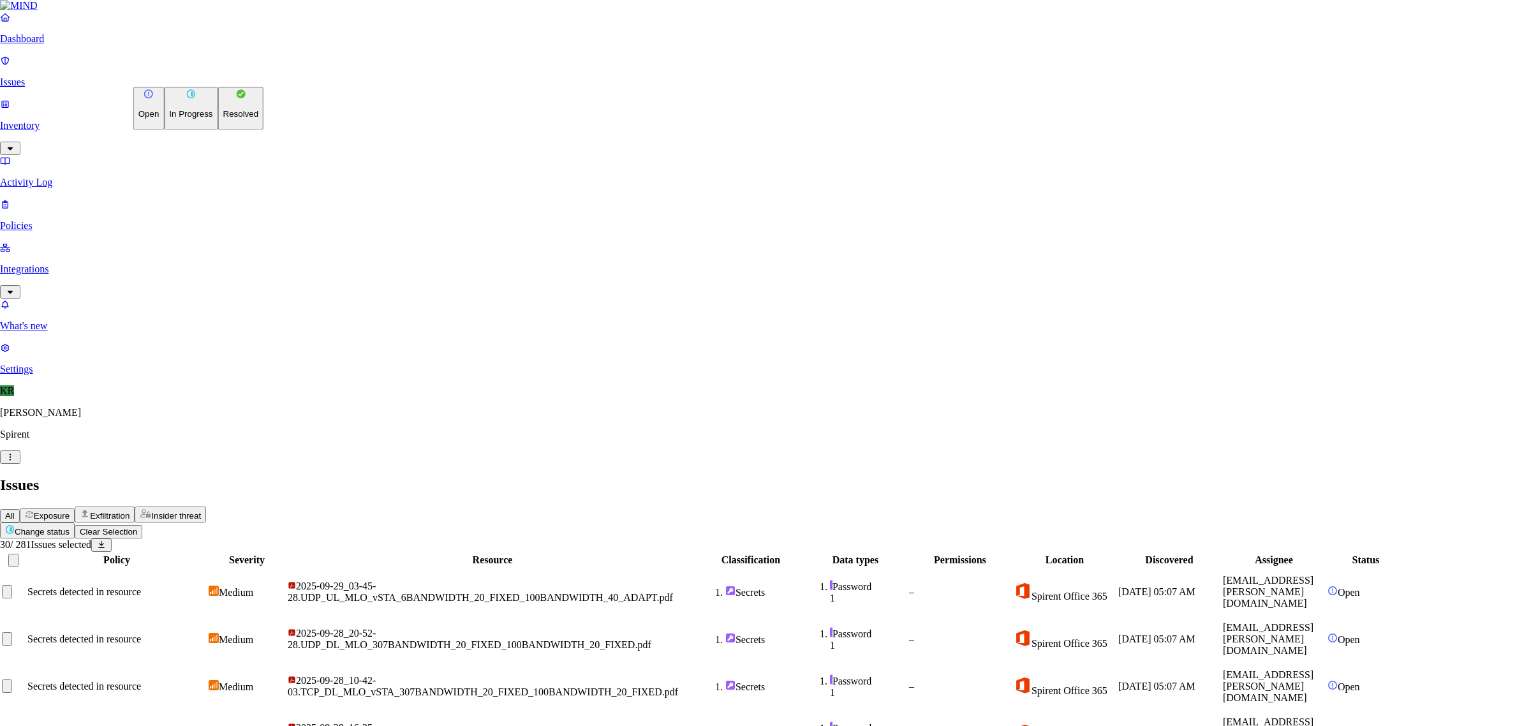
click at [223, 119] on p "Resolved" at bounding box center [241, 115] width 36 height 10
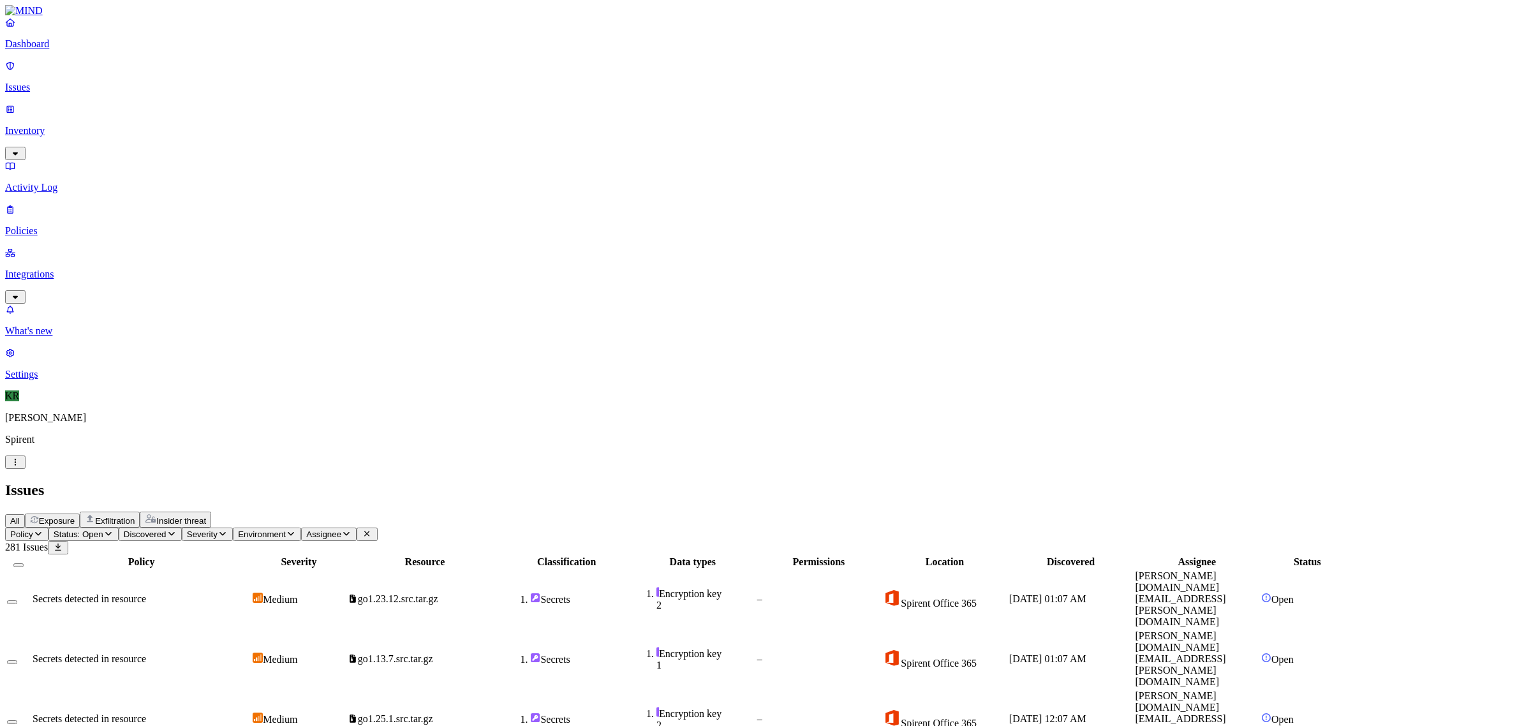
drag, startPoint x: 557, startPoint y: 621, endPoint x: 568, endPoint y: 616, distance: 12.6
click at [24, 563] on button "Select all" at bounding box center [18, 565] width 10 height 4
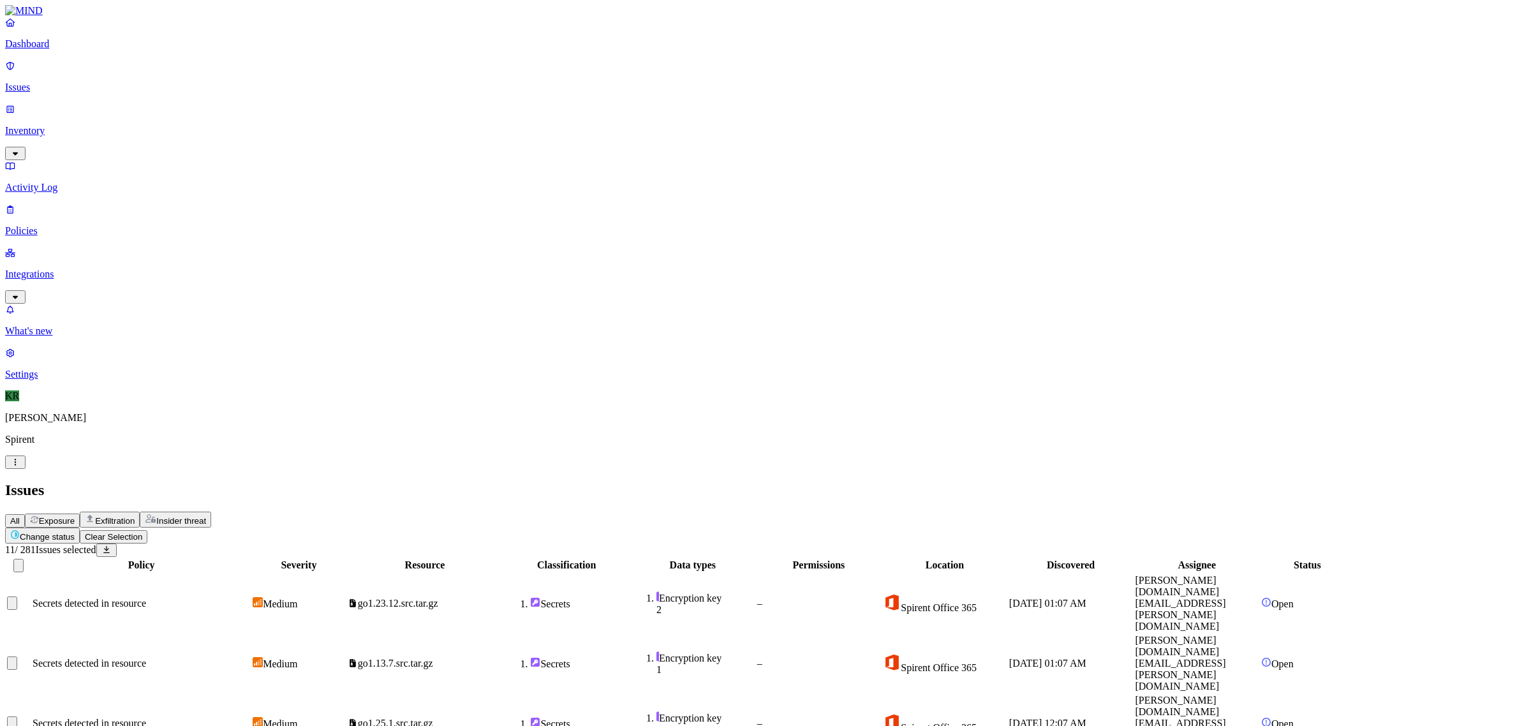
click at [186, 78] on html "Dashboard Issues Inventory Activity Log Policies Integrations What's new 1 Sett…" at bounding box center [765, 597] width 1531 height 1195
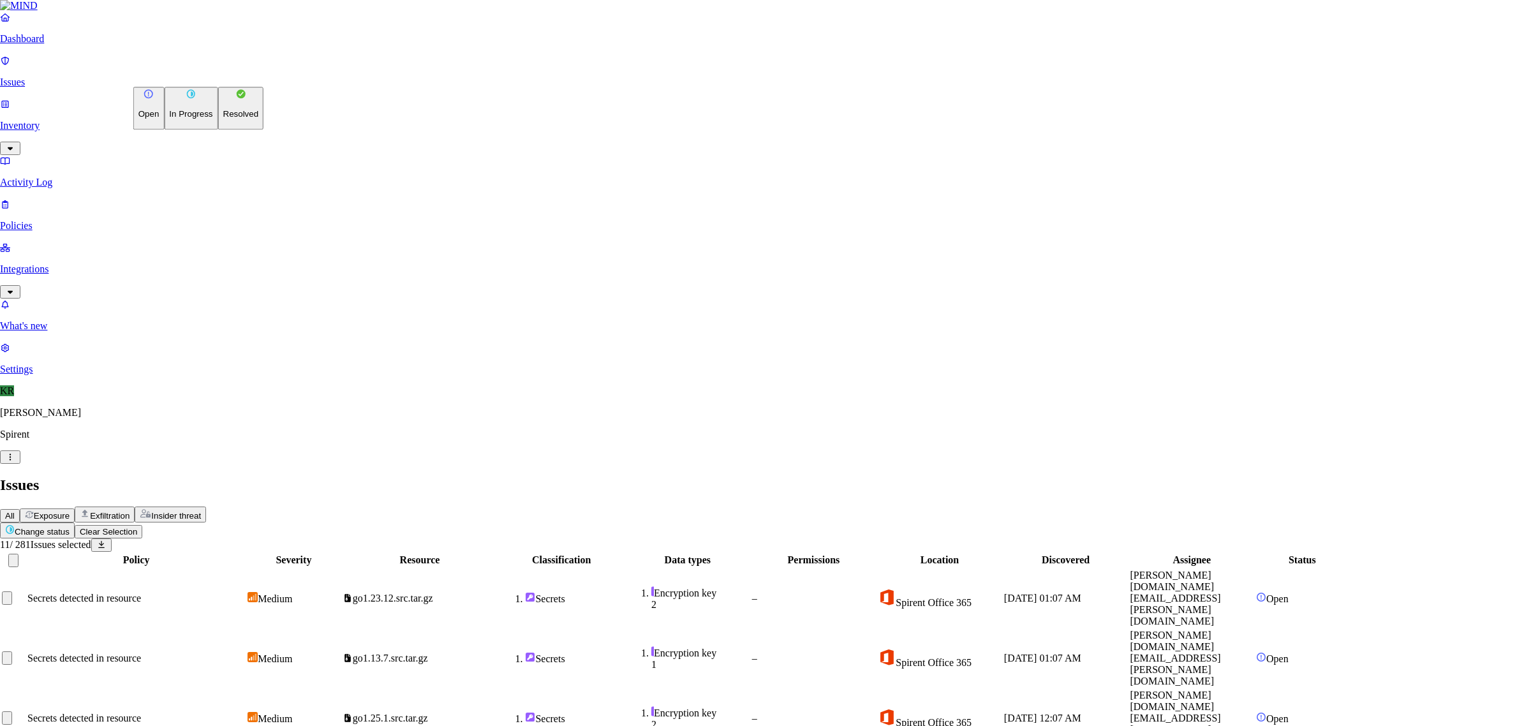
click at [218, 129] on button "Resolved" at bounding box center [241, 108] width 46 height 43
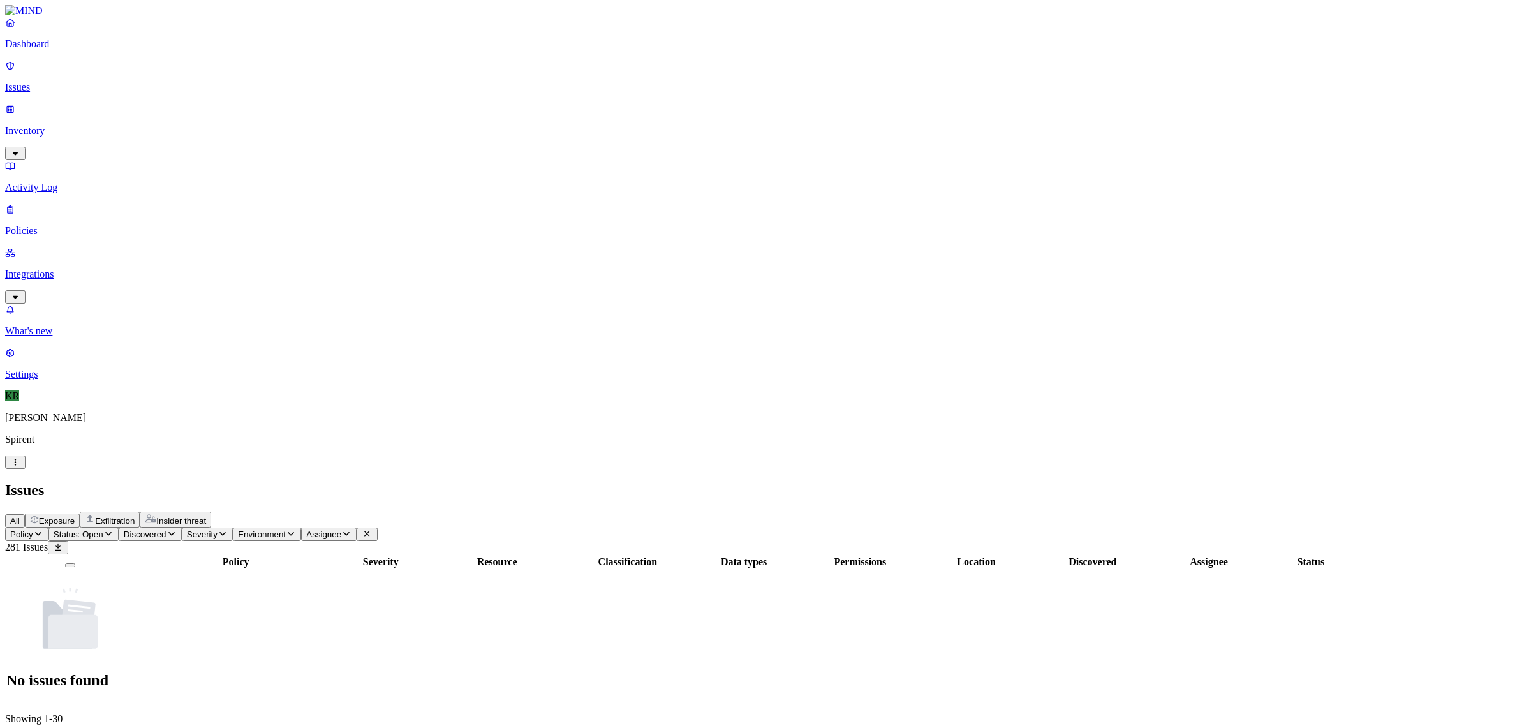
click at [25, 514] on button "All" at bounding box center [15, 520] width 20 height 13
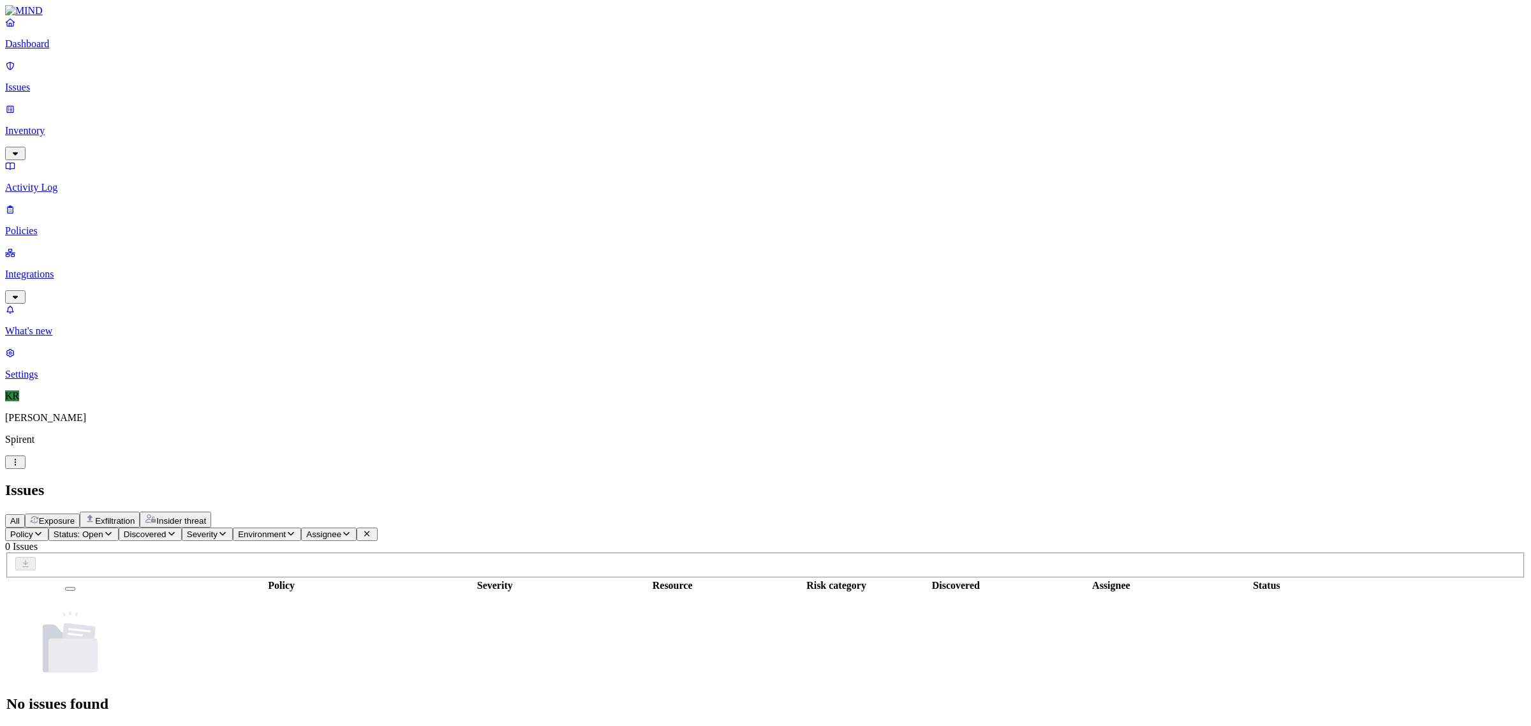
click at [64, 50] on p "Dashboard" at bounding box center [765, 43] width 1521 height 11
